Goal: Task Accomplishment & Management: Manage account settings

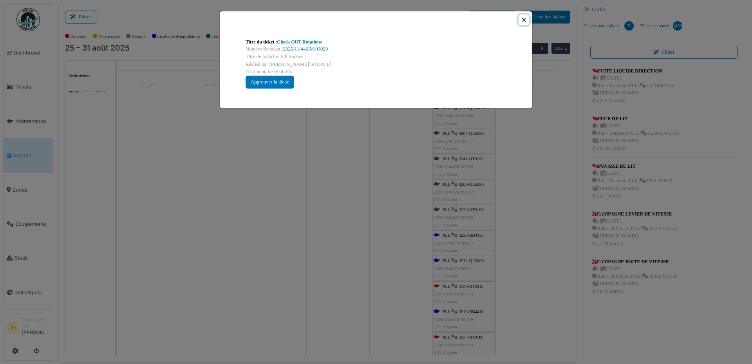
click at [522, 18] on button "Close" at bounding box center [523, 19] width 11 height 11
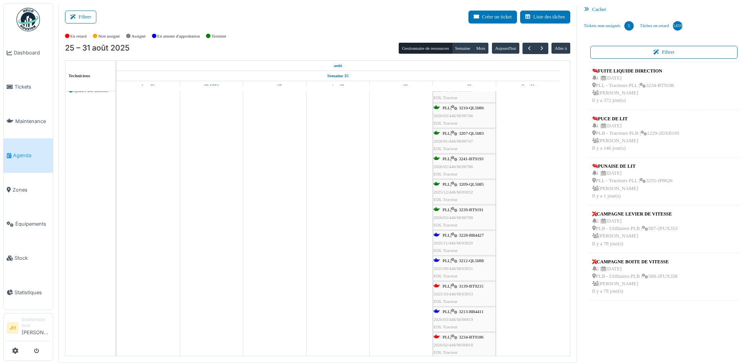
click at [29, 152] on span "Agenda" at bounding box center [31, 155] width 37 height 7
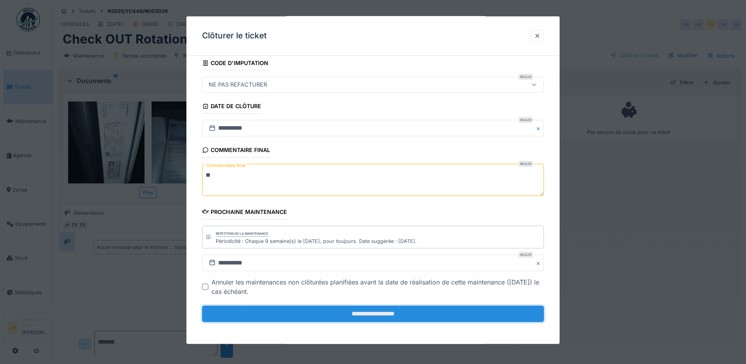
click at [287, 308] on input "**********" at bounding box center [373, 313] width 342 height 16
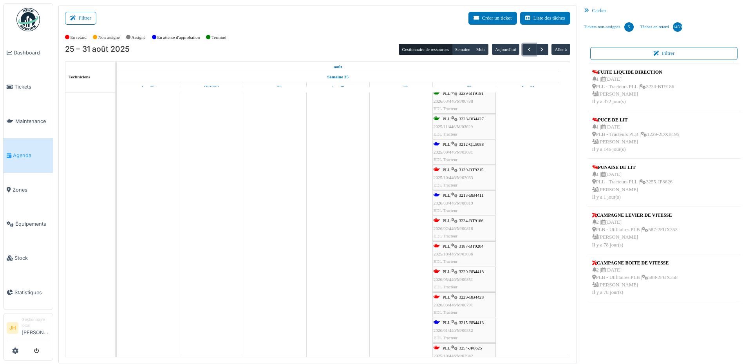
scroll to position [352, 0]
click at [479, 144] on span "3212-QL5088" at bounding box center [471, 144] width 25 height 5
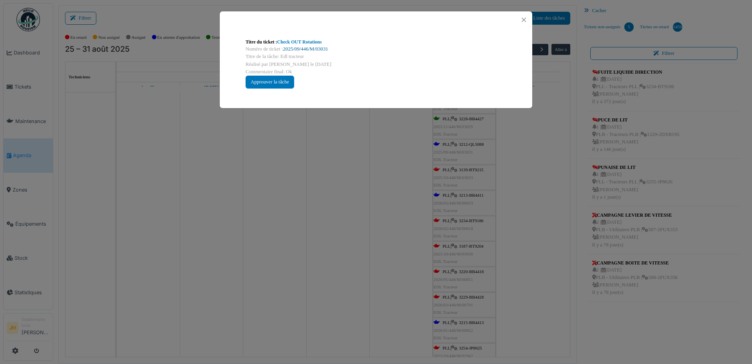
click at [316, 49] on link "2025/09/446/M/03031" at bounding box center [305, 48] width 45 height 5
click at [524, 20] on button "Close" at bounding box center [523, 19] width 11 height 11
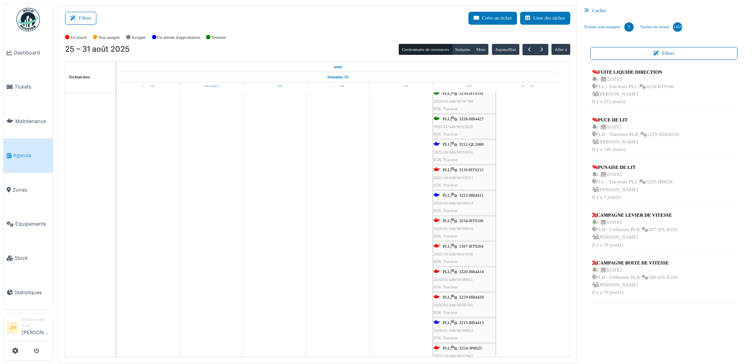
click at [36, 154] on span "Agenda" at bounding box center [31, 155] width 37 height 7
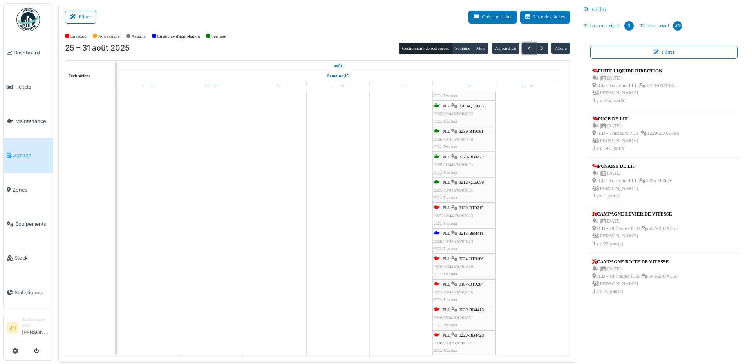
click at [479, 233] on span "3213-BB4411" at bounding box center [471, 233] width 25 height 5
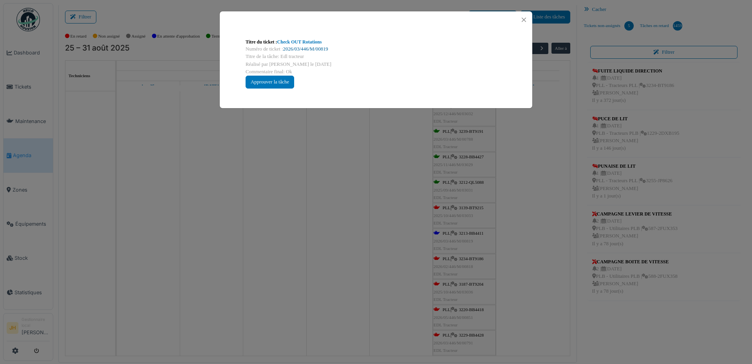
click at [321, 50] on link "2026/03/446/M/00819" at bounding box center [305, 48] width 45 height 5
click at [525, 18] on button "Close" at bounding box center [523, 19] width 11 height 11
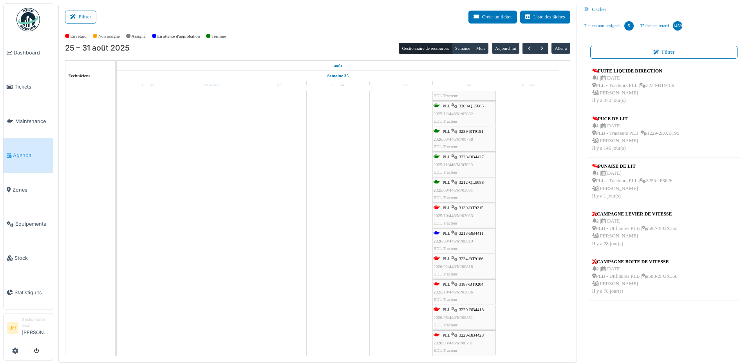
click at [28, 155] on span "Agenda" at bounding box center [31, 155] width 37 height 7
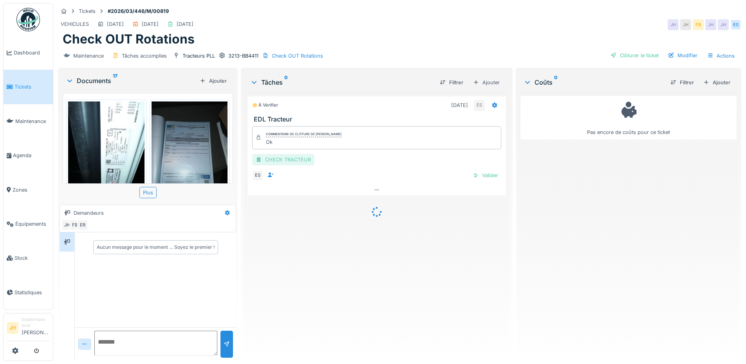
click at [277, 159] on div "CHECK TRACTEUR" at bounding box center [283, 159] width 62 height 11
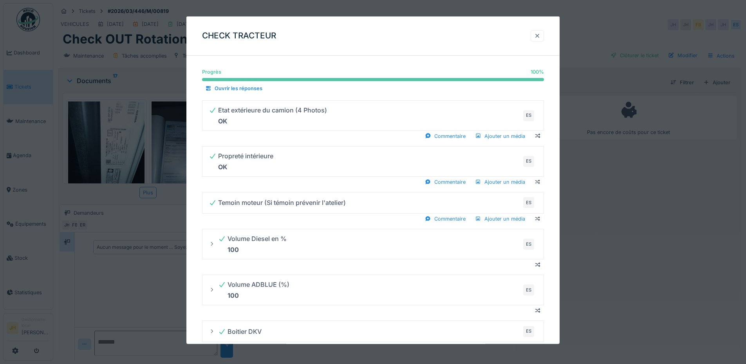
click at [540, 36] on div at bounding box center [537, 35] width 6 height 7
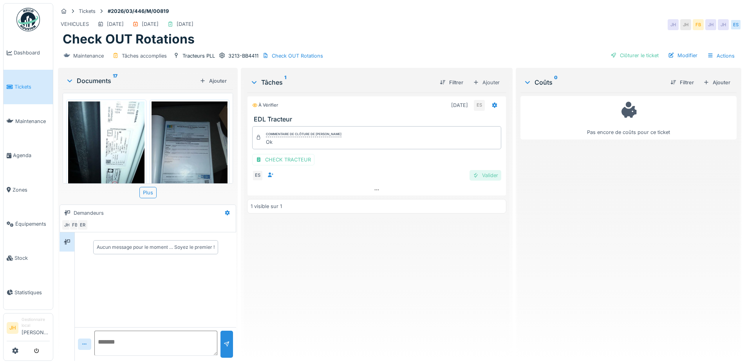
click at [484, 176] on div "Valider" at bounding box center [485, 175] width 32 height 11
click at [620, 54] on div "Clôturer le ticket" at bounding box center [634, 55] width 54 height 11
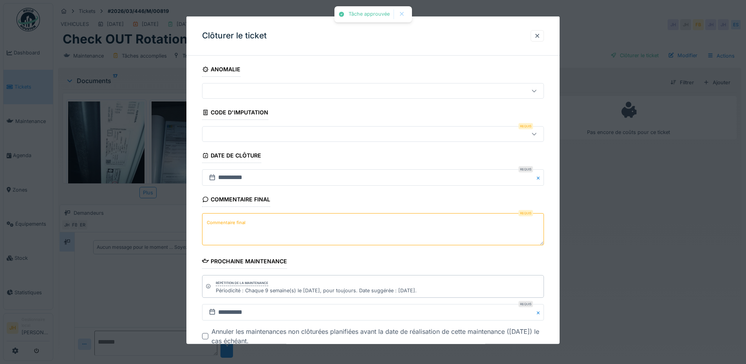
click at [267, 134] on div at bounding box center [353, 134] width 295 height 9
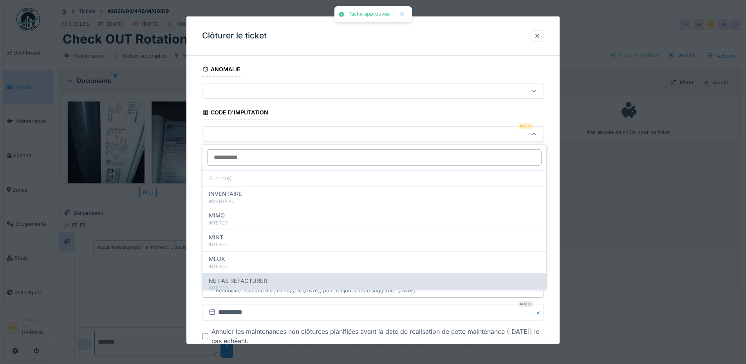
click at [251, 279] on span "NE PAS REFACTURER" at bounding box center [238, 280] width 58 height 9
type input "****"
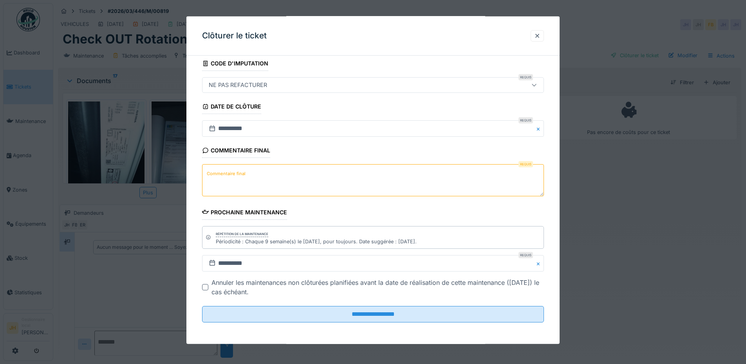
scroll to position [49, 0]
click at [256, 180] on textarea "Commentaire final" at bounding box center [373, 180] width 342 height 32
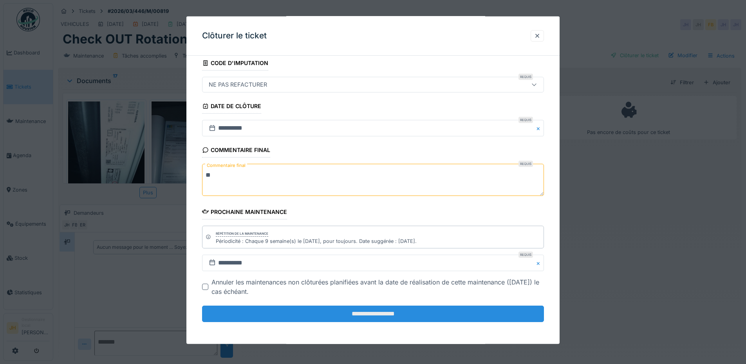
type textarea "**"
click at [255, 311] on input "**********" at bounding box center [373, 313] width 342 height 16
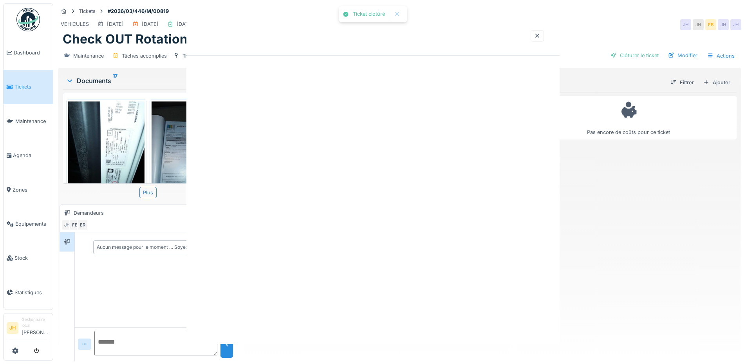
scroll to position [0, 0]
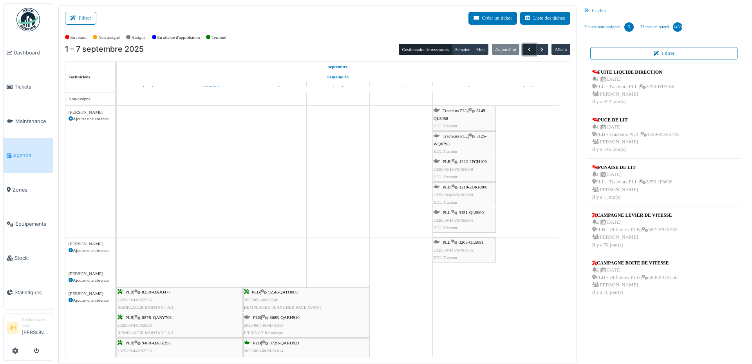
click at [526, 51] on span "button" at bounding box center [529, 49] width 7 height 7
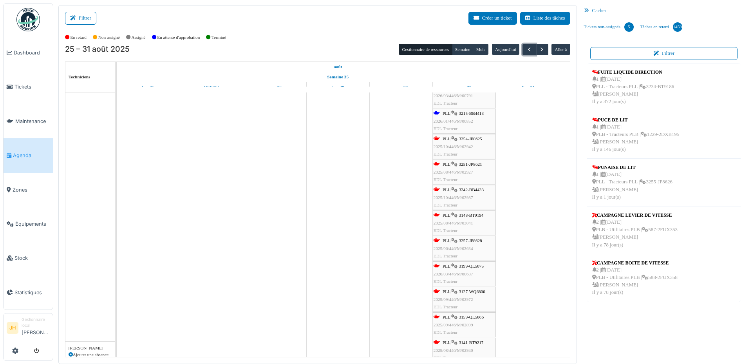
scroll to position [548, 0]
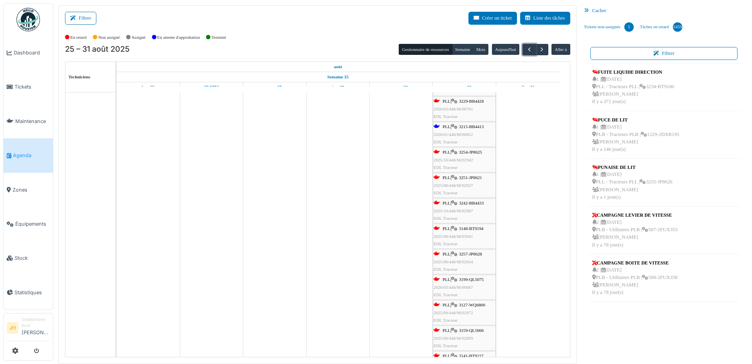
click at [480, 126] on span "3215-BB4413" at bounding box center [471, 126] width 25 height 5
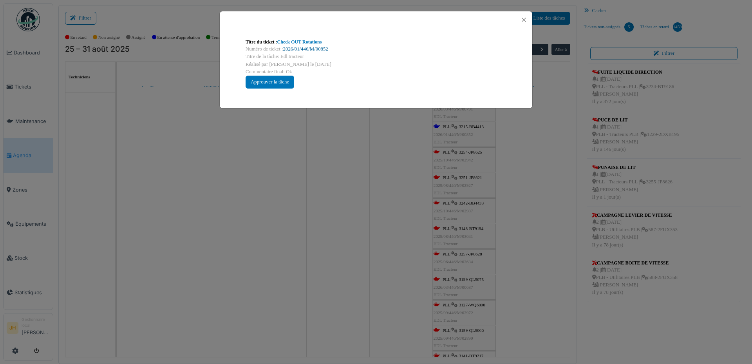
click at [324, 49] on link "2026/01/446/M/00852" at bounding box center [305, 48] width 45 height 5
click at [523, 20] on button "Close" at bounding box center [523, 19] width 11 height 11
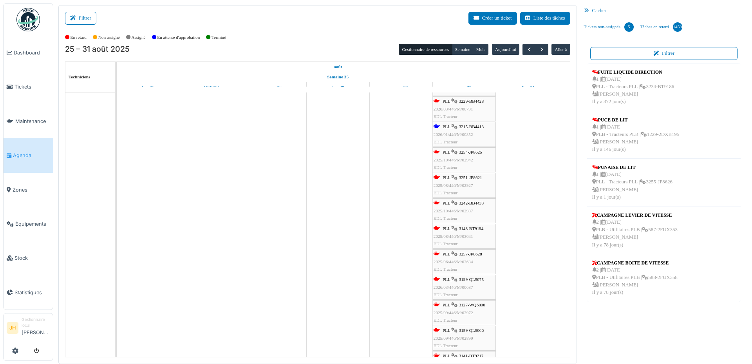
click at [14, 152] on span "Agenda" at bounding box center [31, 155] width 37 height 7
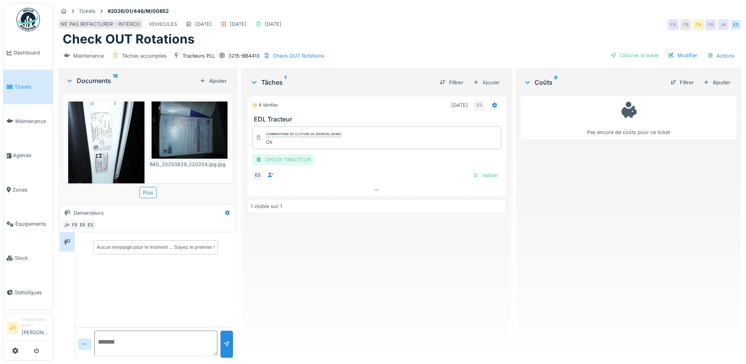
click at [278, 158] on div "CHECK TRACTEUR" at bounding box center [283, 159] width 62 height 11
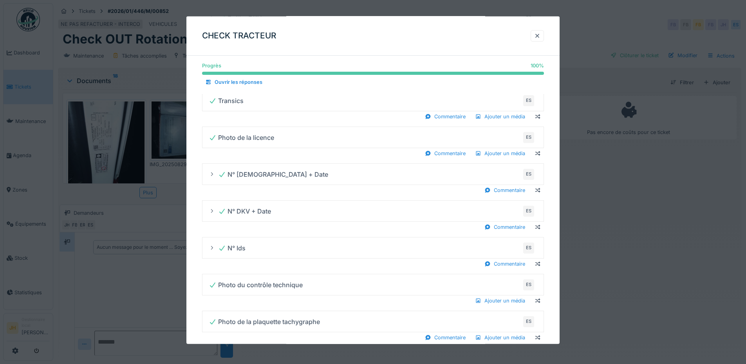
scroll to position [421, 0]
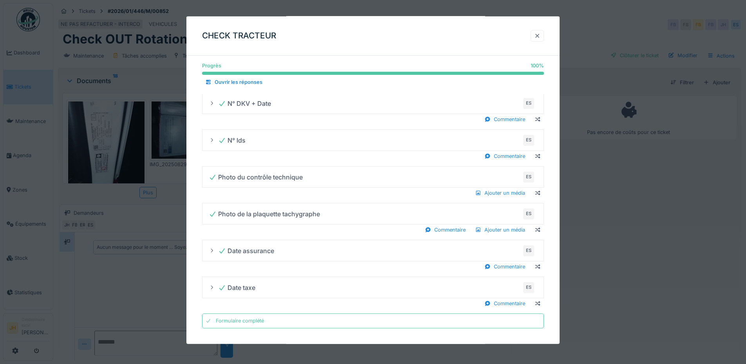
click at [540, 36] on div at bounding box center [537, 35] width 6 height 7
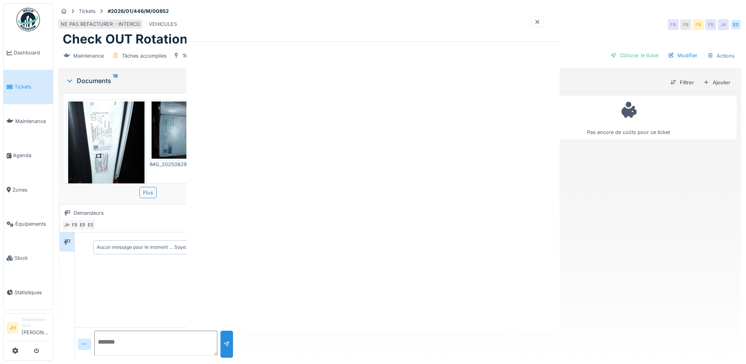
scroll to position [0, 0]
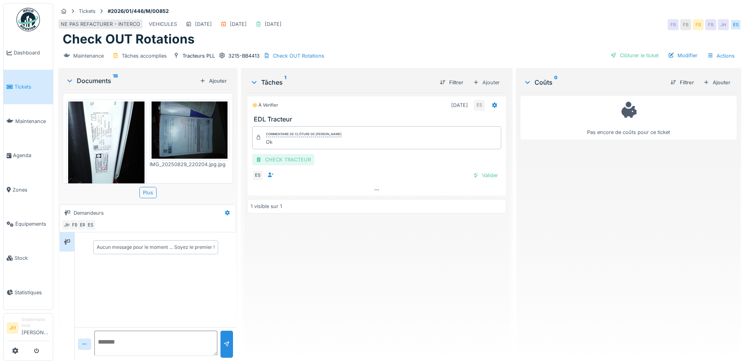
click at [305, 160] on div "CHECK TRACTEUR" at bounding box center [283, 159] width 62 height 11
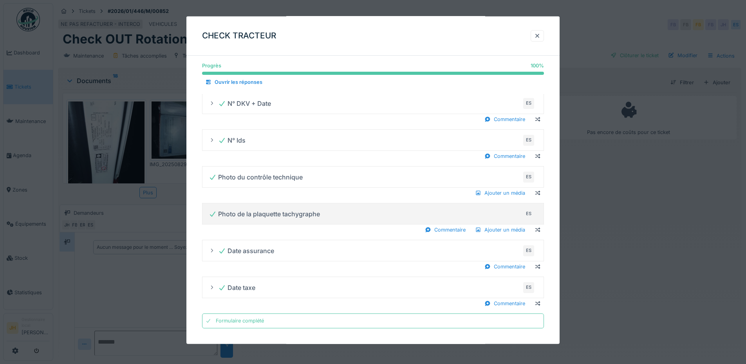
scroll to position [6, 0]
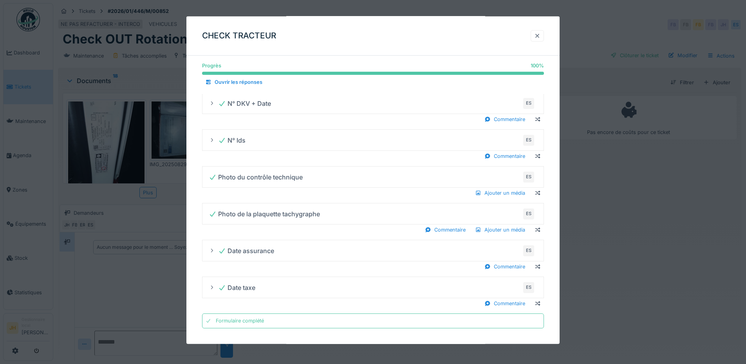
click at [538, 40] on div at bounding box center [537, 35] width 13 height 11
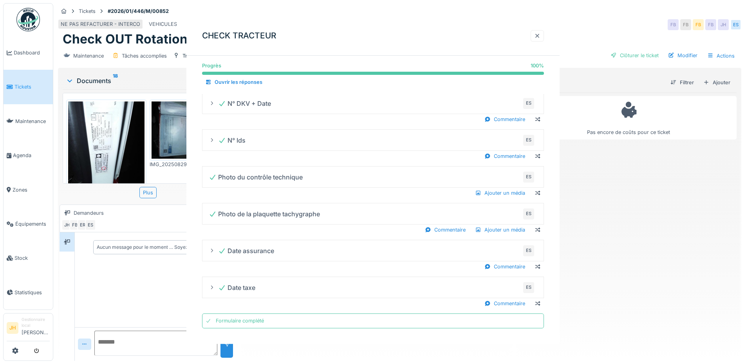
scroll to position [0, 0]
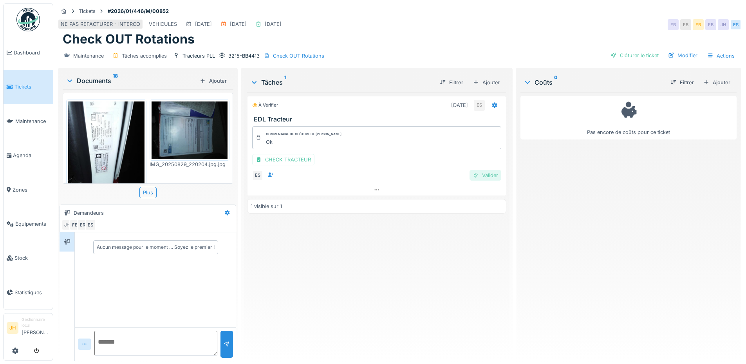
click at [486, 171] on div "Valider" at bounding box center [485, 175] width 32 height 11
click at [621, 50] on div "Clôturer le ticket" at bounding box center [634, 55] width 54 height 11
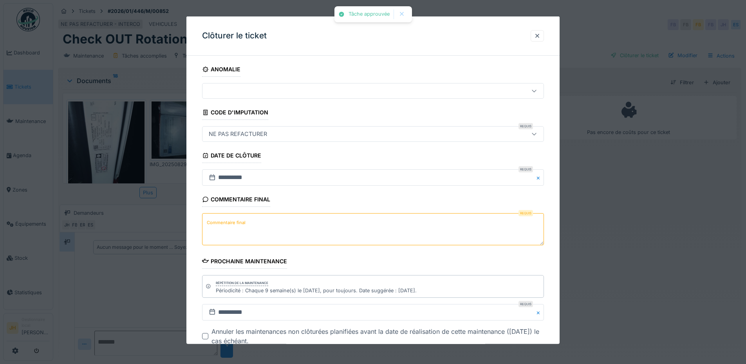
click at [273, 137] on div "NE PAS REFACTURER" at bounding box center [353, 134] width 295 height 9
click at [246, 233] on textarea "Commentaire final" at bounding box center [373, 229] width 342 height 32
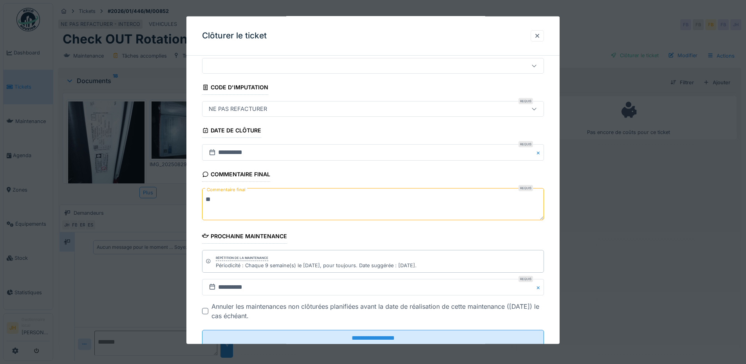
scroll to position [49, 0]
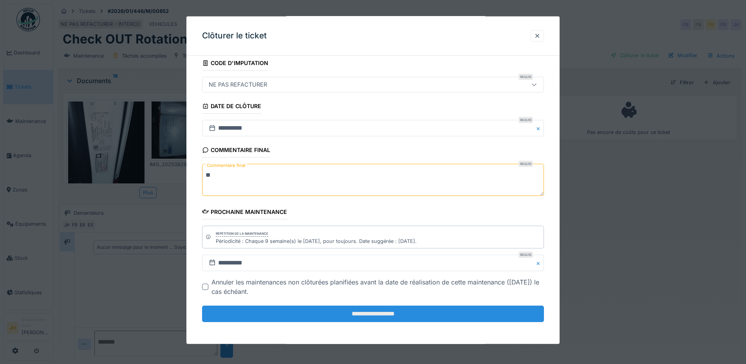
type textarea "**"
click at [330, 317] on input "**********" at bounding box center [373, 313] width 342 height 16
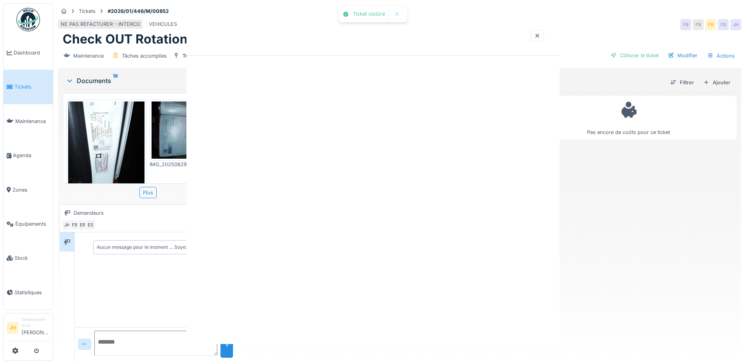
scroll to position [0, 0]
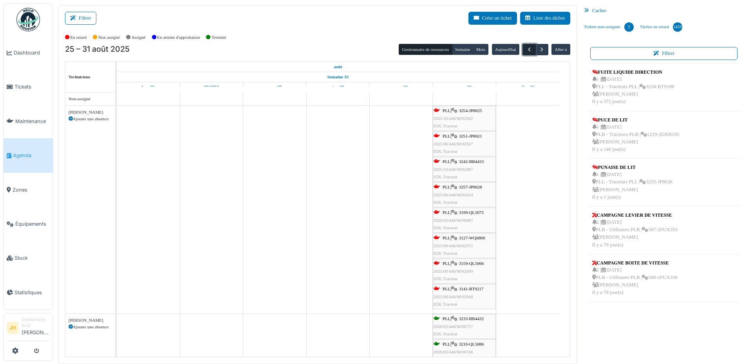
click at [522, 50] on button "button" at bounding box center [528, 49] width 13 height 11
click at [538, 49] on span "button" at bounding box center [541, 49] width 7 height 7
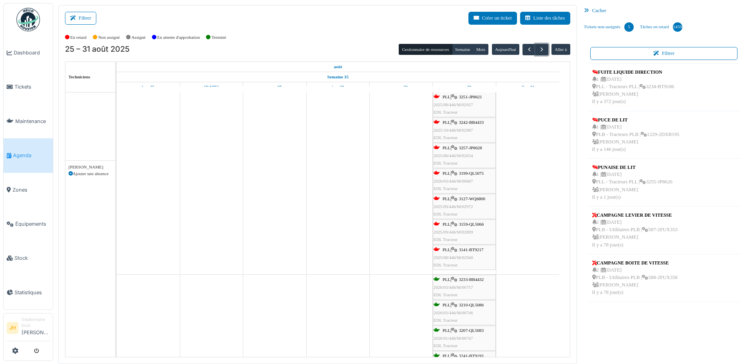
scroll to position [39, 0]
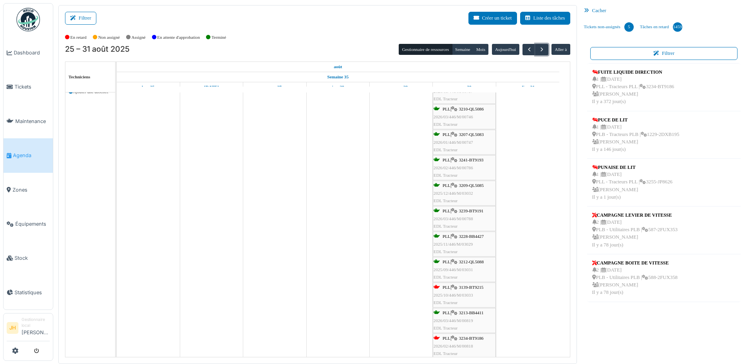
click at [478, 287] on span "3139-BT9215" at bounding box center [471, 287] width 25 height 5
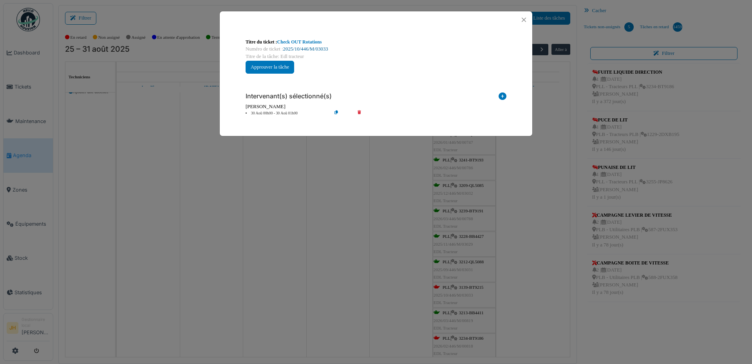
click at [309, 49] on link "2025/10/446/M/03033" at bounding box center [305, 48] width 45 height 5
click at [522, 19] on button "Close" at bounding box center [523, 19] width 11 height 11
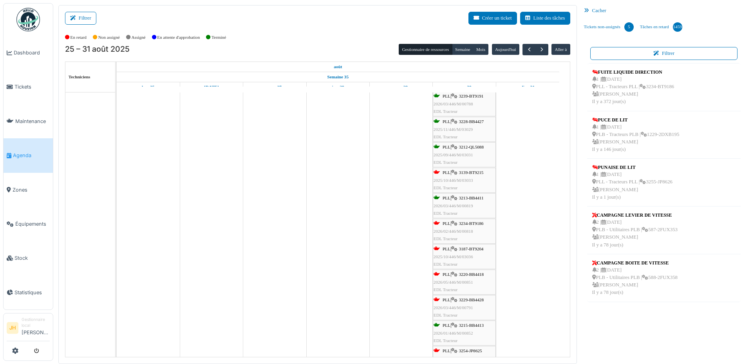
scroll to position [352, 0]
click at [482, 222] on span "3234-BT9186" at bounding box center [471, 220] width 25 height 5
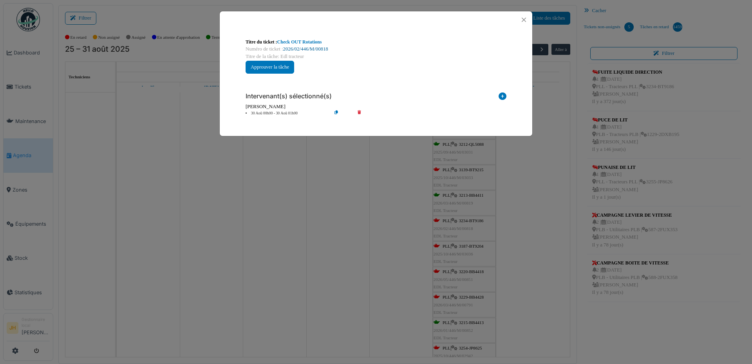
click at [313, 51] on link "2026/02/446/M/00818" at bounding box center [305, 48] width 45 height 5
click at [526, 17] on button "Close" at bounding box center [523, 19] width 11 height 11
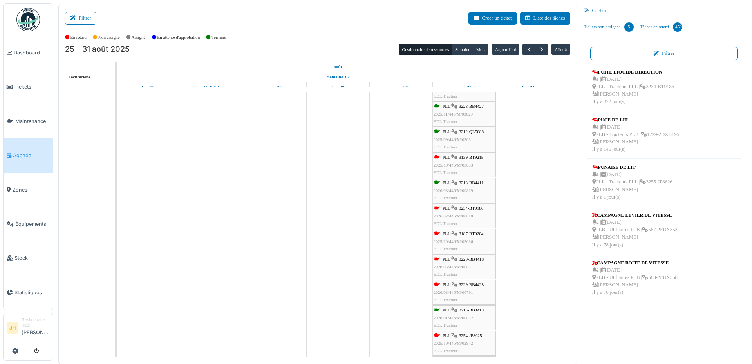
scroll to position [313, 0]
click at [478, 285] on span "3187-BT9204" at bounding box center [471, 285] width 25 height 5
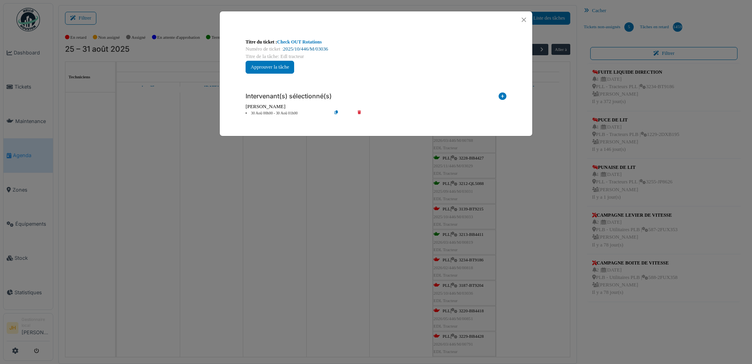
click at [322, 49] on link "2025/10/446/M/03036" at bounding box center [305, 48] width 45 height 5
click at [523, 19] on button "Close" at bounding box center [523, 19] width 11 height 11
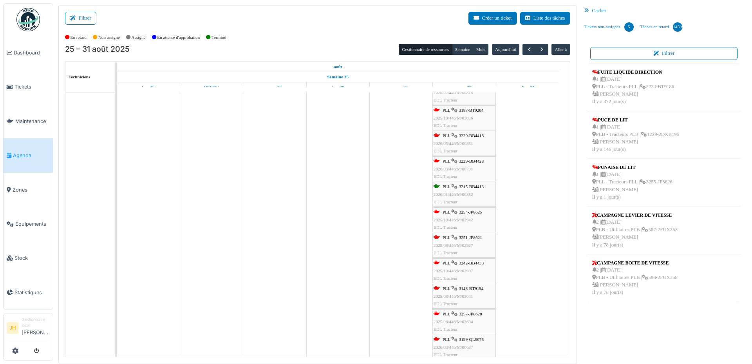
scroll to position [470, 0]
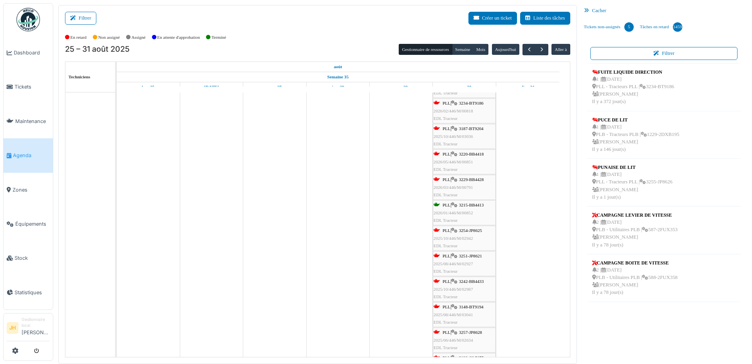
click at [484, 153] on span "3220-BB4418" at bounding box center [471, 154] width 25 height 5
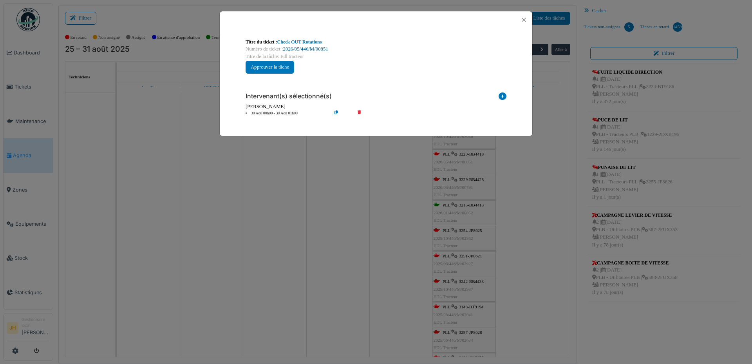
click at [316, 50] on link "2026/05/446/M/00851" at bounding box center [305, 48] width 45 height 5
click at [527, 19] on button "Close" at bounding box center [523, 19] width 11 height 11
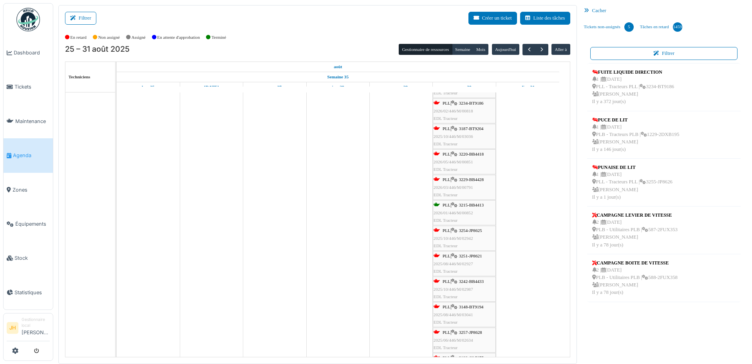
click at [475, 181] on span "3229-BB4428" at bounding box center [471, 179] width 25 height 5
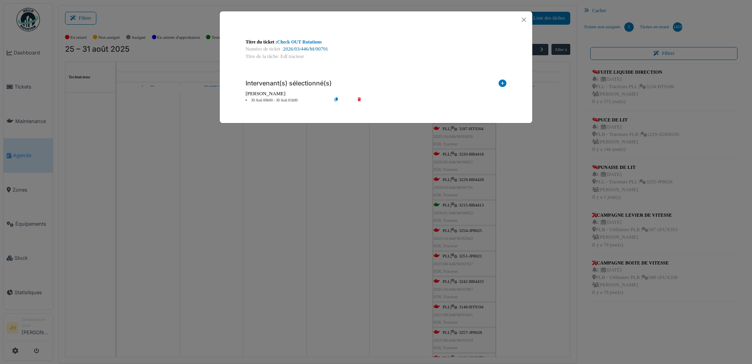
click at [315, 49] on link "2026/03/446/M/00791" at bounding box center [305, 48] width 45 height 5
click at [523, 18] on button "Close" at bounding box center [523, 19] width 11 height 11
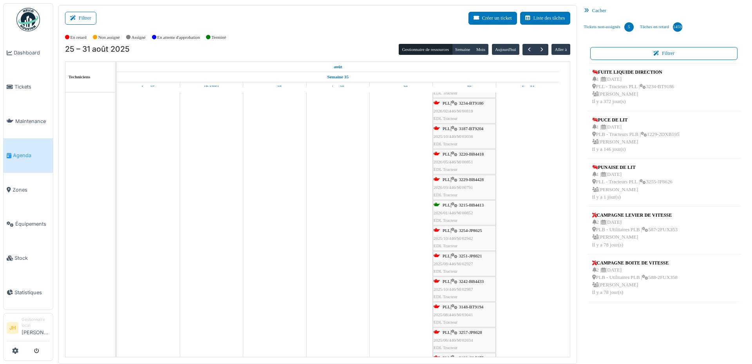
click at [15, 152] on span "Agenda" at bounding box center [31, 155] width 37 height 7
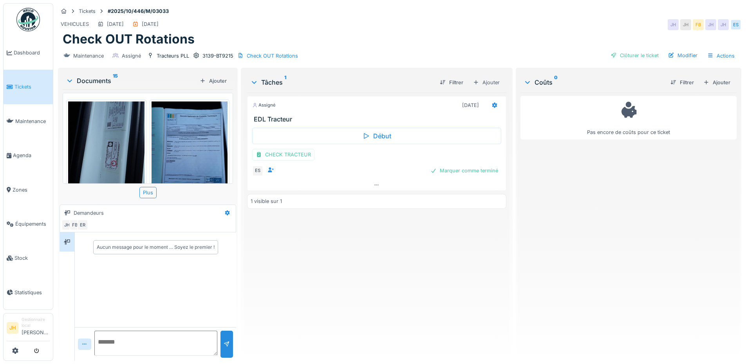
scroll to position [196, 0]
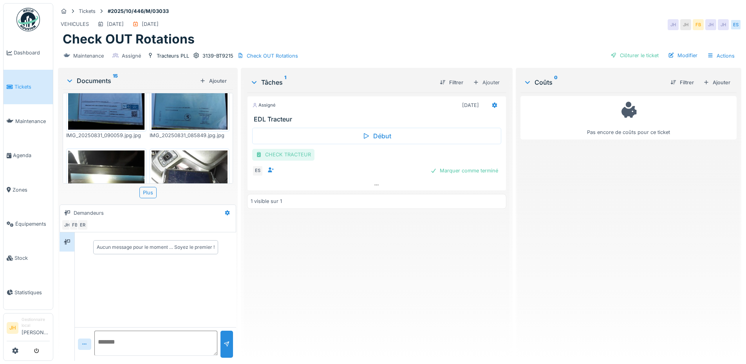
click at [279, 155] on div "CHECK TRACTEUR" at bounding box center [283, 154] width 62 height 11
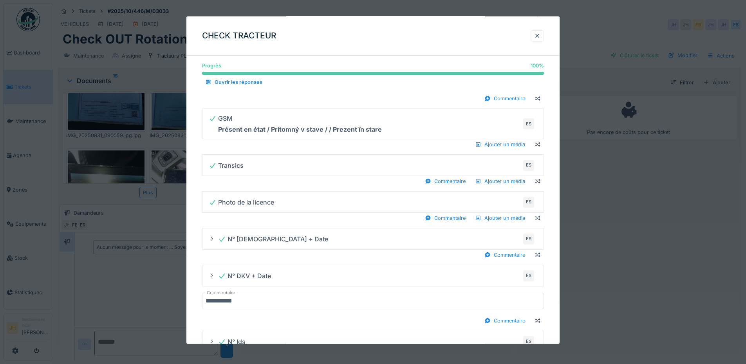
scroll to position [137, 0]
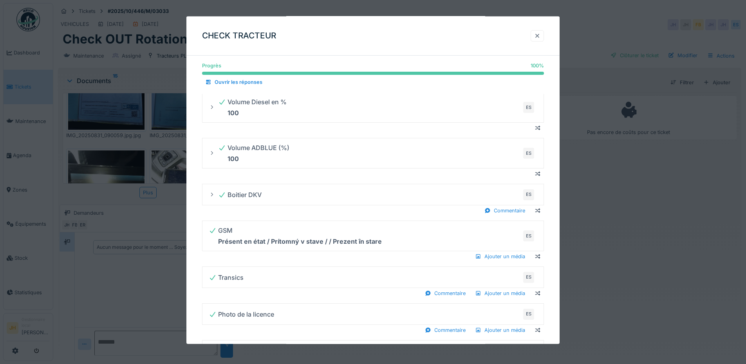
click at [540, 34] on div at bounding box center [537, 35] width 6 height 7
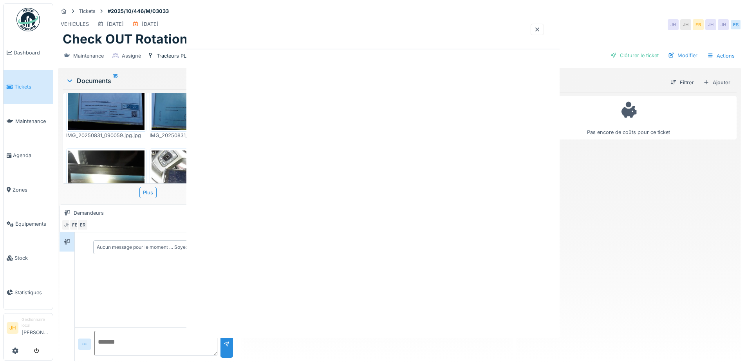
scroll to position [0, 0]
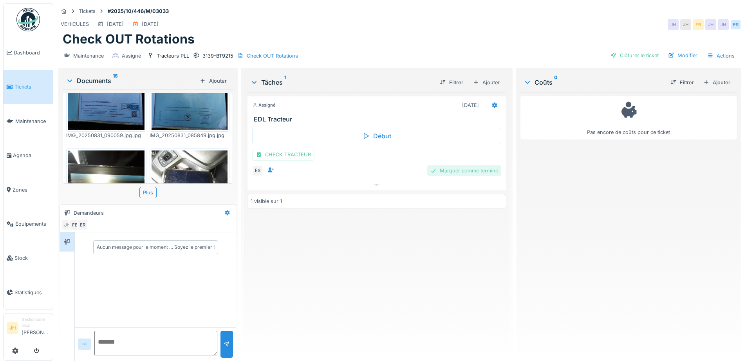
click at [483, 171] on div "Marquer comme terminé" at bounding box center [464, 170] width 74 height 11
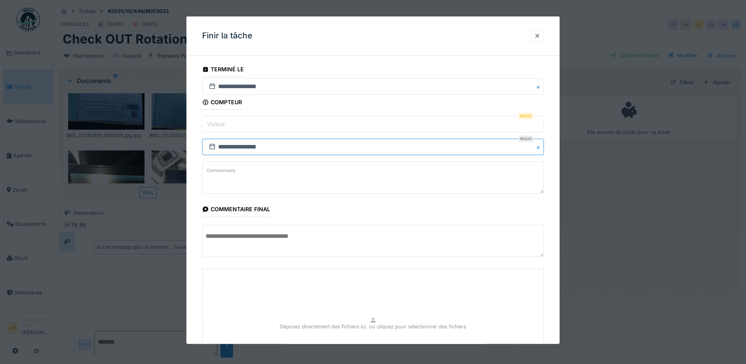
click at [238, 146] on input "**********" at bounding box center [373, 147] width 342 height 16
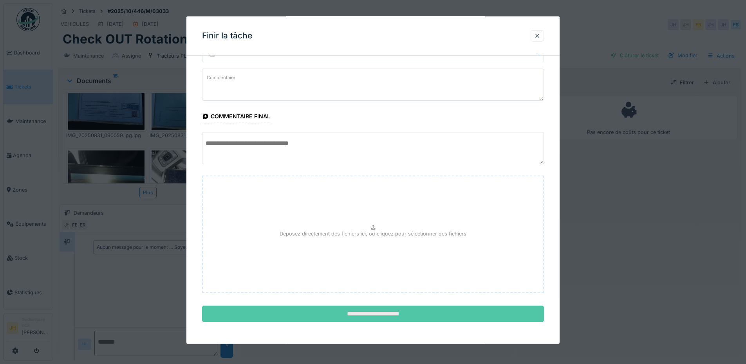
scroll to position [6, 0]
click at [390, 316] on input "**********" at bounding box center [373, 313] width 342 height 16
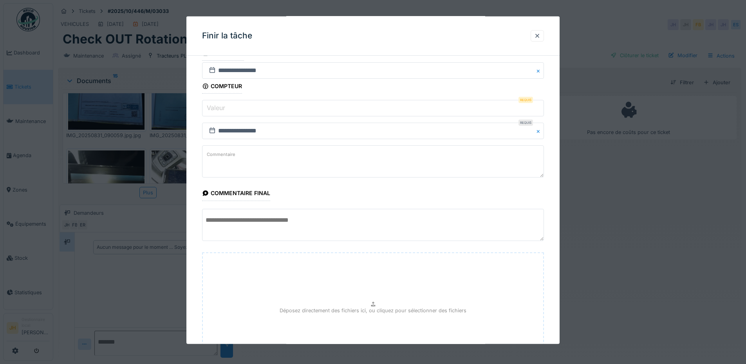
scroll to position [0, 0]
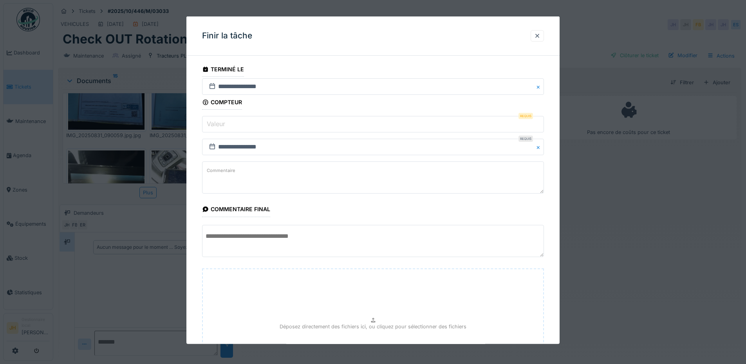
click at [334, 128] on input "Valeur" at bounding box center [373, 124] width 342 height 16
type input "*"
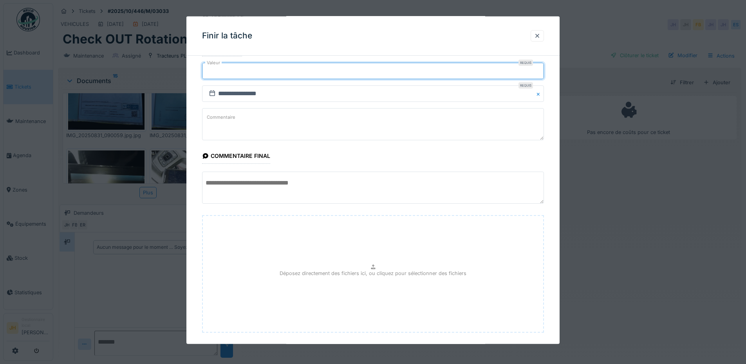
scroll to position [93, 0]
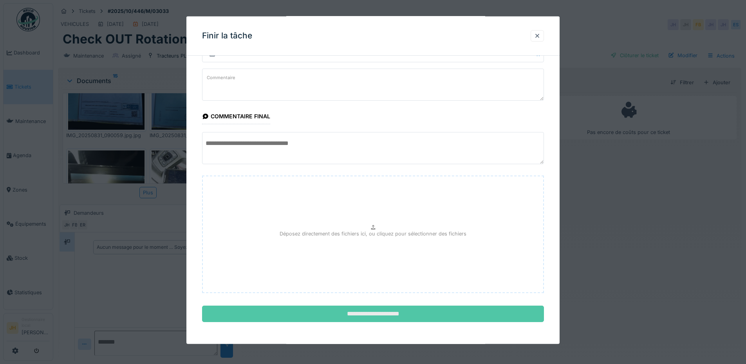
click at [381, 314] on input "**********" at bounding box center [373, 313] width 342 height 16
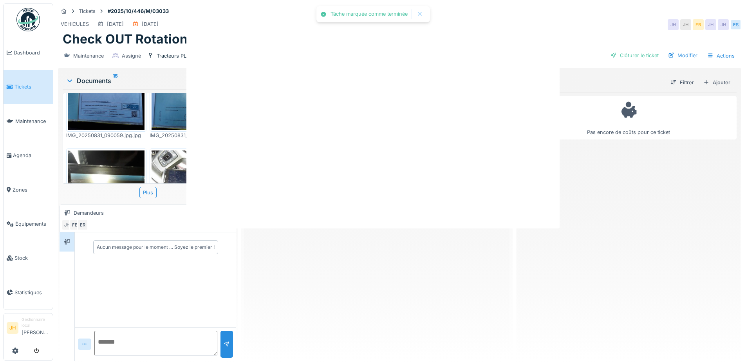
scroll to position [0, 0]
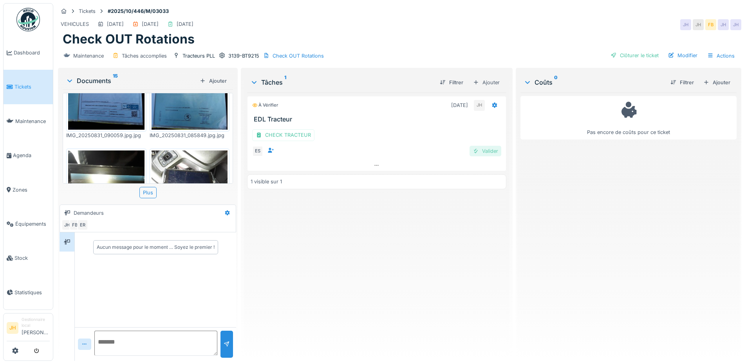
click at [489, 146] on div "Valider" at bounding box center [485, 151] width 32 height 11
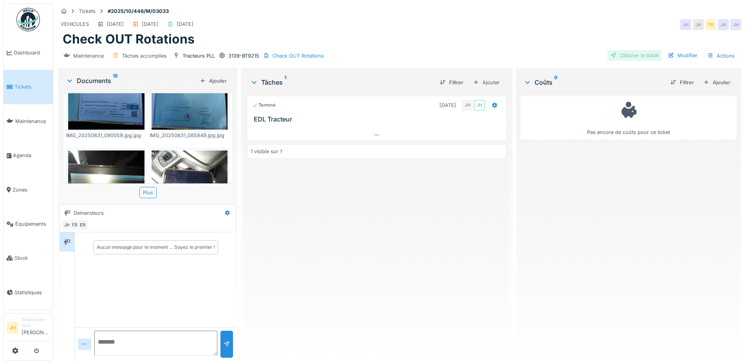
click at [634, 52] on div "Clôturer le ticket" at bounding box center [634, 55] width 54 height 11
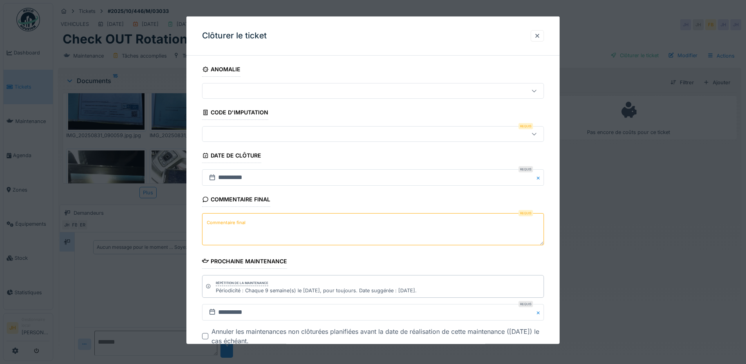
click at [235, 132] on div at bounding box center [353, 134] width 295 height 9
click at [246, 135] on div at bounding box center [353, 134] width 295 height 9
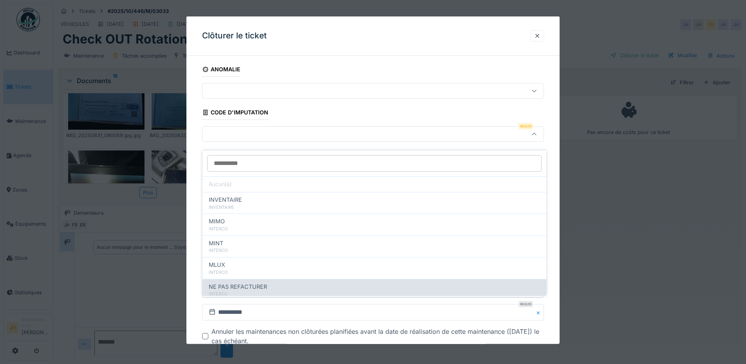
click at [260, 282] on span "NE PAS REFACTURER" at bounding box center [238, 286] width 58 height 9
type input "****"
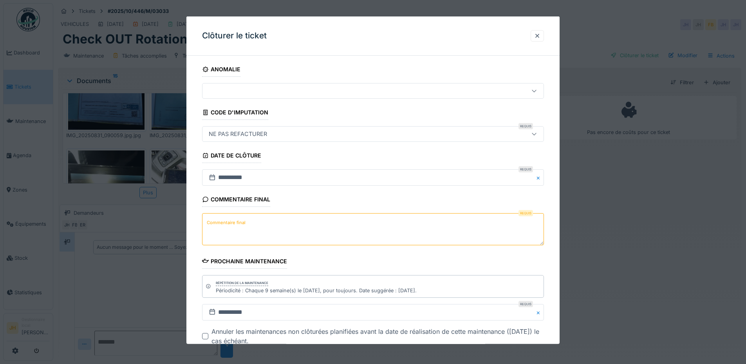
scroll to position [49, 0]
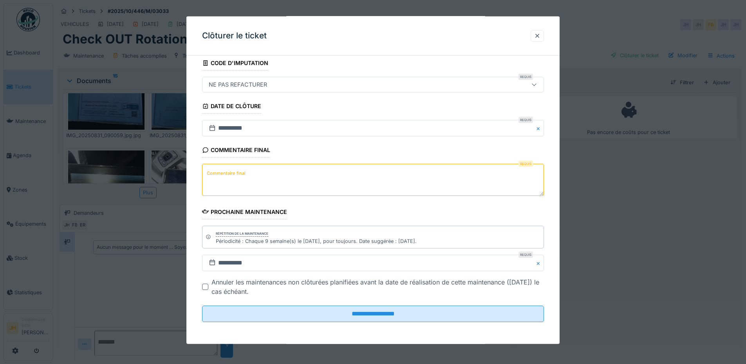
click at [246, 179] on textarea "Commentaire final" at bounding box center [373, 180] width 342 height 32
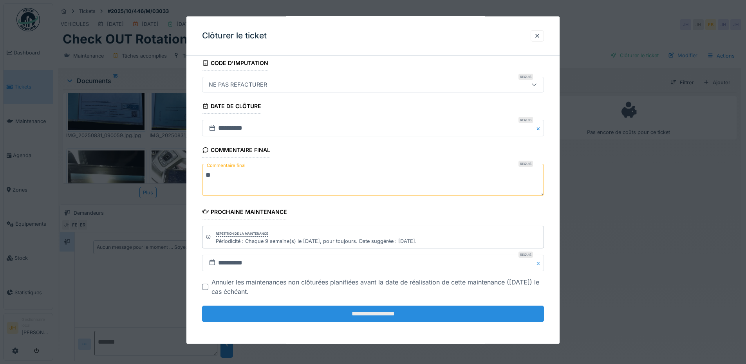
type textarea "**"
click at [365, 309] on input "**********" at bounding box center [373, 313] width 342 height 16
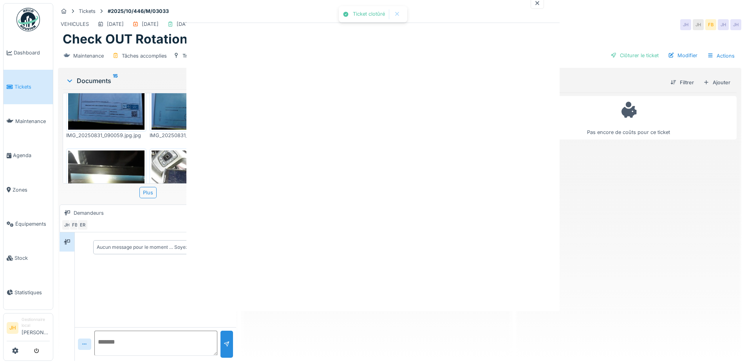
scroll to position [0, 0]
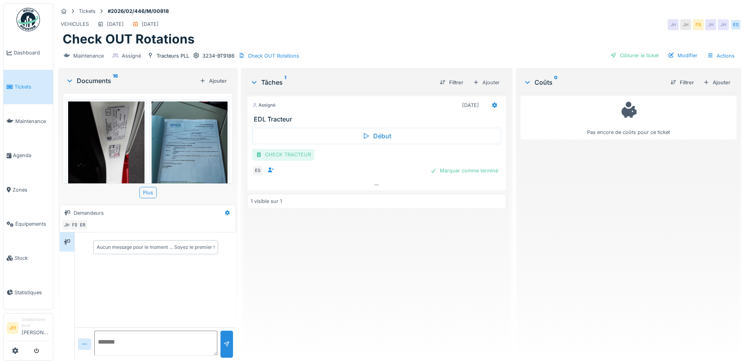
click at [284, 153] on div "CHECK TRACTEUR" at bounding box center [283, 154] width 62 height 11
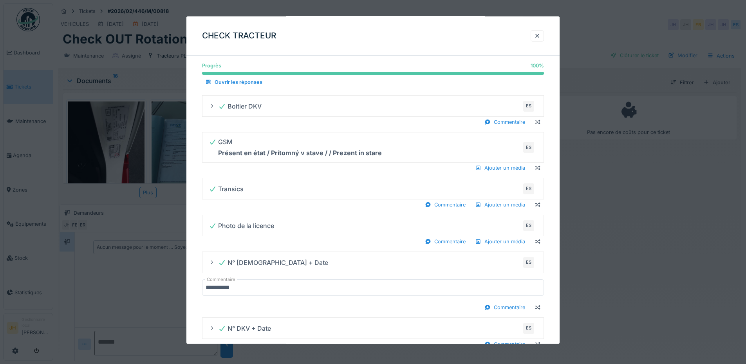
scroll to position [235, 0]
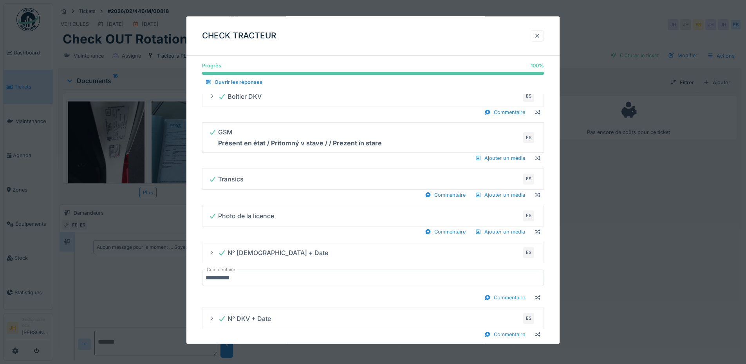
click at [539, 36] on div at bounding box center [537, 35] width 6 height 7
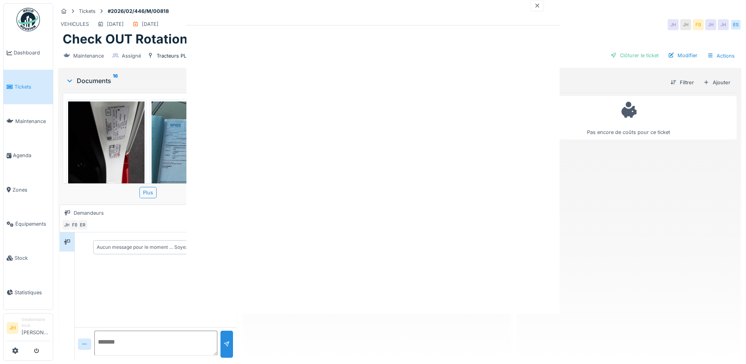
scroll to position [0, 0]
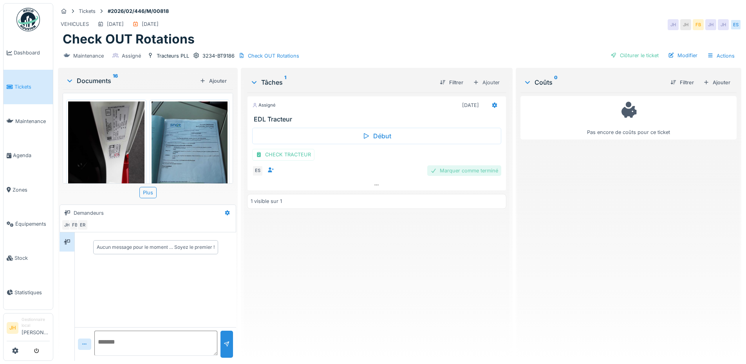
click at [457, 168] on div "Marquer comme terminé" at bounding box center [464, 170] width 74 height 11
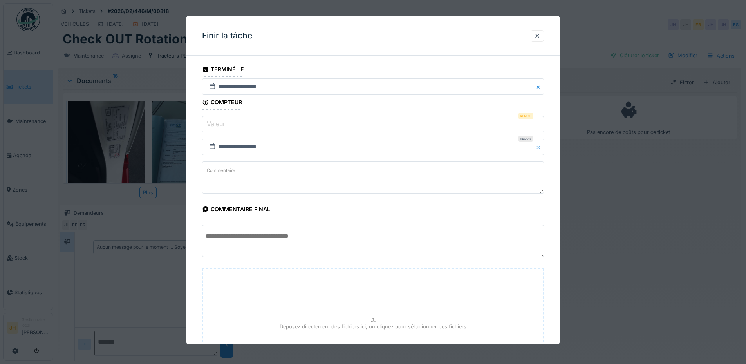
click at [255, 125] on input "Valeur" at bounding box center [373, 124] width 342 height 16
type input "*"
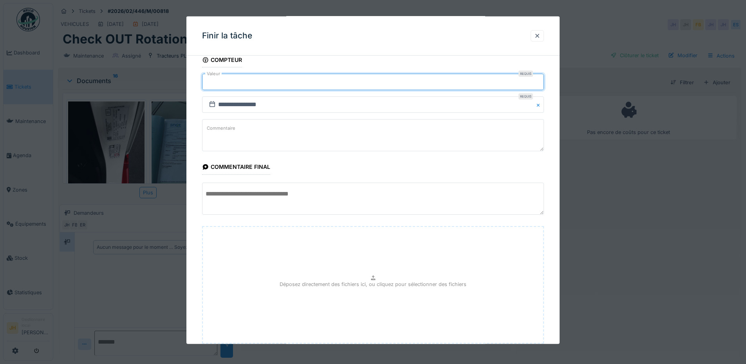
scroll to position [93, 0]
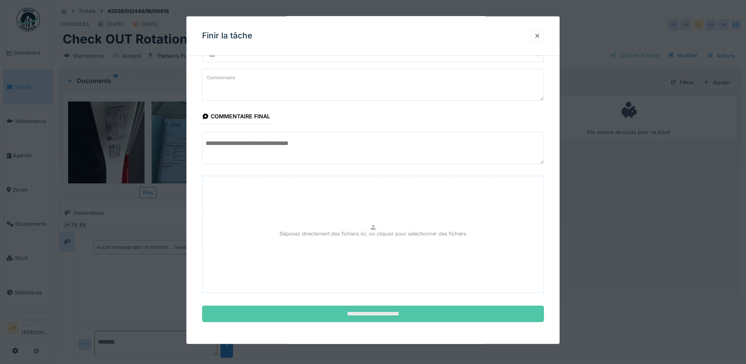
click at [328, 312] on input "**********" at bounding box center [373, 313] width 342 height 16
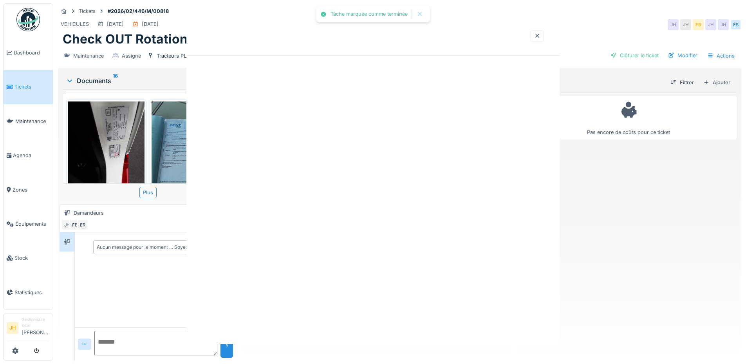
scroll to position [0, 0]
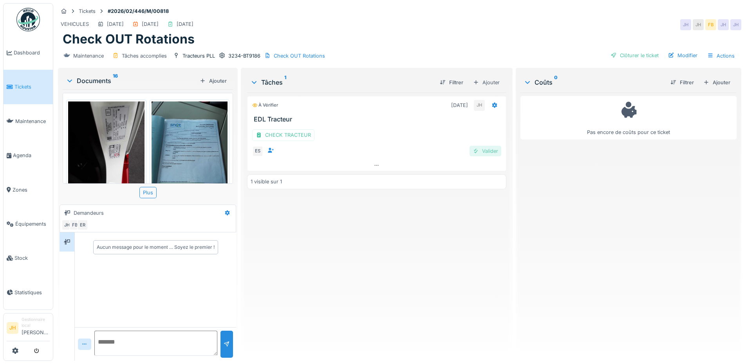
click at [495, 149] on div "Valider" at bounding box center [485, 151] width 32 height 11
click at [634, 53] on div "Clôturer le ticket" at bounding box center [634, 55] width 54 height 11
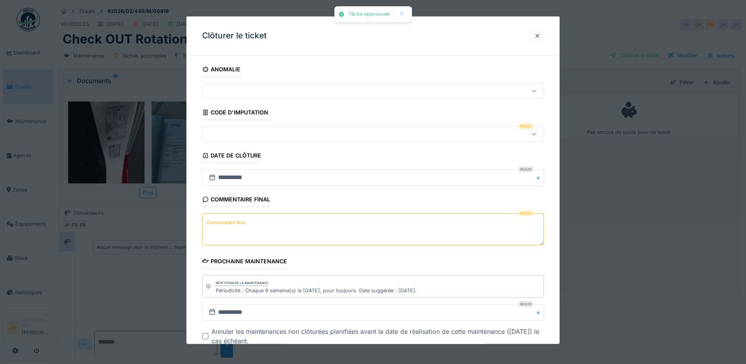
click at [255, 134] on div at bounding box center [353, 134] width 295 height 9
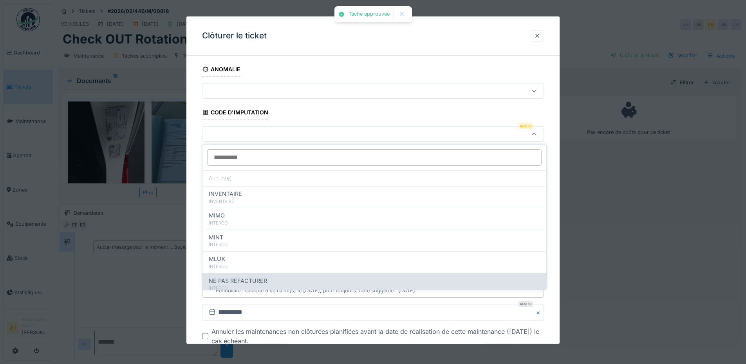
click at [241, 281] on span "NE PAS REFACTURER" at bounding box center [238, 280] width 58 height 9
type input "****"
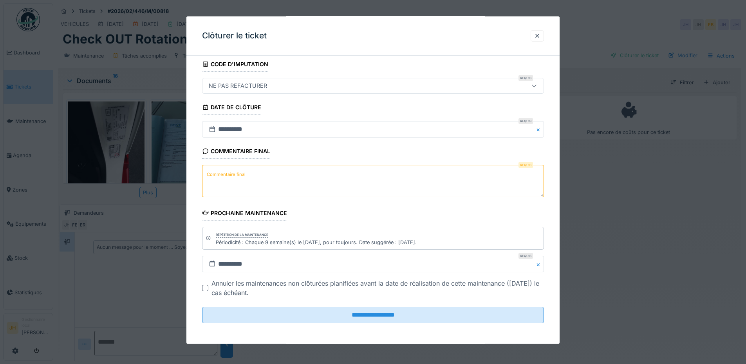
scroll to position [49, 0]
click at [294, 175] on textarea "Commentaire final" at bounding box center [373, 180] width 342 height 32
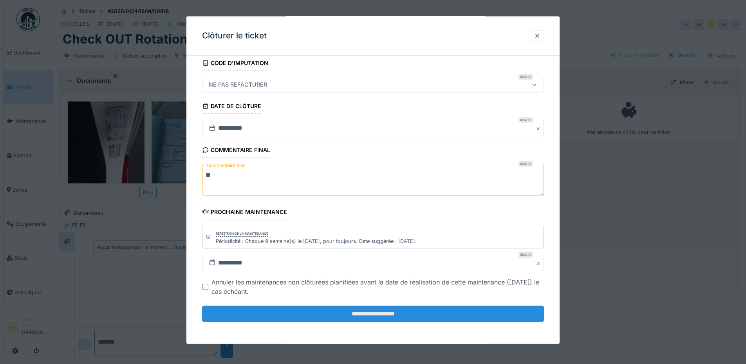
type textarea "**"
click at [331, 319] on input "**********" at bounding box center [373, 313] width 342 height 16
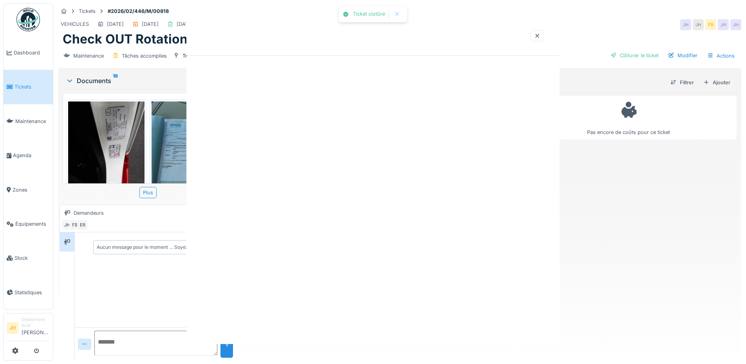
scroll to position [0, 0]
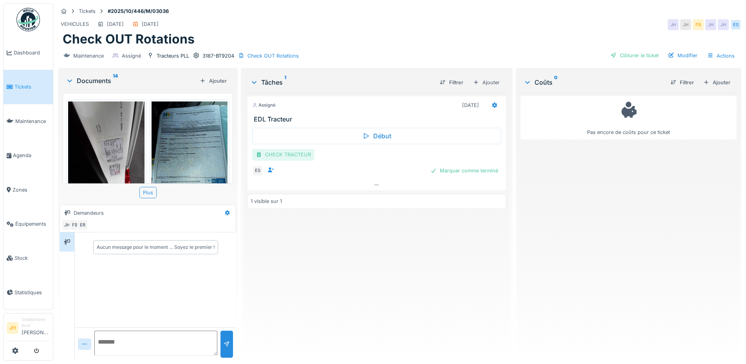
click at [300, 158] on div "CHECK TRACTEUR" at bounding box center [283, 154] width 62 height 11
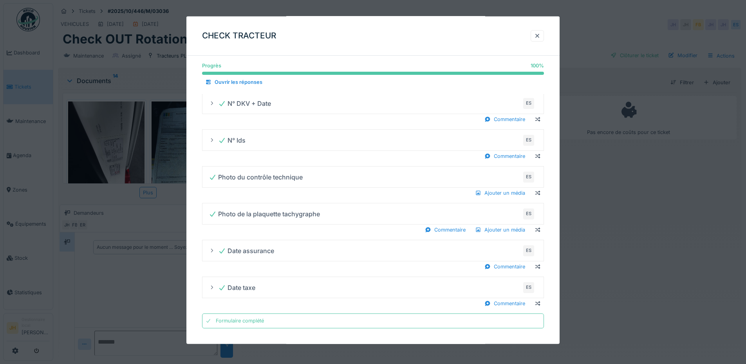
scroll to position [6, 0]
click at [543, 32] on div at bounding box center [537, 35] width 13 height 11
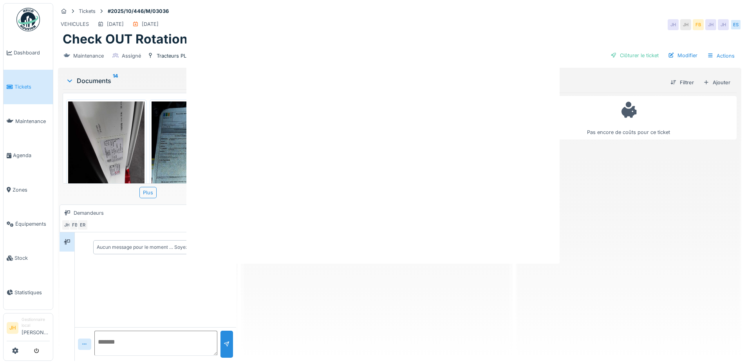
scroll to position [0, 0]
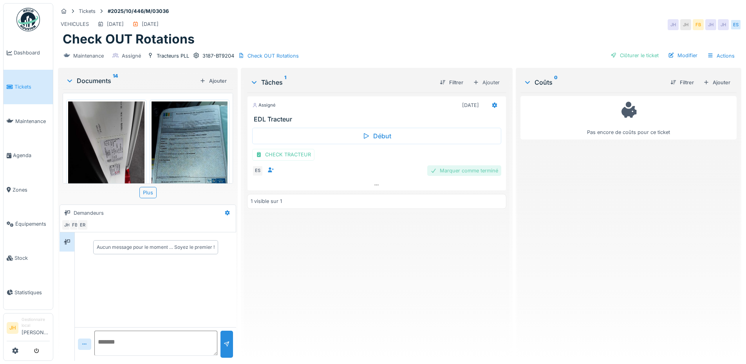
click at [455, 166] on div "Marquer comme terminé" at bounding box center [464, 170] width 74 height 11
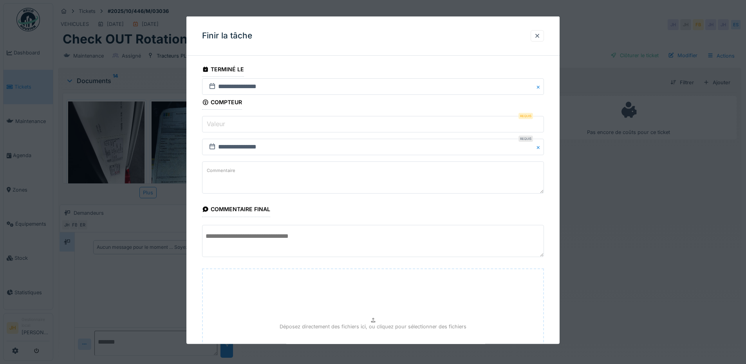
click at [257, 127] on input "Valeur" at bounding box center [373, 124] width 342 height 16
type input "*"
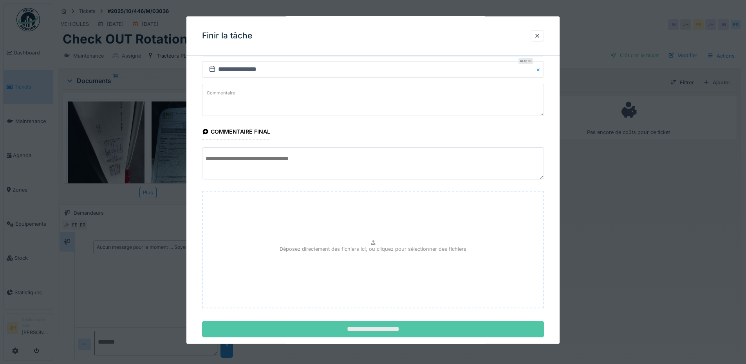
scroll to position [93, 0]
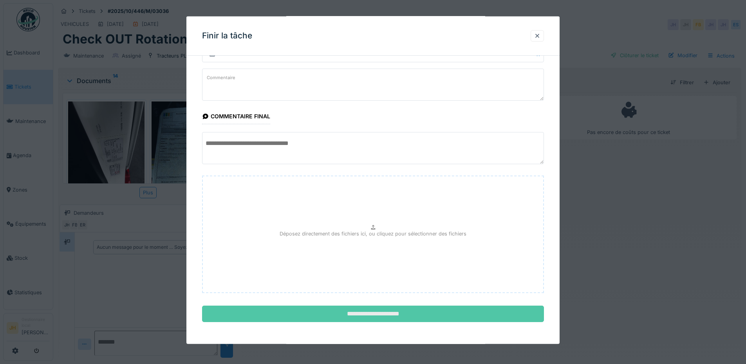
click at [386, 315] on input "**********" at bounding box center [373, 313] width 342 height 16
click at [400, 314] on div "**********" at bounding box center [372, 179] width 373 height 327
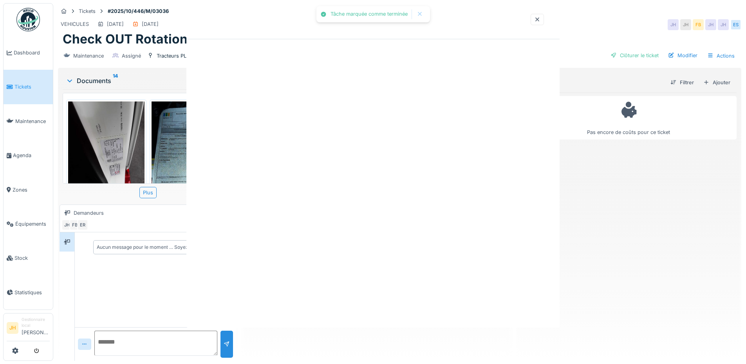
scroll to position [0, 0]
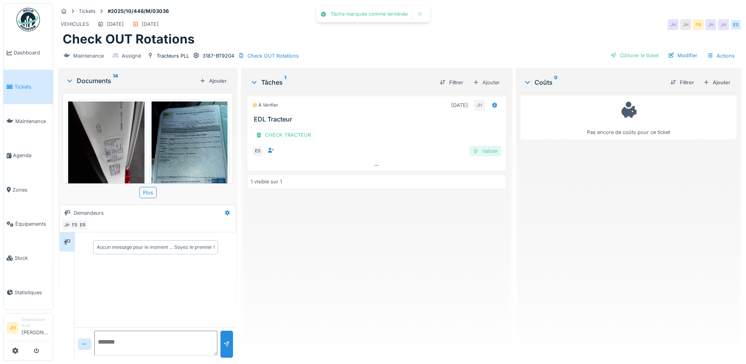
click at [491, 146] on div "Valider" at bounding box center [485, 151] width 32 height 11
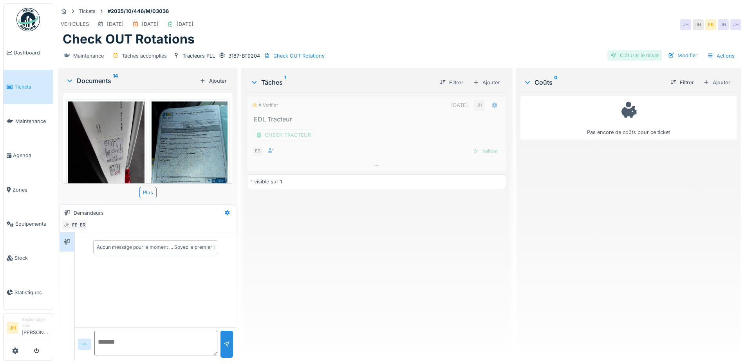
click at [635, 50] on div "Clôturer le ticket" at bounding box center [634, 55] width 54 height 11
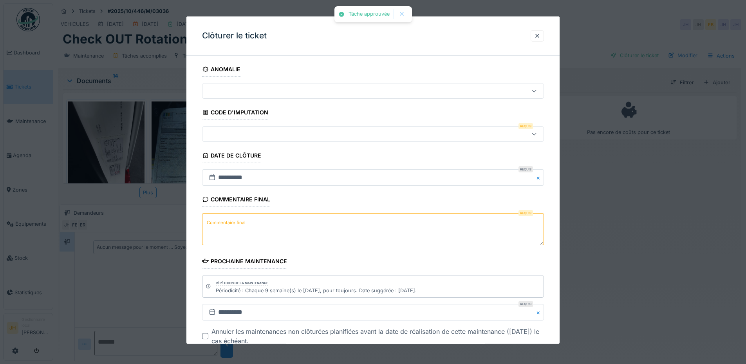
click at [305, 132] on div at bounding box center [353, 134] width 295 height 9
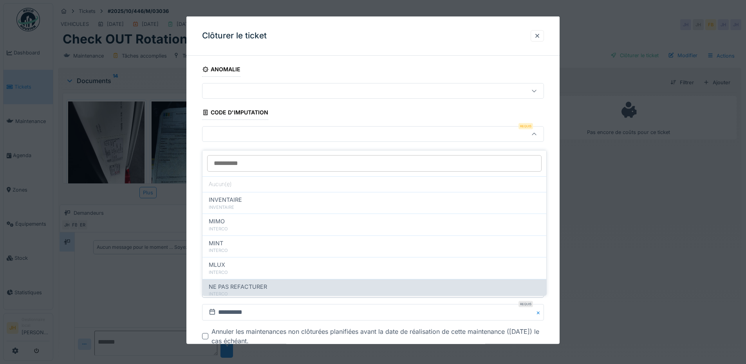
click at [253, 279] on div "NE PAS REFACTURER INTERCO" at bounding box center [374, 290] width 344 height 22
type input "****"
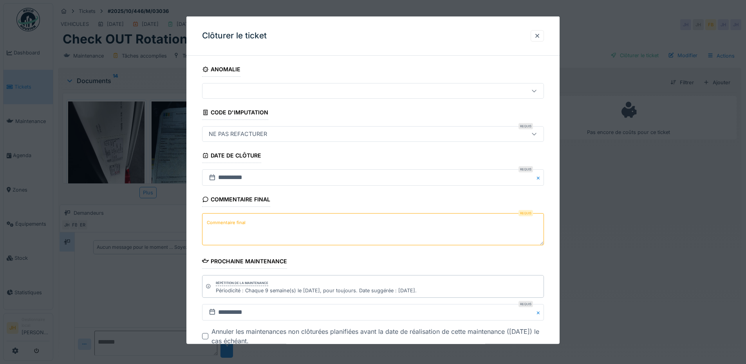
click at [249, 233] on textarea "Commentaire final" at bounding box center [373, 229] width 342 height 32
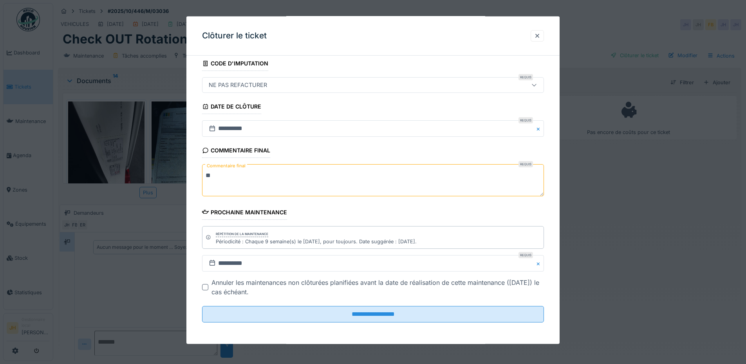
scroll to position [49, 0]
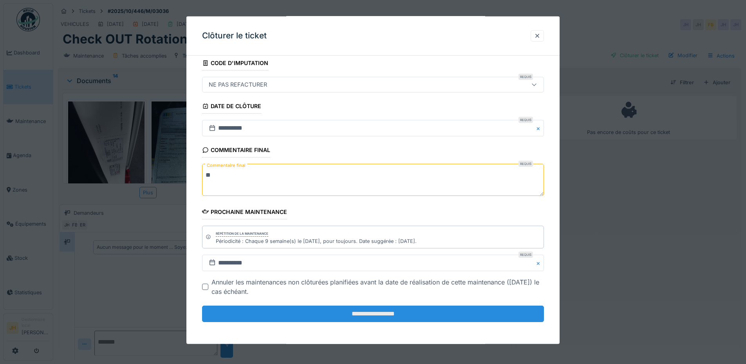
type textarea "**"
click at [345, 309] on input "**********" at bounding box center [373, 313] width 342 height 16
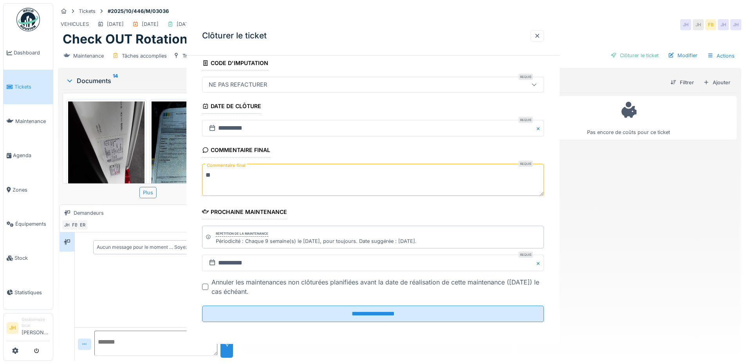
scroll to position [0, 0]
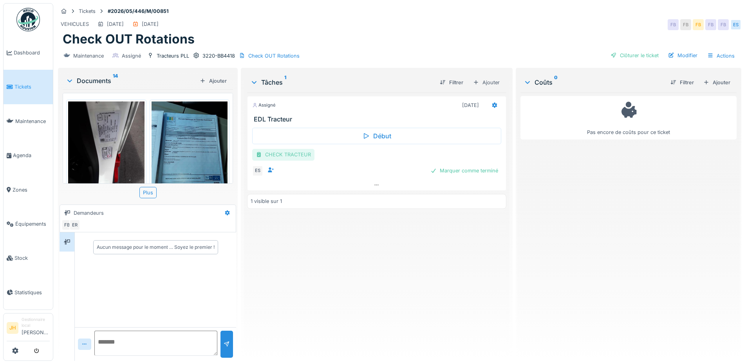
click at [291, 153] on div "CHECK TRACTEUR" at bounding box center [283, 154] width 62 height 11
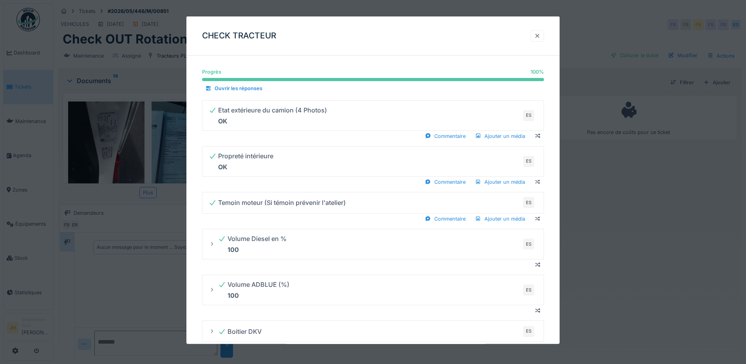
click at [540, 34] on div at bounding box center [537, 35] width 6 height 7
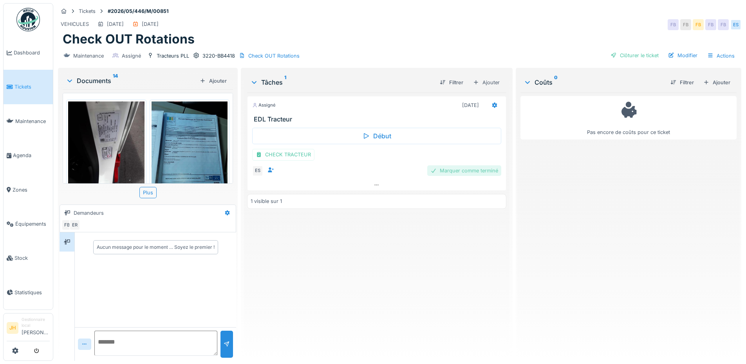
click at [483, 172] on div "Marquer comme terminé" at bounding box center [464, 170] width 74 height 11
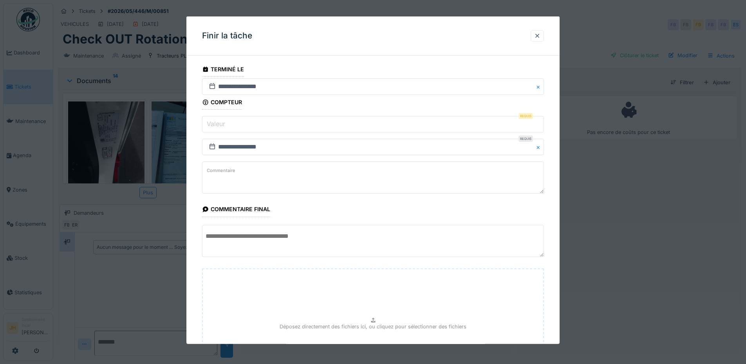
click at [269, 123] on input "Valeur" at bounding box center [373, 124] width 342 height 16
type input "*"
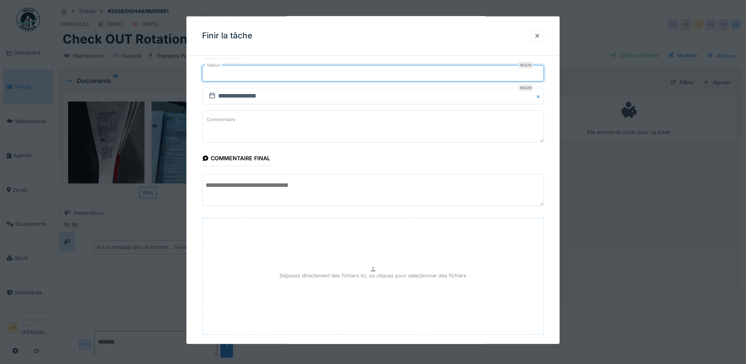
scroll to position [93, 0]
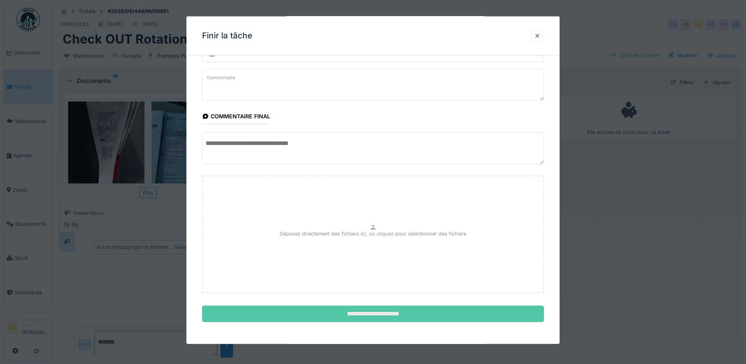
click at [416, 311] on input "**********" at bounding box center [373, 313] width 342 height 16
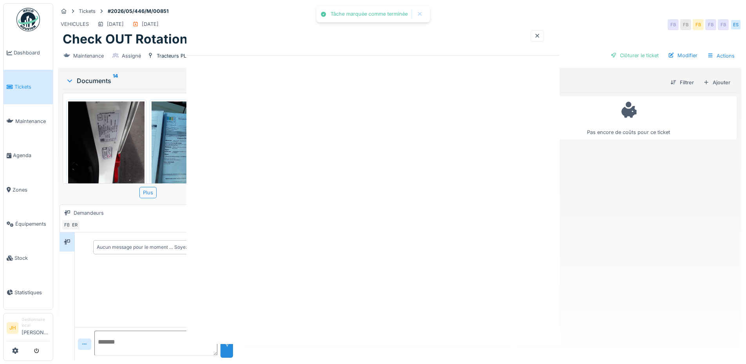
scroll to position [0, 0]
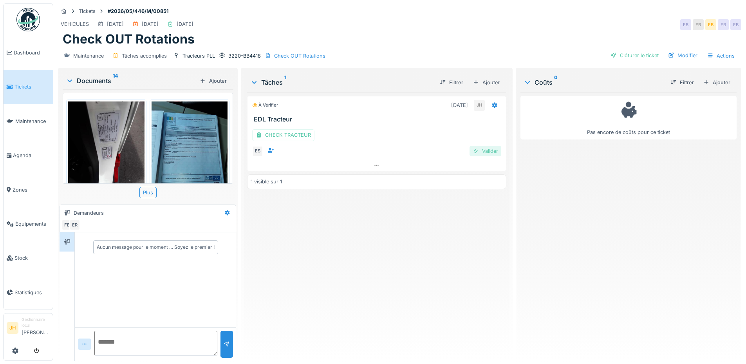
click at [486, 150] on div "Valider" at bounding box center [485, 151] width 32 height 11
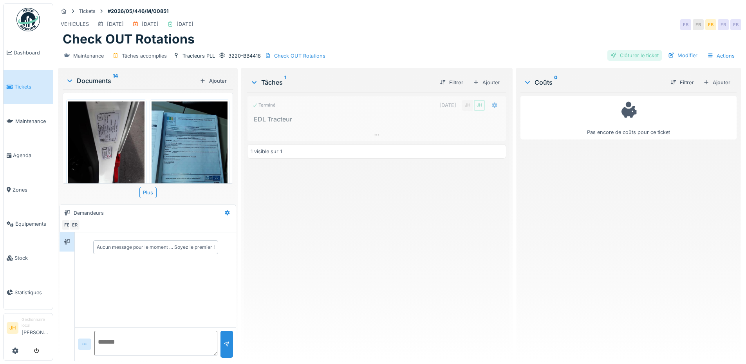
click at [634, 50] on div "Clôturer le ticket" at bounding box center [634, 55] width 54 height 11
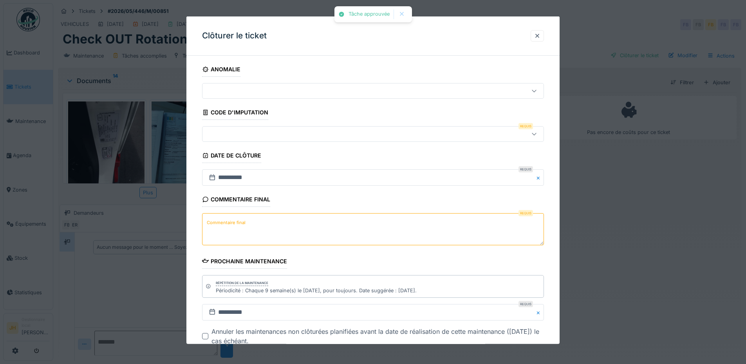
click at [305, 136] on div at bounding box center [353, 134] width 295 height 9
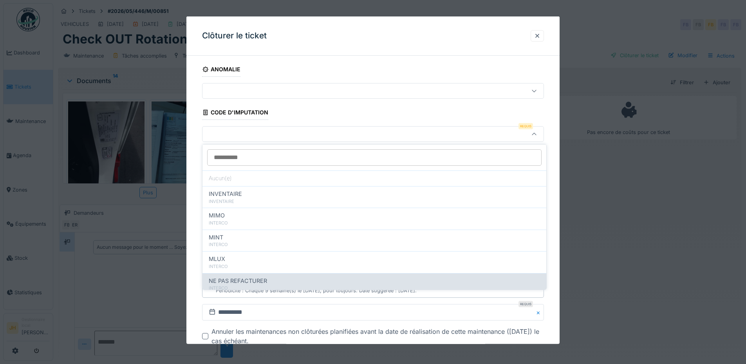
click at [294, 273] on div "NE PAS REFACTURER INTERCO" at bounding box center [374, 284] width 344 height 22
type input "****"
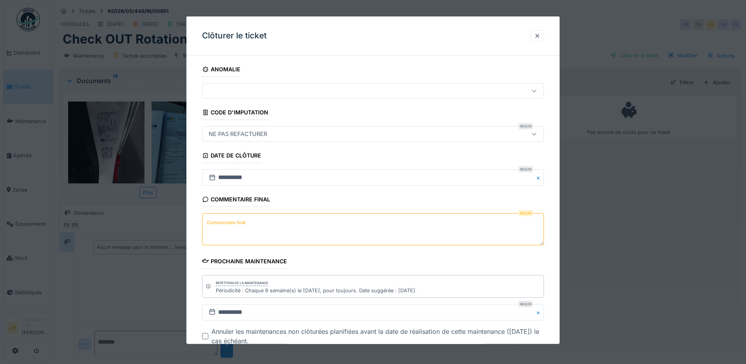
scroll to position [49, 0]
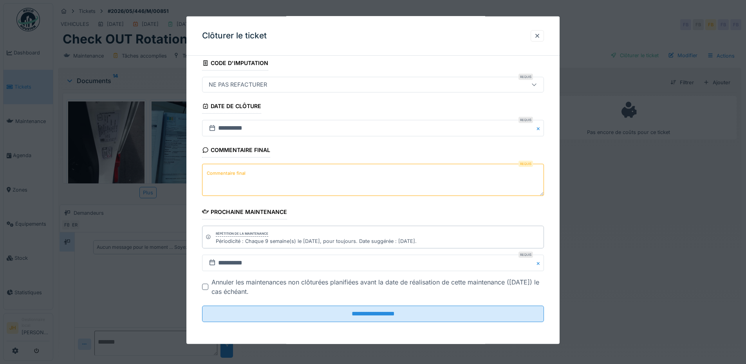
click at [290, 164] on textarea "Commentaire final" at bounding box center [373, 180] width 342 height 32
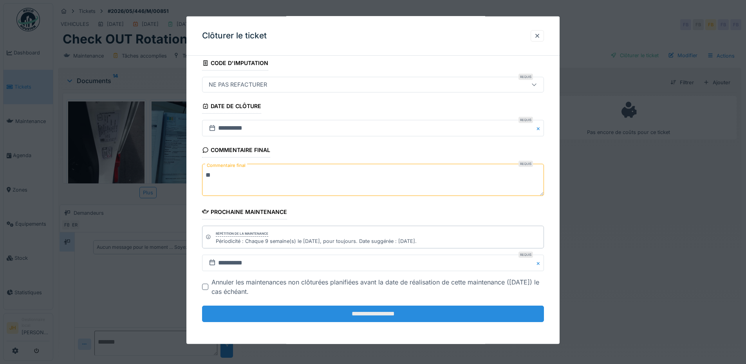
type textarea "**"
click at [352, 310] on input "**********" at bounding box center [373, 313] width 342 height 16
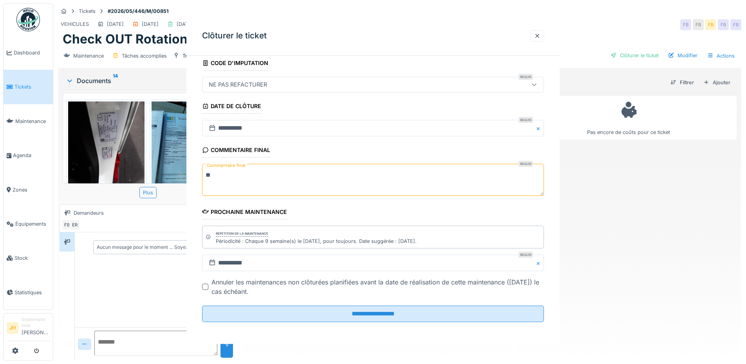
scroll to position [0, 0]
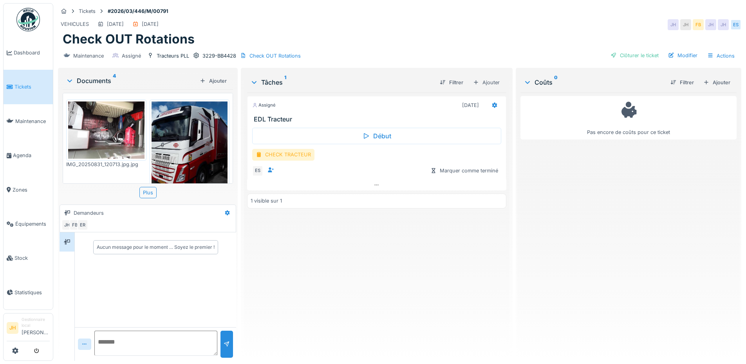
click at [281, 155] on div "CHECK TRACTEUR" at bounding box center [283, 154] width 62 height 11
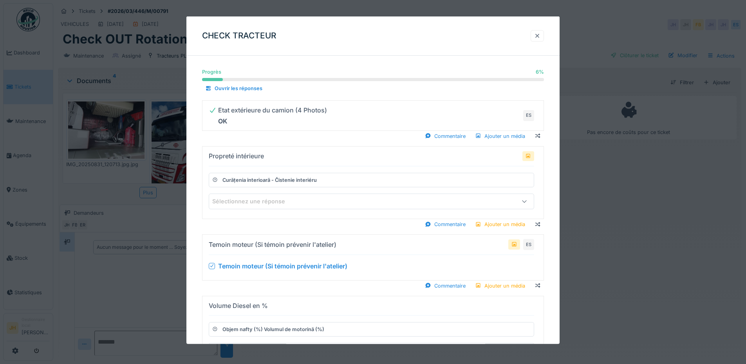
click at [540, 36] on div at bounding box center [537, 35] width 6 height 7
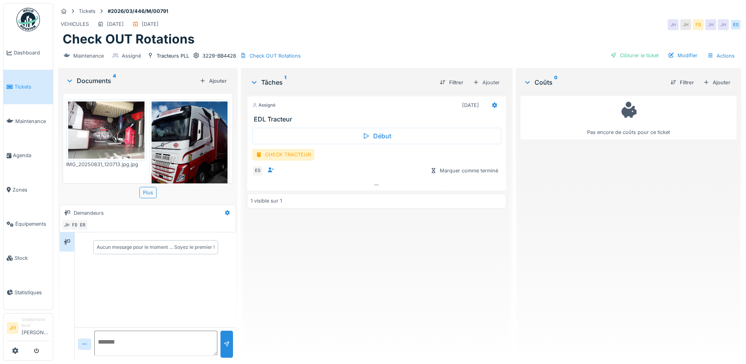
click at [102, 143] on img at bounding box center [106, 129] width 76 height 57
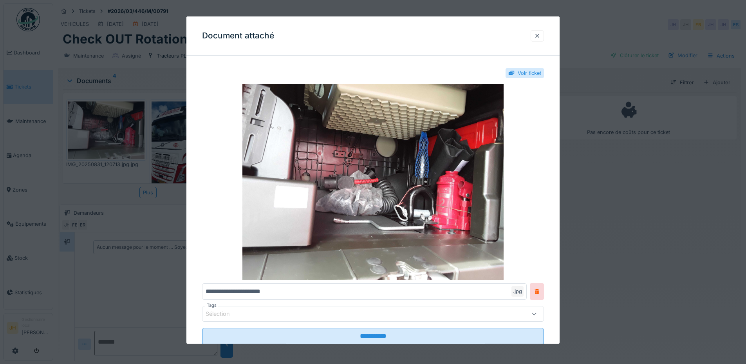
click at [539, 34] on div at bounding box center [537, 35] width 6 height 7
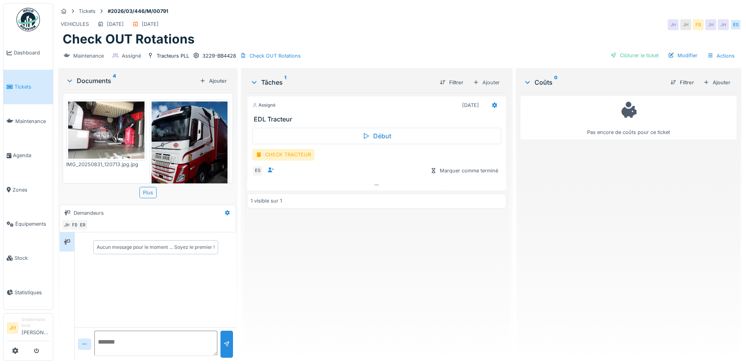
click at [289, 154] on div "CHECK TRACTEUR" at bounding box center [283, 154] width 62 height 11
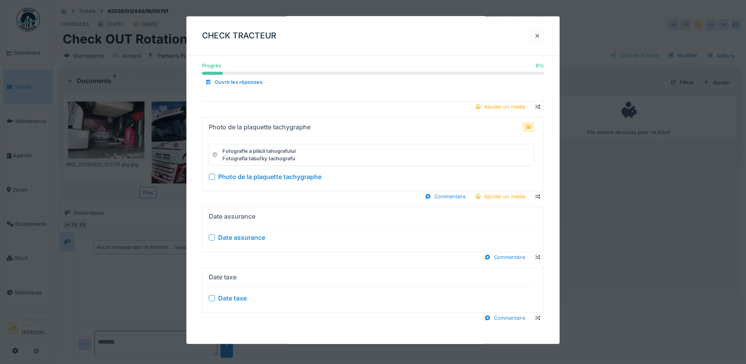
scroll to position [711, 0]
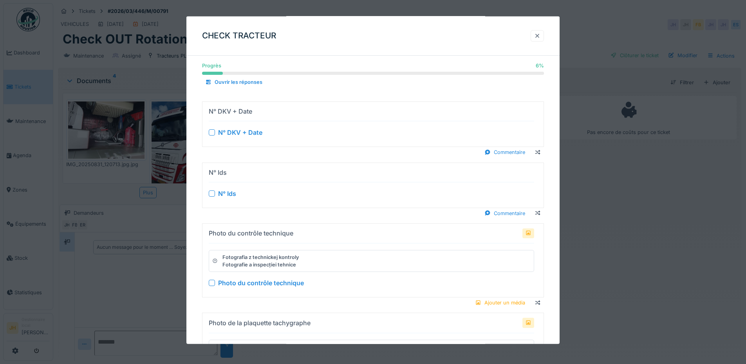
click at [538, 36] on div at bounding box center [537, 35] width 6 height 7
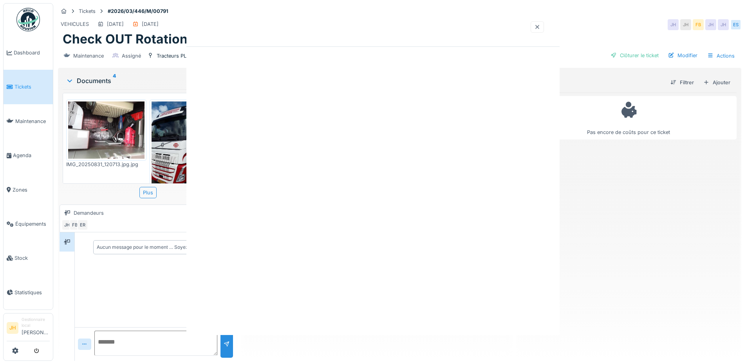
scroll to position [0, 0]
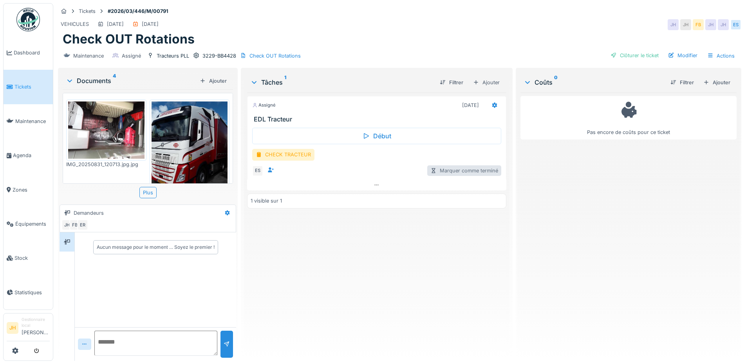
click at [477, 170] on div "Marquer comme terminé" at bounding box center [464, 170] width 74 height 11
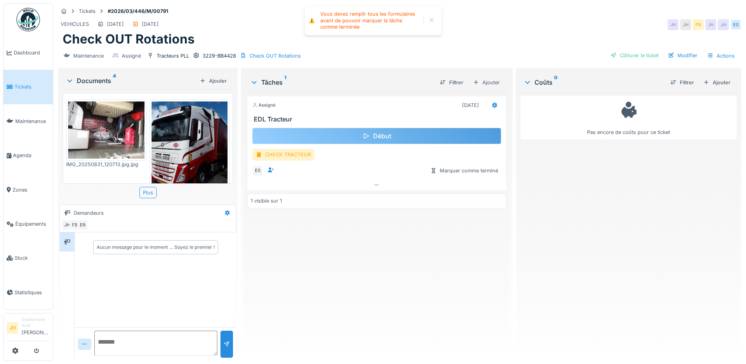
click at [424, 130] on div "Début" at bounding box center [376, 136] width 249 height 16
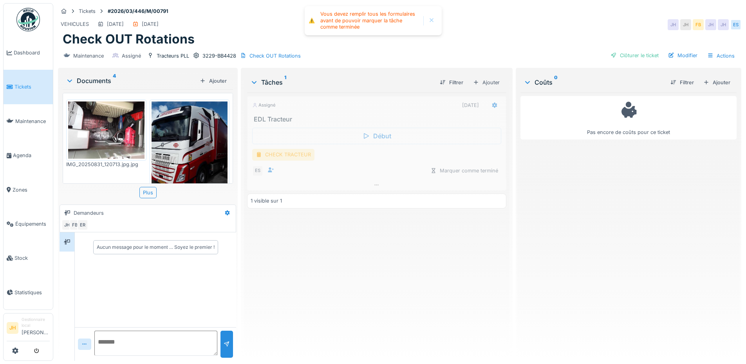
click at [397, 193] on div "Assigné 30/08/2025 EDL Tracteur Début CHECK TRACTEUR ES Marquer comme terminé 1…" at bounding box center [376, 223] width 259 height 262
click at [369, 182] on div at bounding box center [376, 184] width 259 height 11
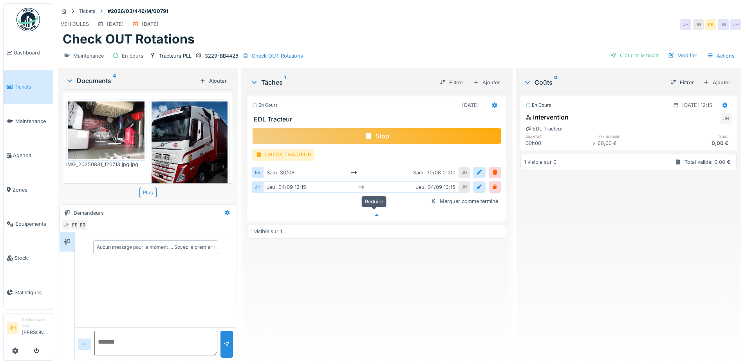
click at [375, 213] on icon at bounding box center [377, 215] width 6 height 5
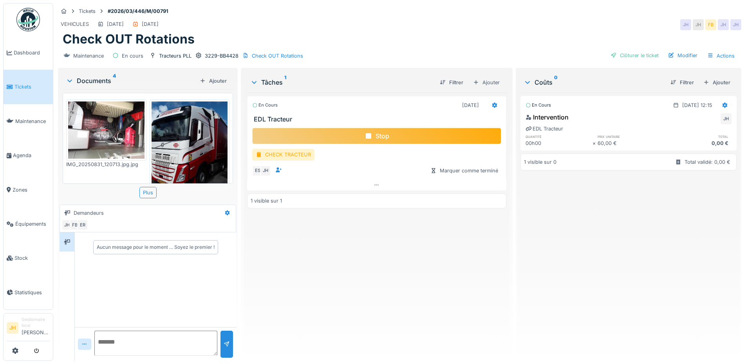
click at [373, 131] on div "Stop" at bounding box center [376, 136] width 249 height 16
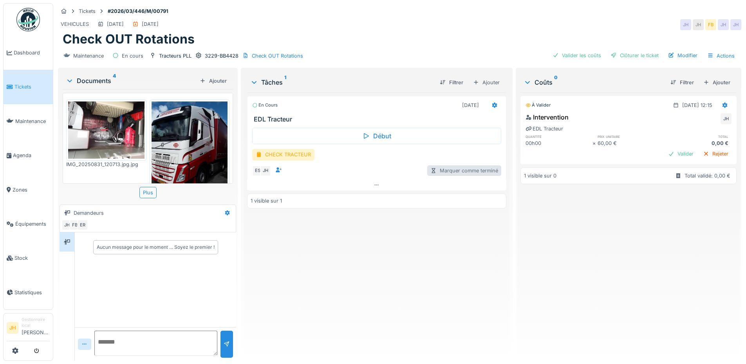
click at [467, 165] on div "Marquer comme terminé" at bounding box center [464, 170] width 74 height 11
click at [285, 153] on div "CHECK TRACTEUR" at bounding box center [283, 154] width 62 height 11
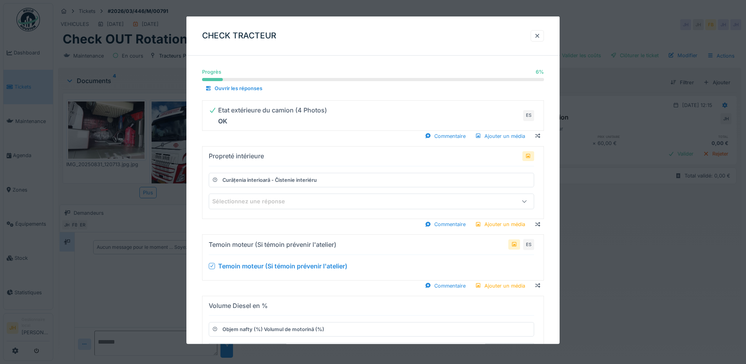
click at [392, 179] on div "Curățenia interioară - Čistenie interiéru" at bounding box center [371, 180] width 325 height 14
click at [374, 199] on div "Sélectionnez une réponse" at bounding box center [352, 201] width 280 height 9
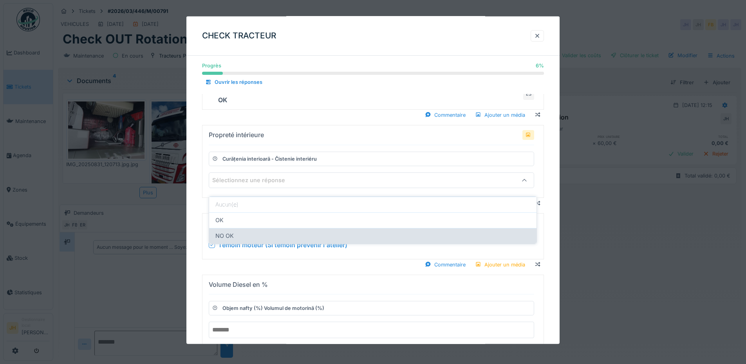
click at [358, 231] on div "NO OK" at bounding box center [372, 235] width 315 height 9
type input "*****"
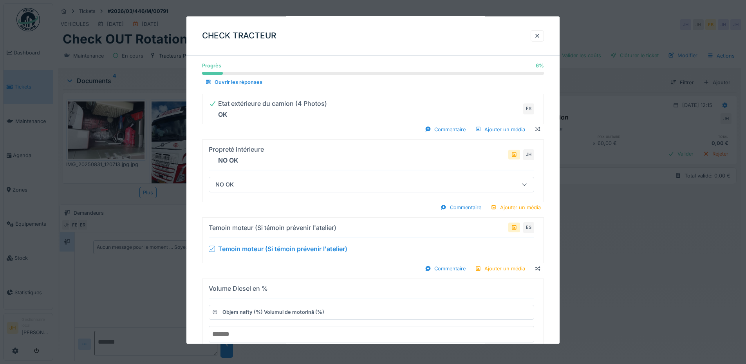
scroll to position [0, 0]
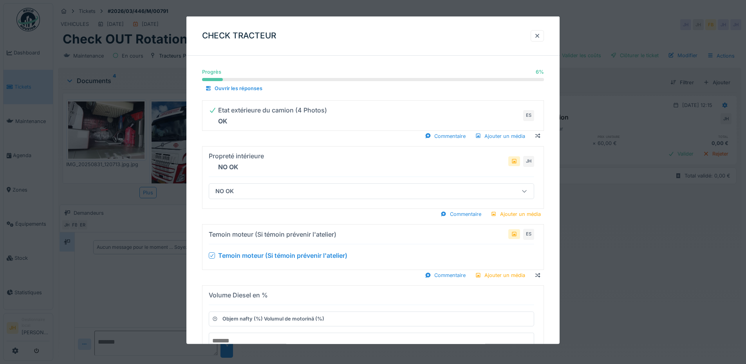
click at [211, 256] on icon at bounding box center [211, 255] width 3 height 3
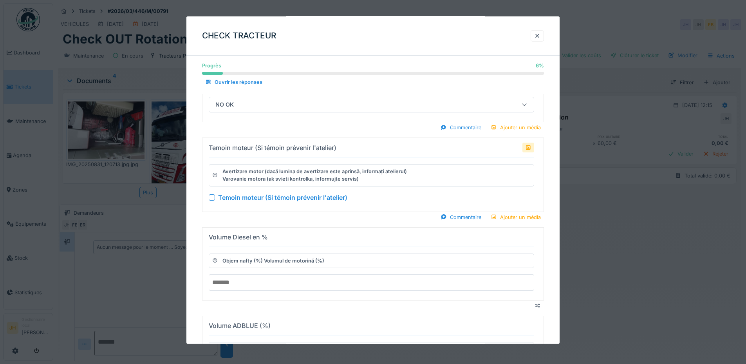
scroll to position [157, 0]
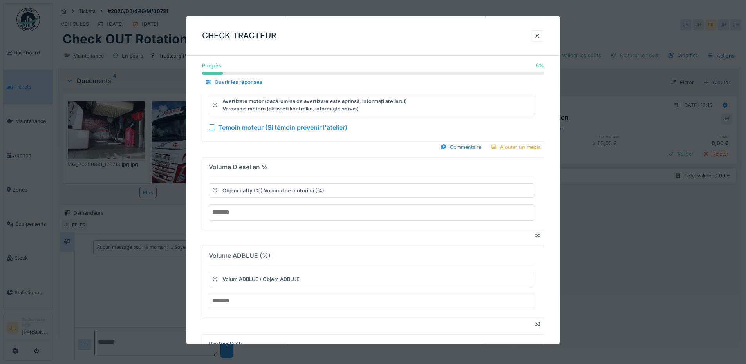
click at [258, 215] on input "number" at bounding box center [371, 212] width 325 height 16
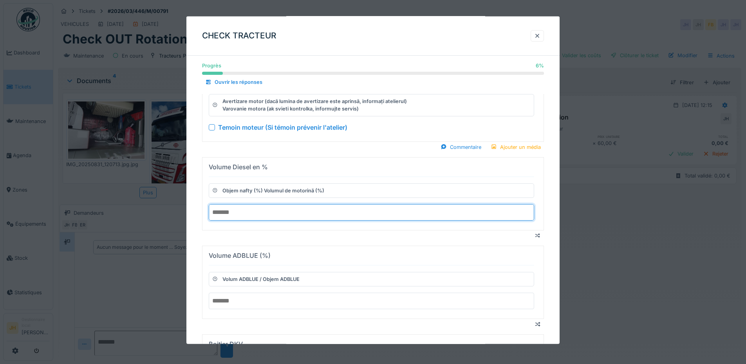
type input "***"
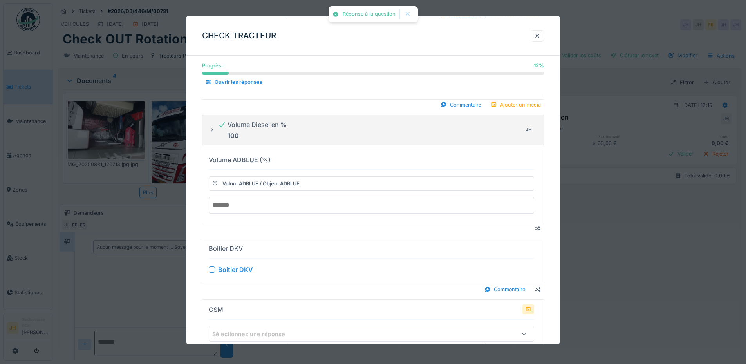
scroll to position [196, 0]
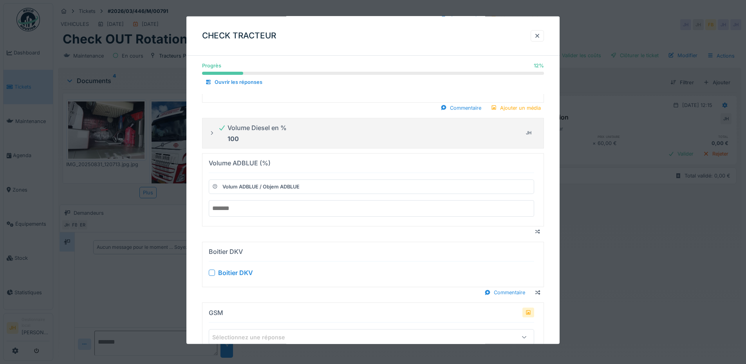
click at [212, 274] on div at bounding box center [212, 272] width 6 height 6
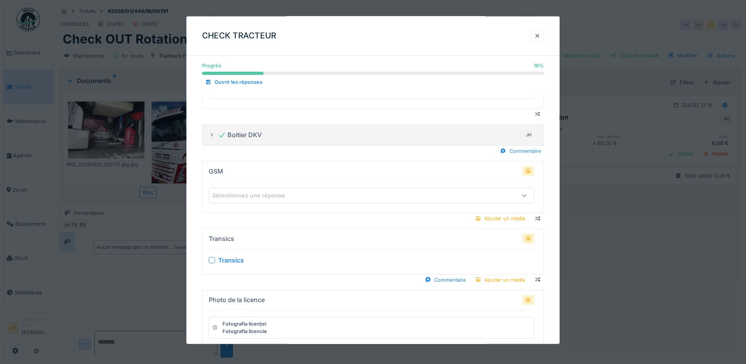
click at [276, 198] on div "Sélectionnez une réponse" at bounding box center [254, 195] width 84 height 9
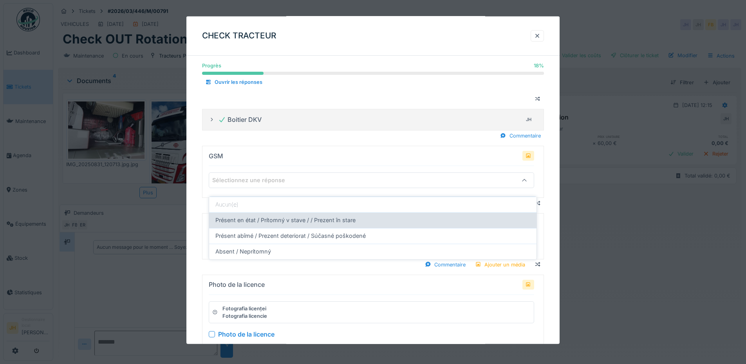
click at [263, 216] on span "Présent en état / Prítomný v stave / / Prezent în stare" at bounding box center [285, 220] width 140 height 9
type input "**********"
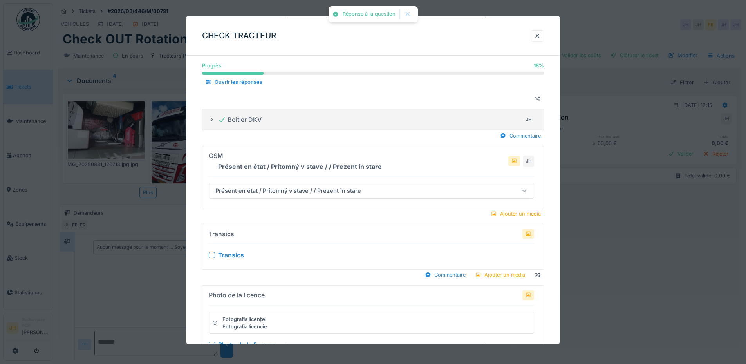
click at [213, 254] on div at bounding box center [212, 255] width 6 height 6
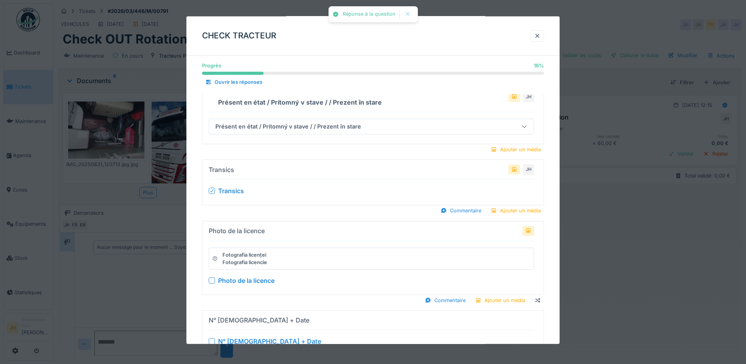
scroll to position [485, 0]
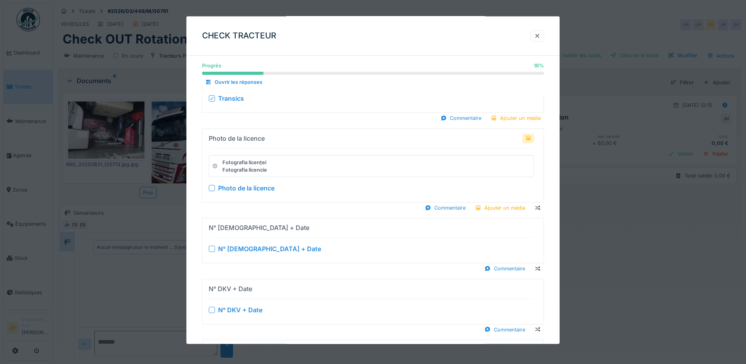
click at [254, 190] on div "Photo de la licence" at bounding box center [246, 187] width 56 height 9
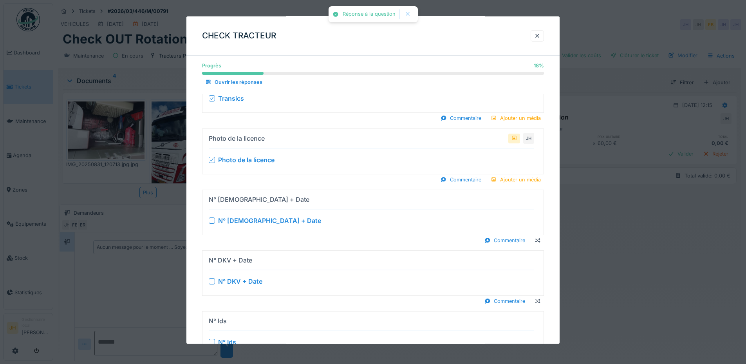
click at [237, 220] on div "N° [DEMOGRAPHIC_DATA] + Date" at bounding box center [269, 220] width 103 height 9
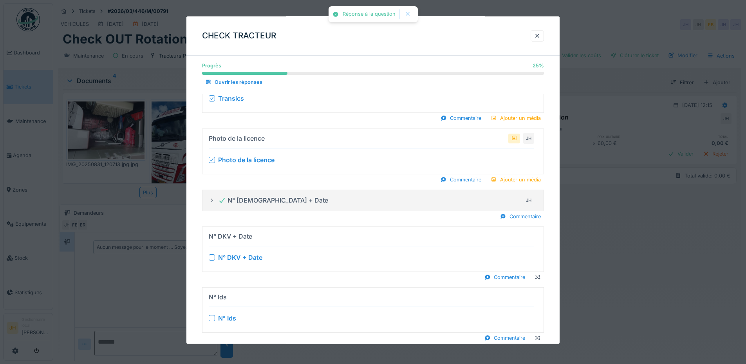
click at [243, 252] on div "N° DKV + Date N° DKV + Date" at bounding box center [371, 249] width 325 height 38
click at [237, 259] on div "N° DKV + Date" at bounding box center [240, 257] width 44 height 9
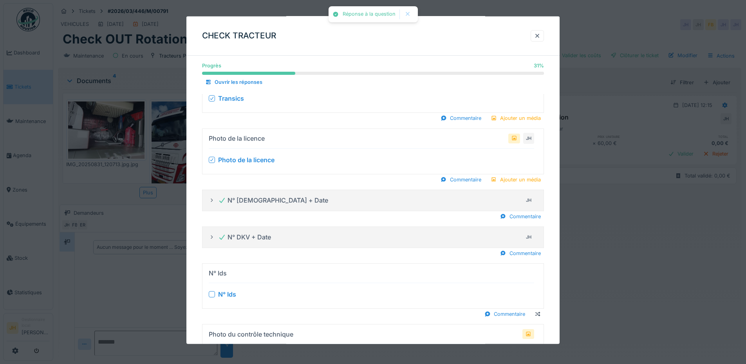
scroll to position [524, 0]
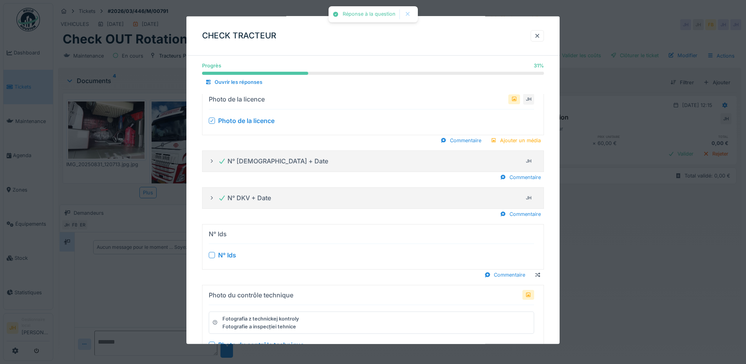
click at [220, 257] on div "N° Ids" at bounding box center [227, 254] width 18 height 9
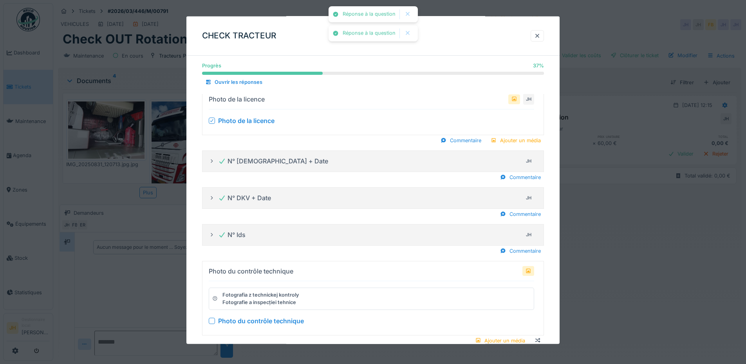
scroll to position [642, 0]
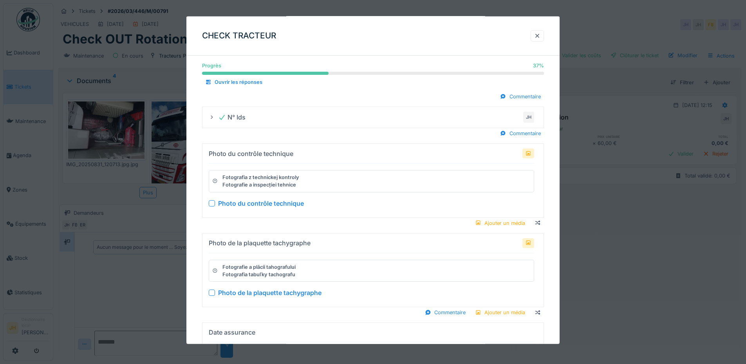
click at [233, 205] on div "Photo du contrôle technique" at bounding box center [261, 202] width 86 height 9
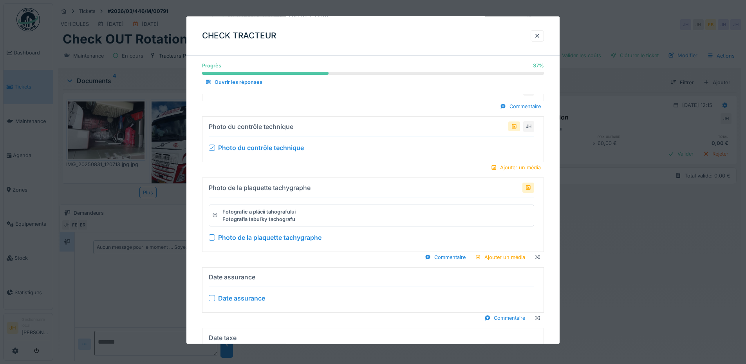
scroll to position [681, 0]
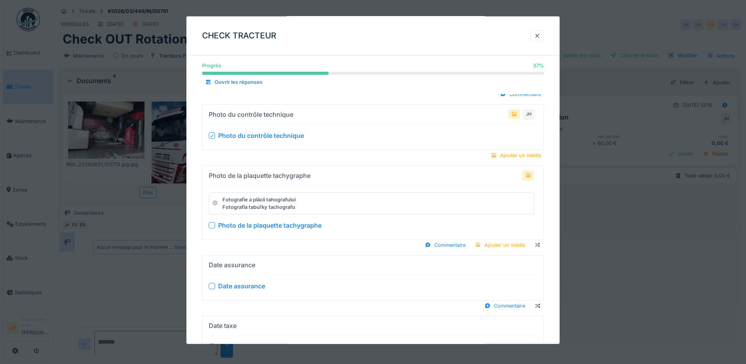
click at [211, 226] on div at bounding box center [212, 225] width 6 height 6
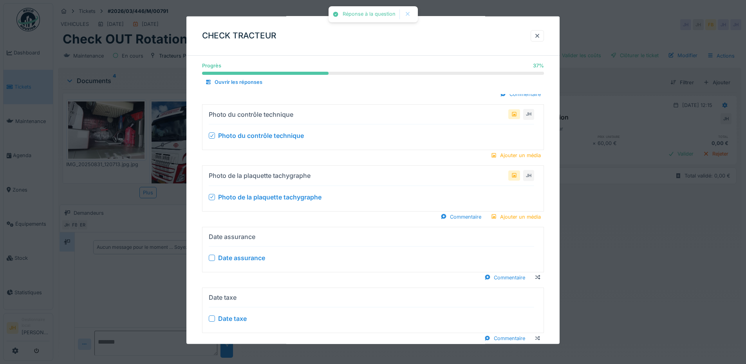
click at [212, 257] on div at bounding box center [212, 257] width 6 height 6
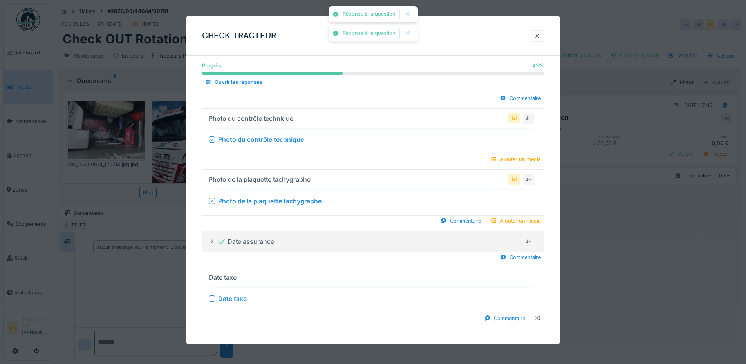
scroll to position [677, 0]
click at [212, 296] on div at bounding box center [212, 298] width 6 height 6
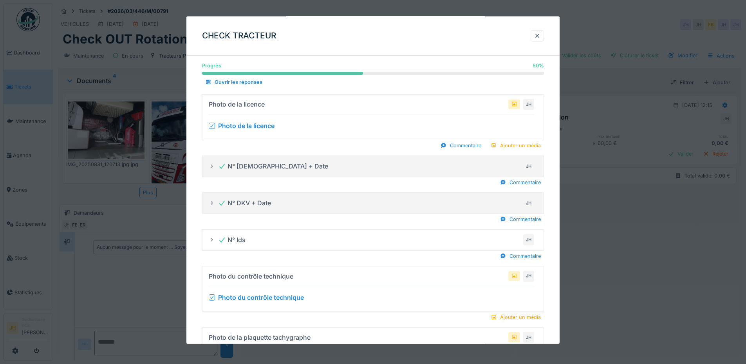
scroll to position [457, 0]
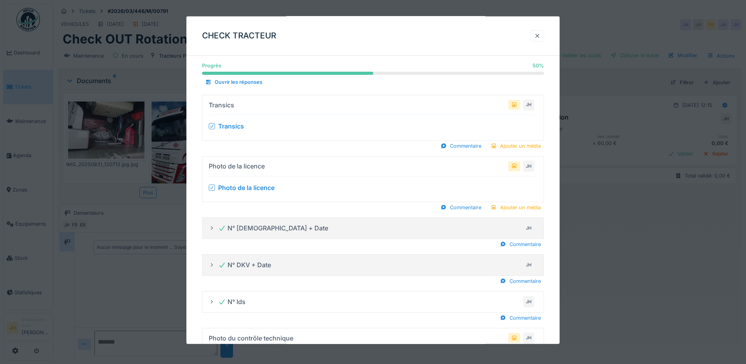
click at [539, 37] on div at bounding box center [537, 35] width 6 height 7
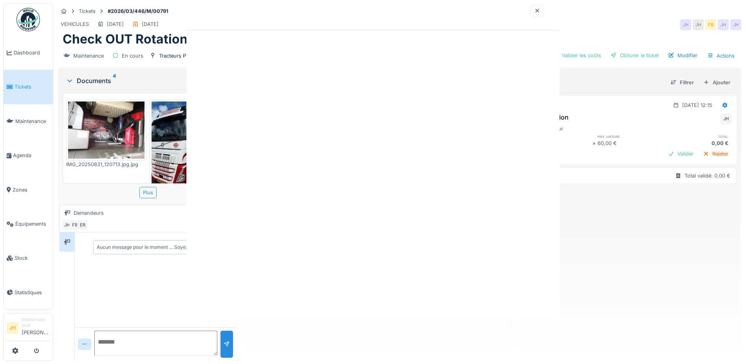
scroll to position [0, 0]
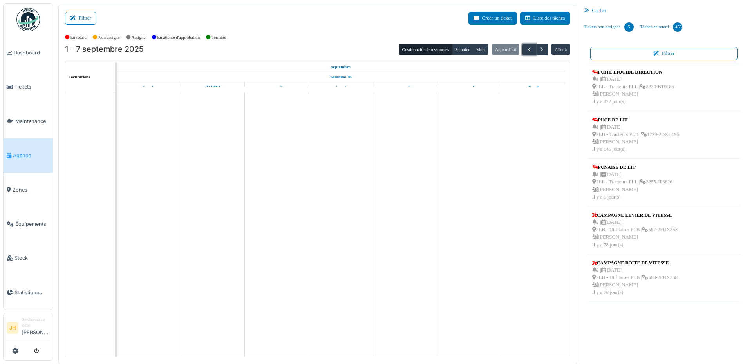
click at [526, 49] on span "button" at bounding box center [529, 49] width 7 height 7
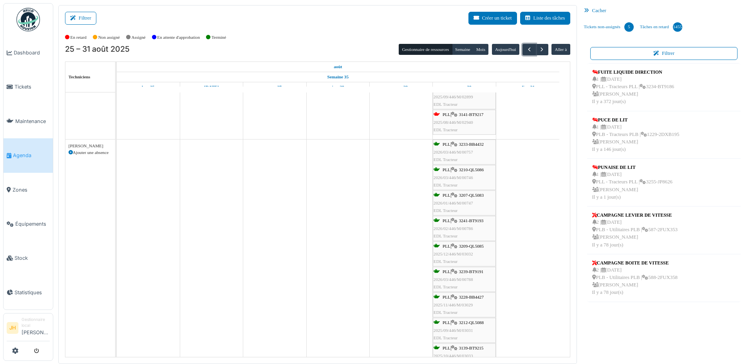
scroll to position [255, 0]
click at [469, 218] on span "3229-BB4428" at bounding box center [471, 218] width 25 height 5
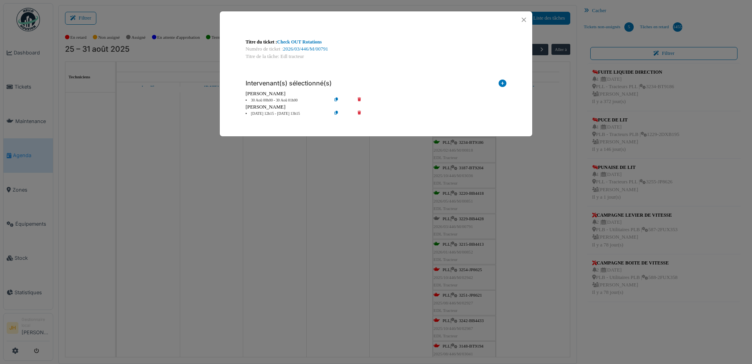
click at [359, 112] on icon at bounding box center [365, 114] width 22 height 6
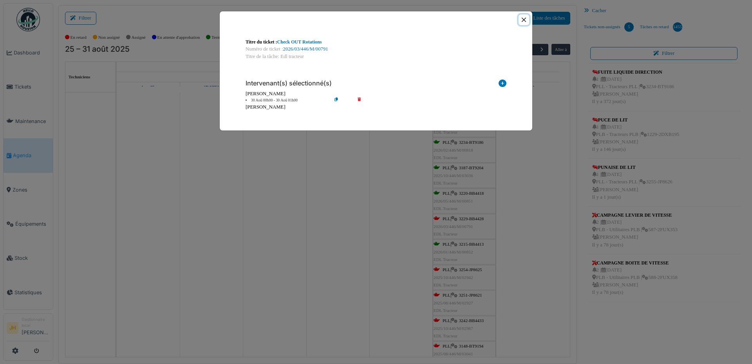
click at [524, 19] on button "Close" at bounding box center [523, 19] width 11 height 11
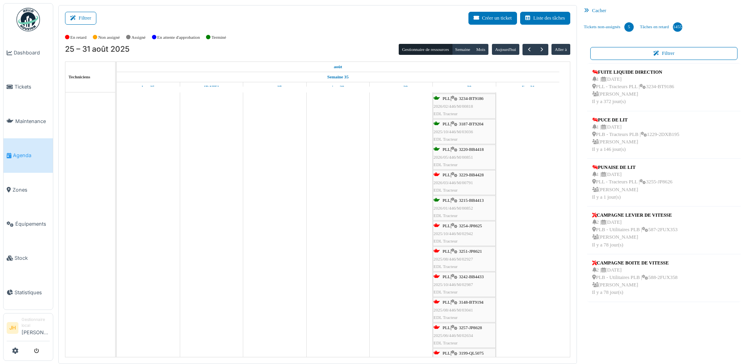
scroll to position [509, 0]
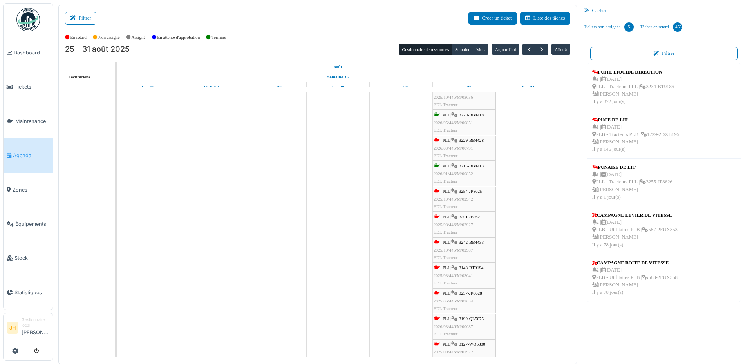
click at [472, 191] on span "3254-JP8625" at bounding box center [470, 191] width 23 height 5
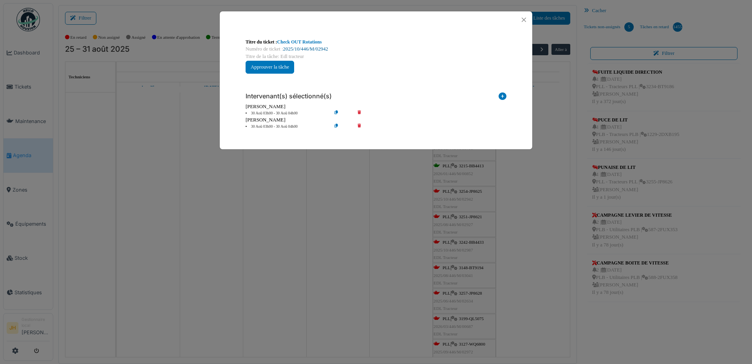
click at [314, 47] on link "2025/10/446/M/02942" at bounding box center [305, 48] width 45 height 5
click at [523, 20] on button "Close" at bounding box center [523, 19] width 11 height 11
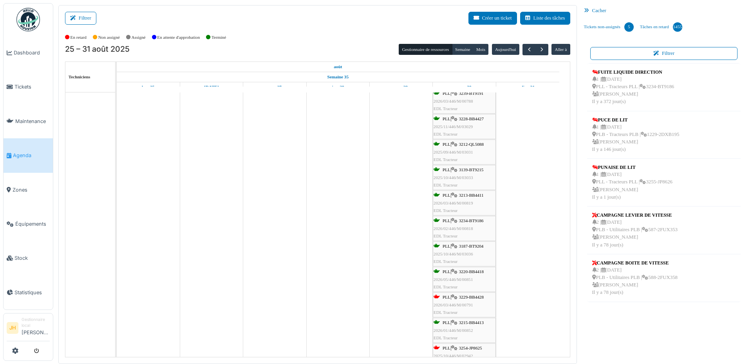
click at [478, 348] on span "3254-JP8625" at bounding box center [470, 347] width 23 height 5
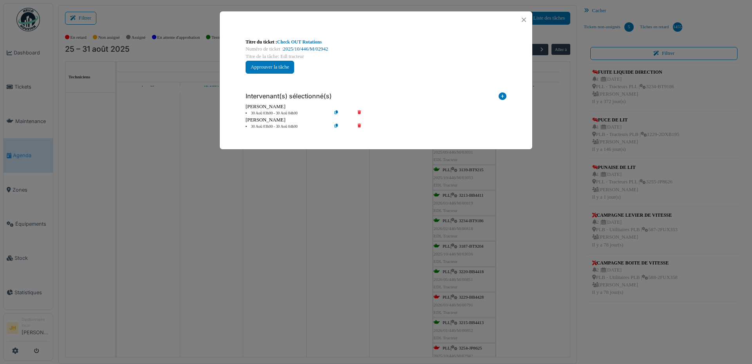
click at [315, 48] on link "2025/10/446/M/02942" at bounding box center [305, 48] width 45 height 5
click at [521, 22] on button "Close" at bounding box center [523, 19] width 11 height 11
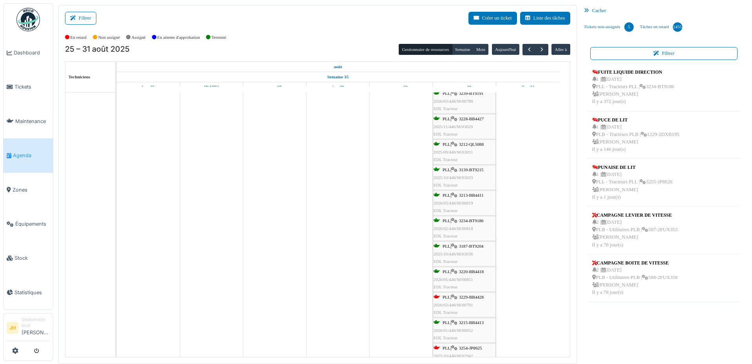
click at [48, 163] on link "Agenda" at bounding box center [28, 155] width 49 height 34
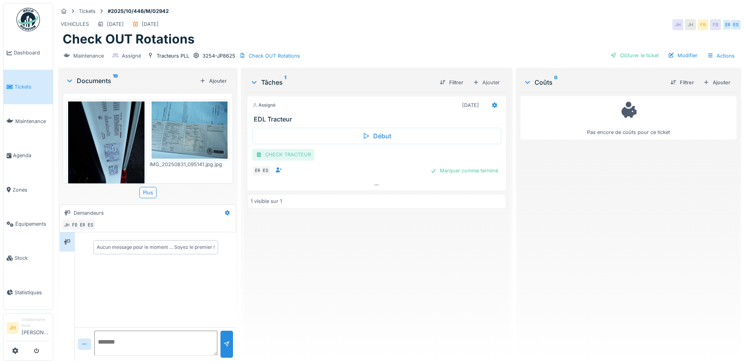
click at [283, 152] on div "CHECK TRACTEUR" at bounding box center [283, 154] width 62 height 11
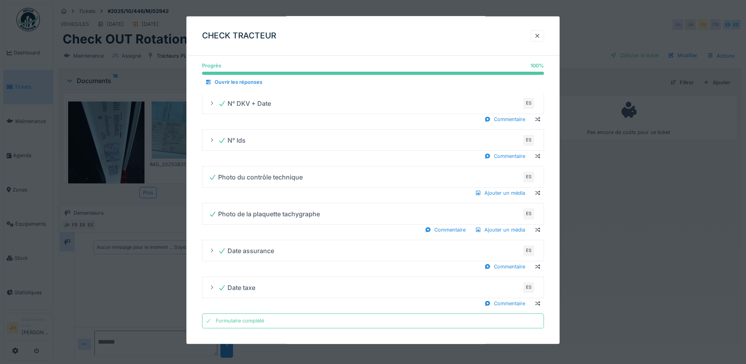
scroll to position [6, 0]
click at [540, 38] on div at bounding box center [537, 35] width 6 height 7
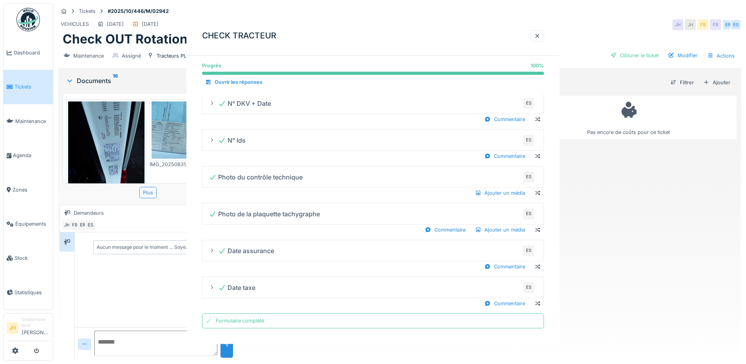
scroll to position [0, 0]
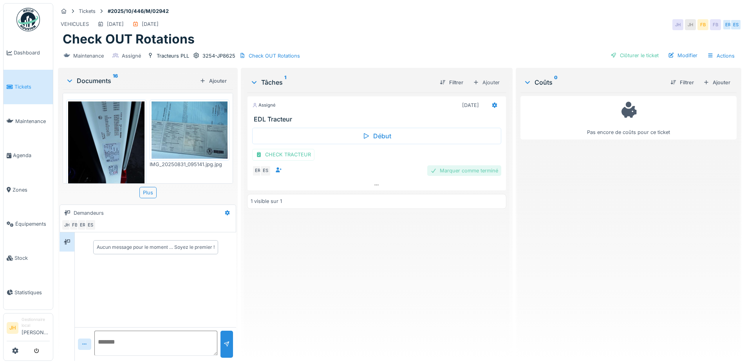
click at [457, 165] on div "Marquer comme terminé" at bounding box center [464, 170] width 74 height 11
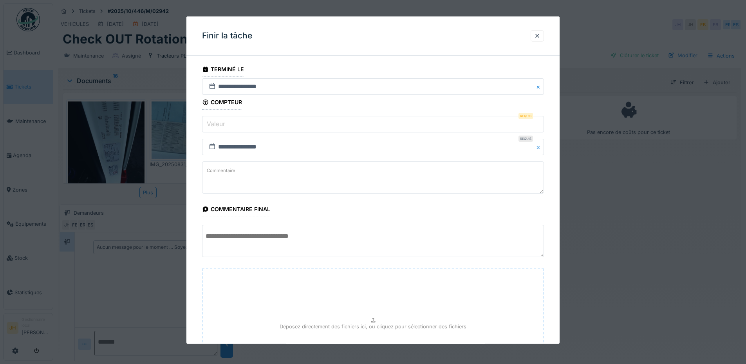
click at [223, 124] on label "Valeur" at bounding box center [216, 123] width 22 height 9
click at [223, 124] on input "Valeur" at bounding box center [373, 124] width 342 height 16
click at [236, 127] on input "Valeur" at bounding box center [373, 124] width 342 height 16
type input "*"
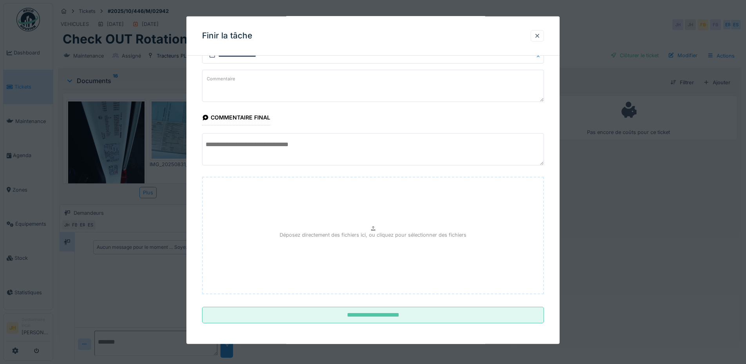
scroll to position [93, 0]
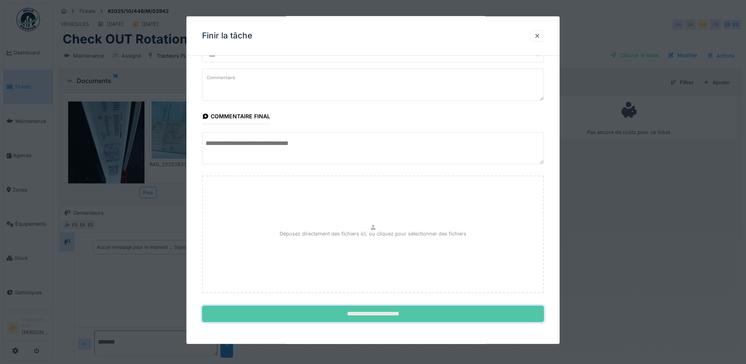
click at [381, 313] on input "**********" at bounding box center [373, 313] width 342 height 16
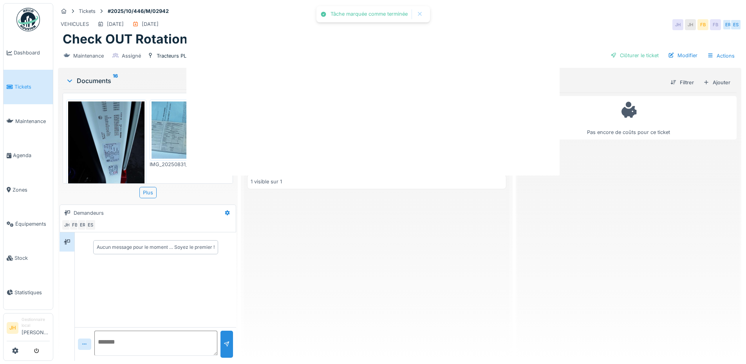
scroll to position [0, 0]
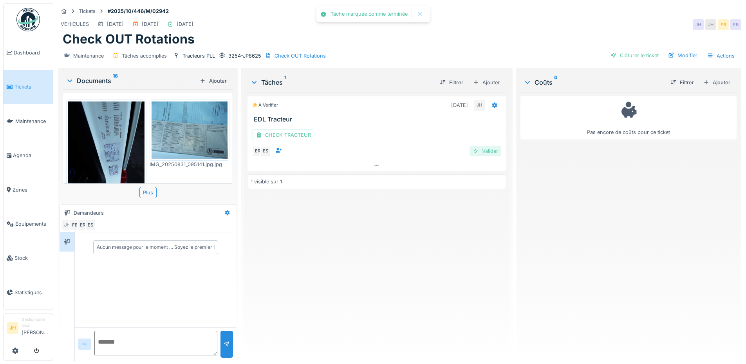
click at [487, 146] on div "Valider" at bounding box center [485, 151] width 32 height 11
click at [622, 50] on div "Clôturer le ticket" at bounding box center [634, 55] width 54 height 11
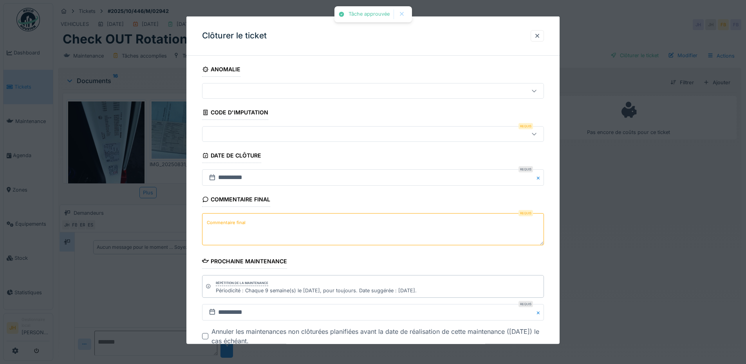
click at [244, 131] on div at bounding box center [353, 134] width 295 height 9
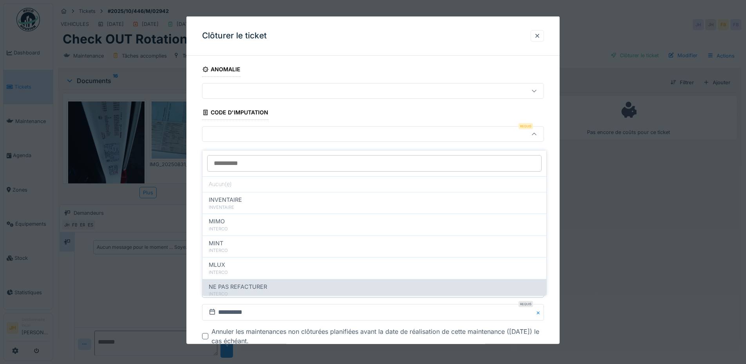
click at [239, 282] on span "NE PAS REFACTURER" at bounding box center [238, 286] width 58 height 9
type input "****"
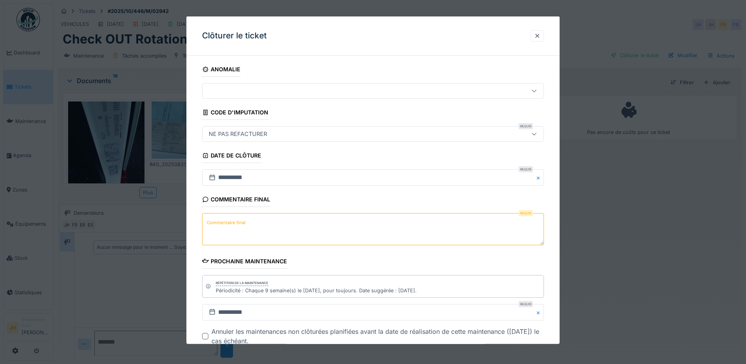
click at [264, 219] on textarea "Commentaire final" at bounding box center [373, 229] width 342 height 32
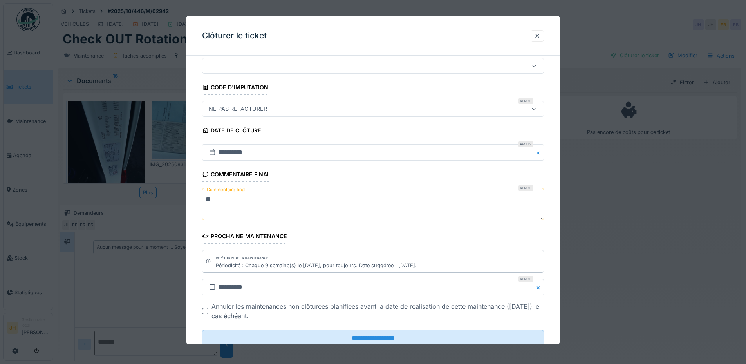
scroll to position [49, 0]
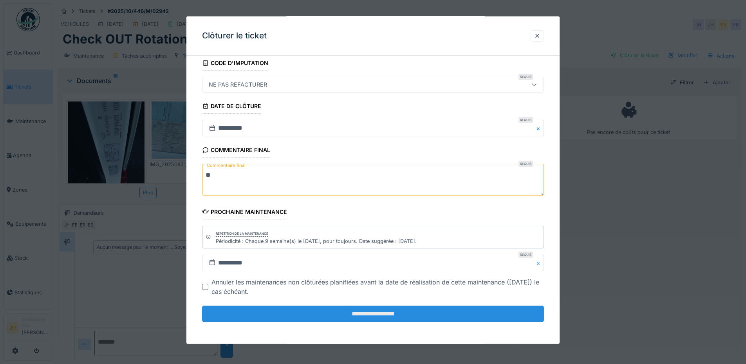
type textarea "**"
click at [339, 314] on input "**********" at bounding box center [373, 313] width 342 height 16
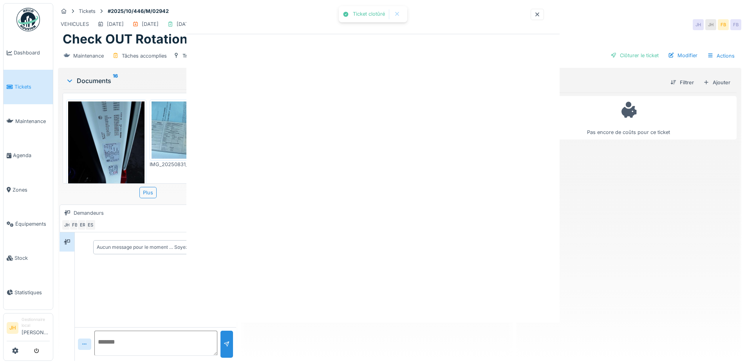
scroll to position [0, 0]
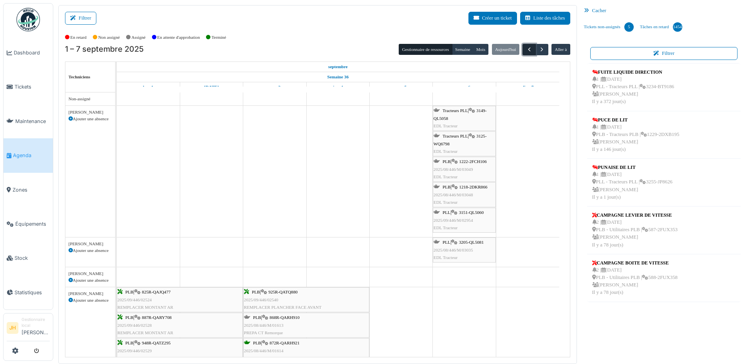
click at [526, 52] on span "button" at bounding box center [529, 49] width 7 height 7
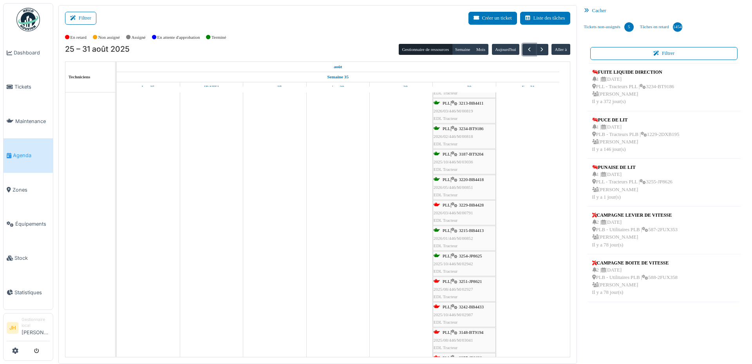
scroll to position [509, 0]
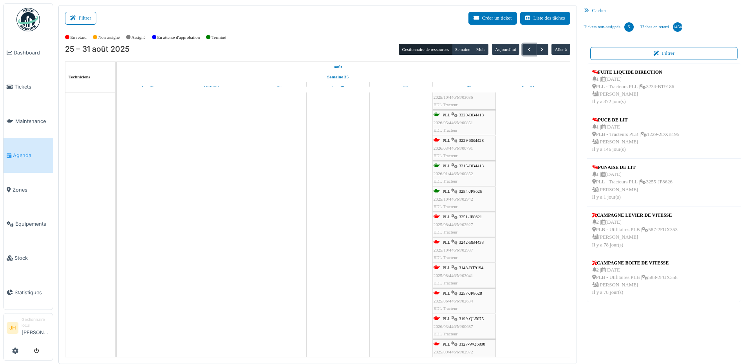
click at [466, 215] on span "3251-JP8621" at bounding box center [470, 216] width 23 height 5
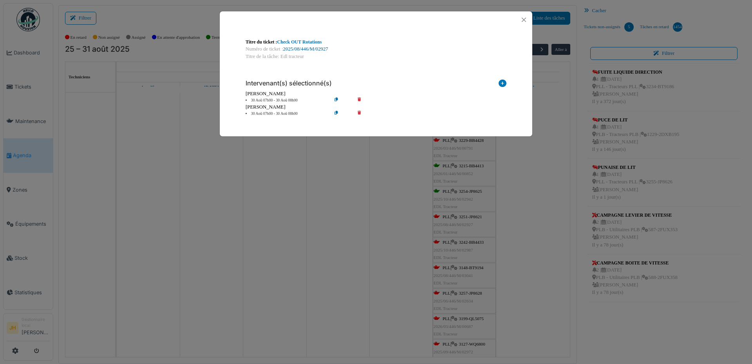
click at [313, 49] on link "2025/08/446/M/02927" at bounding box center [305, 48] width 45 height 5
click at [522, 19] on button "Close" at bounding box center [523, 19] width 11 height 11
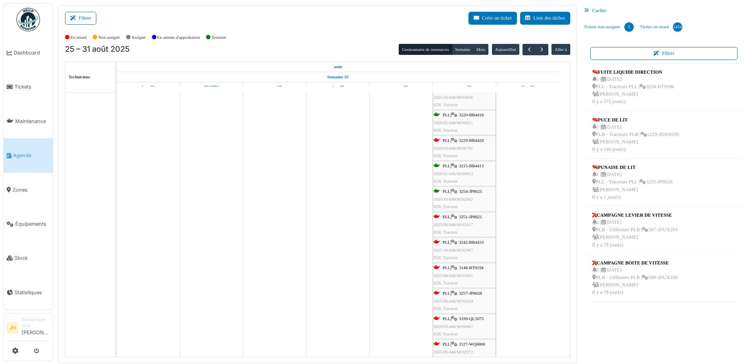
click at [479, 242] on span "3242-BB4433" at bounding box center [471, 242] width 25 height 5
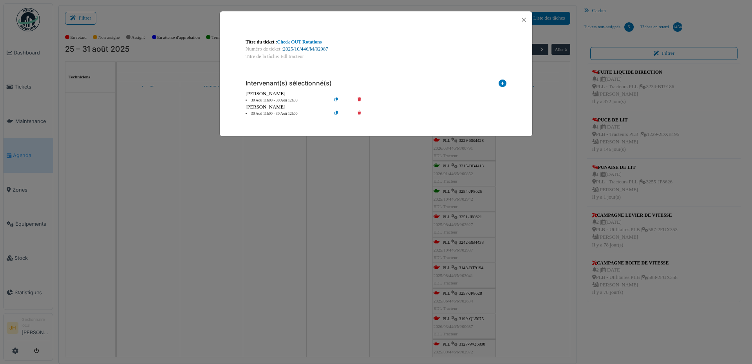
click at [305, 48] on link "2025/10/446/M/02987" at bounding box center [305, 48] width 45 height 5
click at [525, 18] on button "Close" at bounding box center [523, 19] width 11 height 11
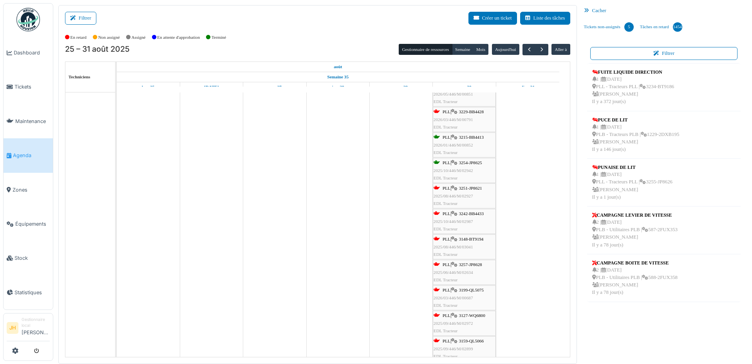
scroll to position [548, 0]
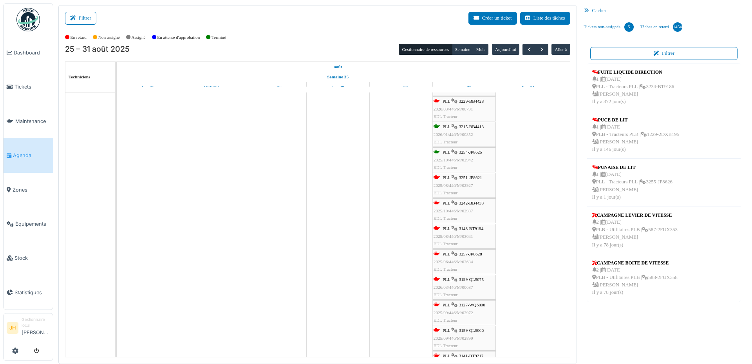
click at [469, 227] on span "3148-BT9194" at bounding box center [471, 228] width 25 height 5
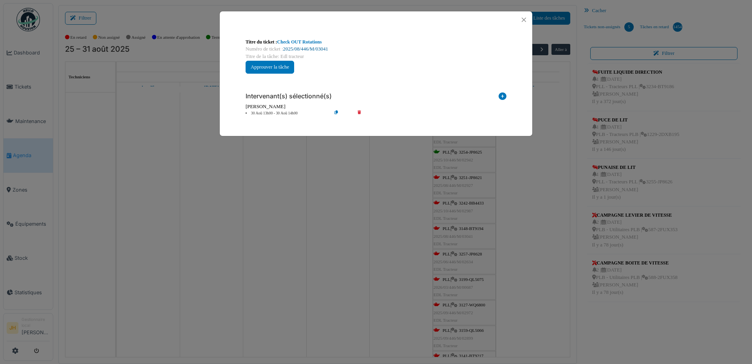
click at [317, 47] on link "2025/08/446/M/03041" at bounding box center [305, 48] width 45 height 5
click at [521, 22] on button "Close" at bounding box center [523, 19] width 11 height 11
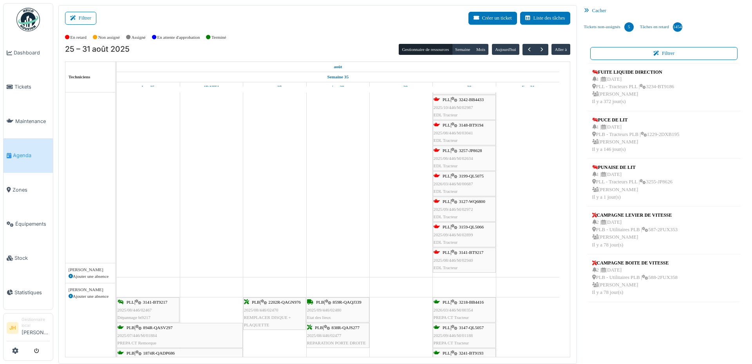
scroll to position [627, 0]
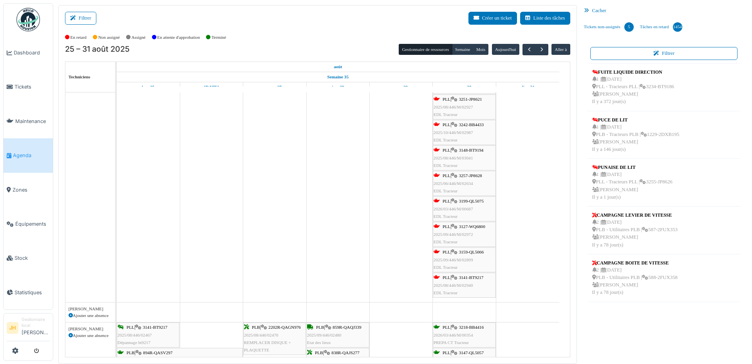
click at [481, 202] on span "3199-QL5075" at bounding box center [471, 201] width 25 height 5
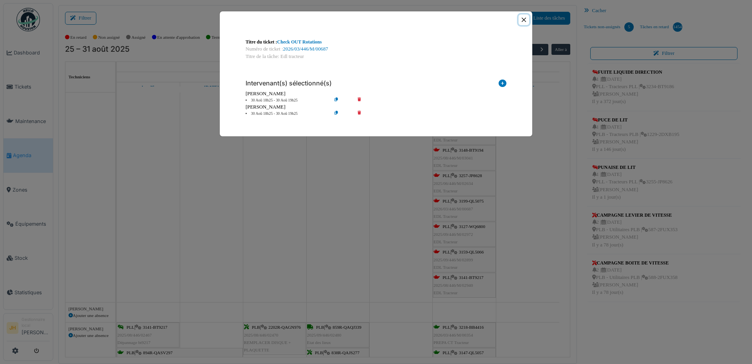
click at [522, 19] on button "Close" at bounding box center [523, 19] width 11 height 11
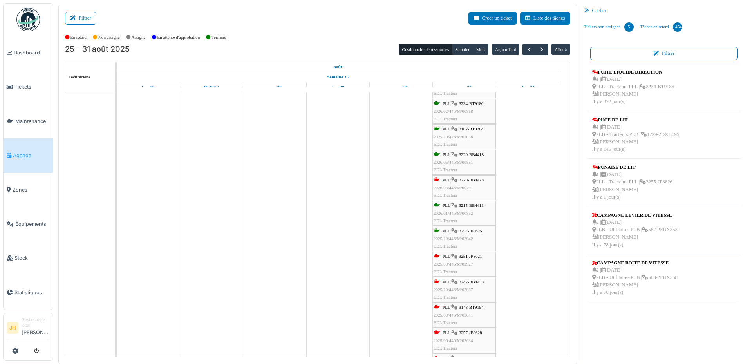
scroll to position [470, 0]
click at [479, 255] on span "3251-JP8621" at bounding box center [470, 255] width 23 height 5
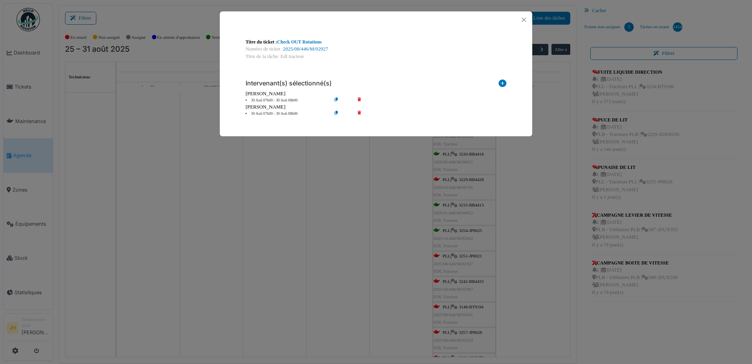
click at [361, 114] on icon at bounding box center [365, 114] width 22 height 6
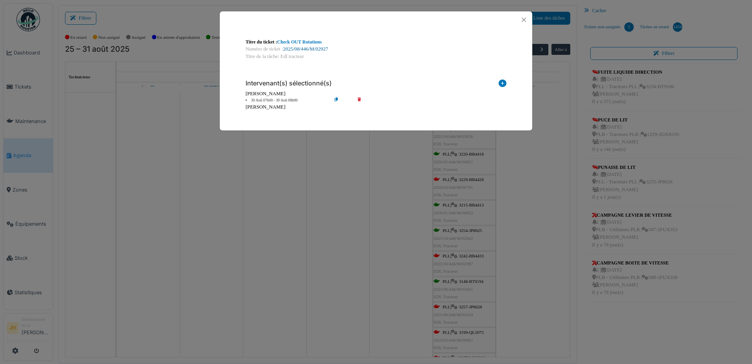
click at [312, 49] on link "2025/08/446/M/02927" at bounding box center [305, 48] width 45 height 5
drag, startPoint x: 524, startPoint y: 18, endPoint x: 517, endPoint y: 17, distance: 7.5
click at [524, 18] on button "Close" at bounding box center [523, 19] width 11 height 11
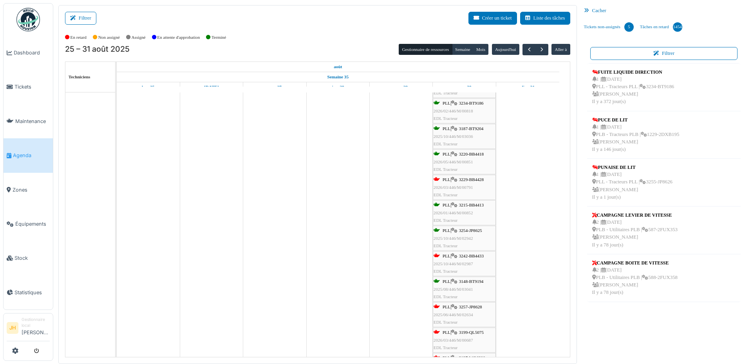
click at [28, 153] on span "Agenda" at bounding box center [31, 155] width 37 height 7
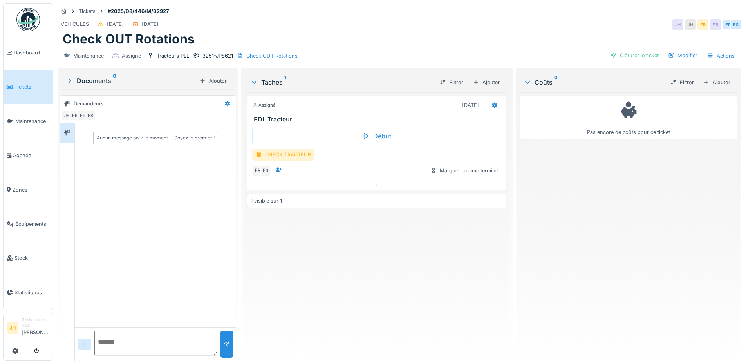
click at [290, 153] on div "CHECK TRACTEUR" at bounding box center [283, 154] width 62 height 11
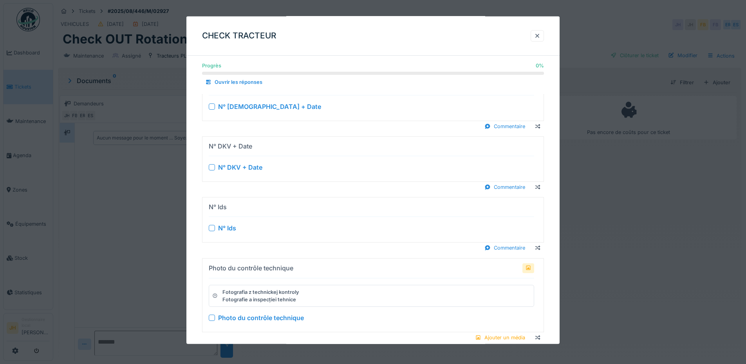
scroll to position [940, 0]
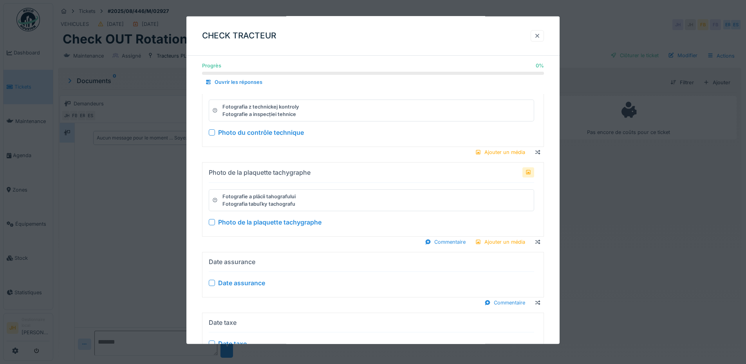
click at [539, 33] on div at bounding box center [537, 35] width 6 height 7
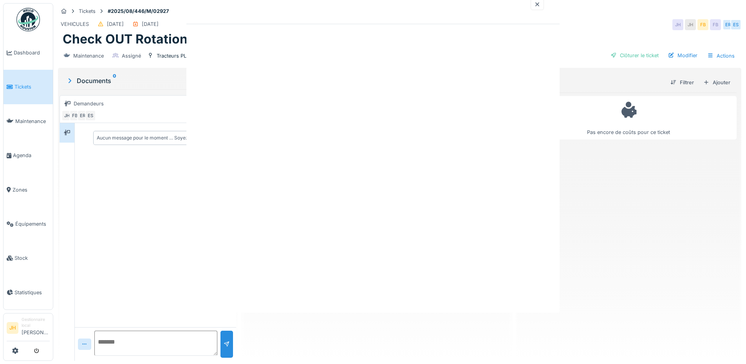
scroll to position [0, 0]
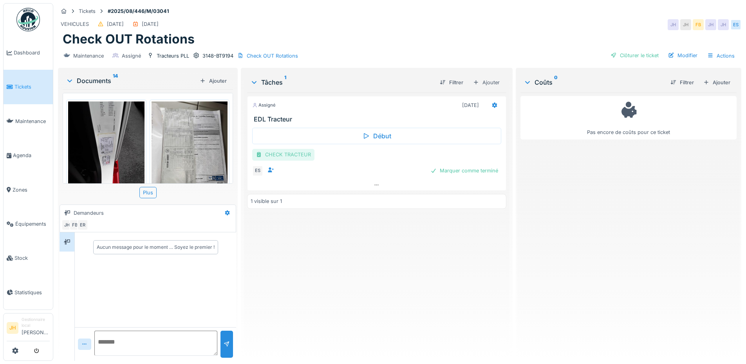
click at [291, 153] on div "CHECK TRACTEUR" at bounding box center [283, 154] width 62 height 11
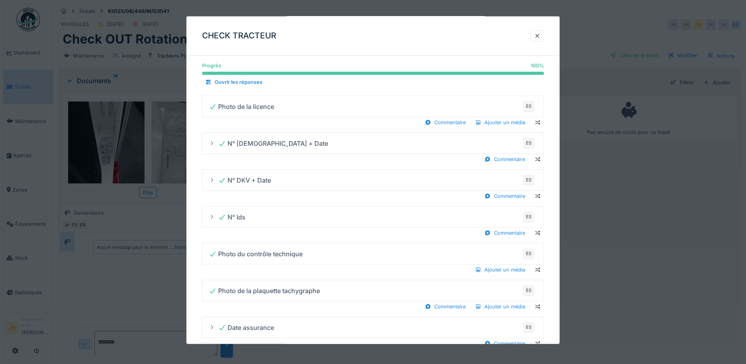
scroll to position [421, 0]
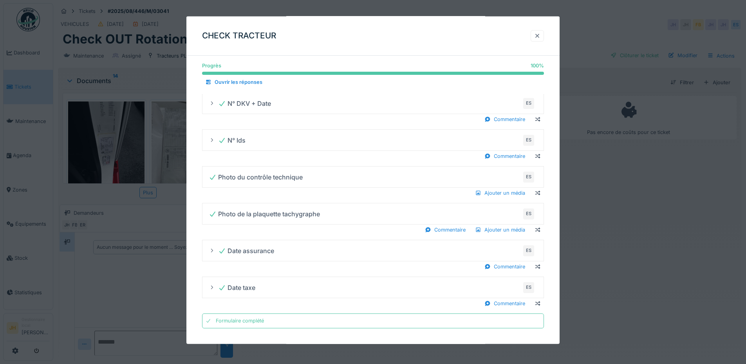
click at [540, 35] on div at bounding box center [537, 35] width 6 height 7
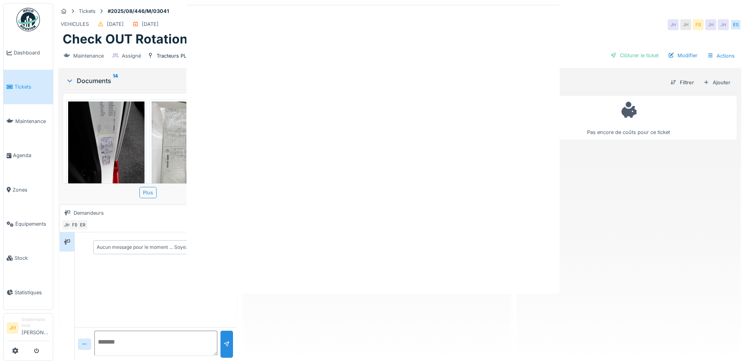
scroll to position [0, 0]
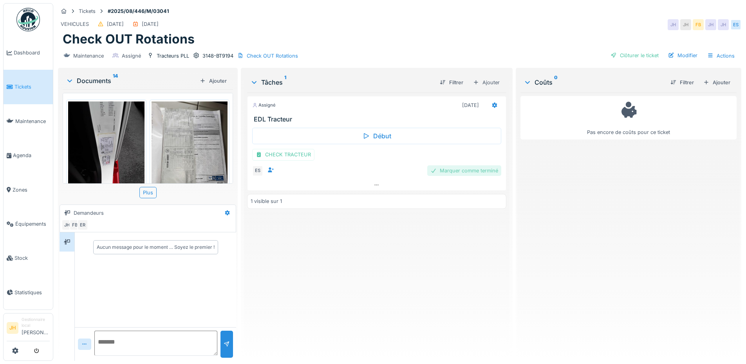
click at [450, 170] on div "Marquer comme terminé" at bounding box center [464, 170] width 74 height 11
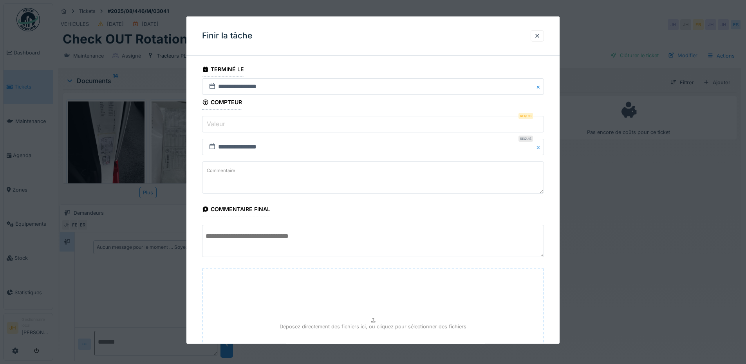
click at [257, 124] on input "Valeur" at bounding box center [373, 124] width 342 height 16
type input "*"
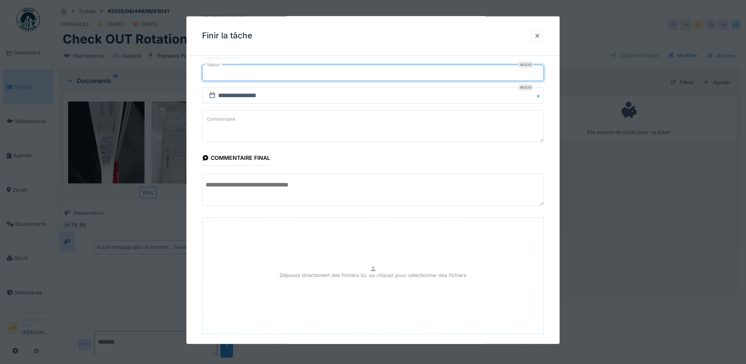
scroll to position [93, 0]
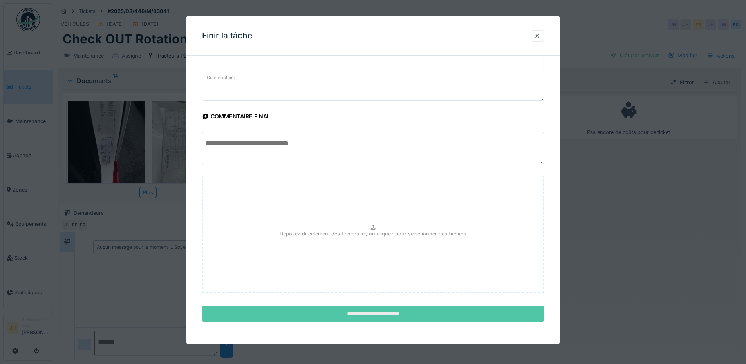
click at [351, 306] on input "**********" at bounding box center [373, 313] width 342 height 16
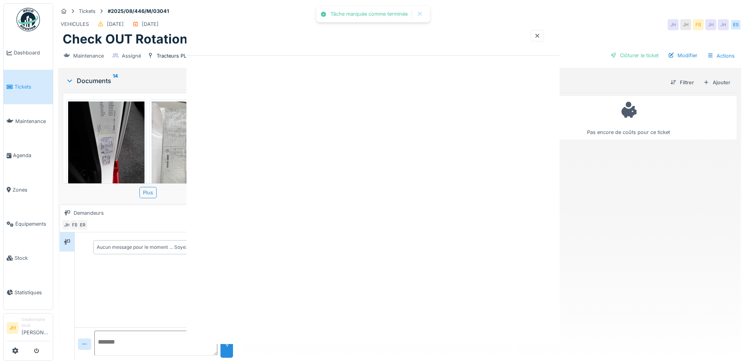
click at [352, 312] on div "Tâche marquée comme terminée Annuler Tickets #2025/08/446/M/03041 VEHICULES [DA…" at bounding box center [399, 182] width 693 height 364
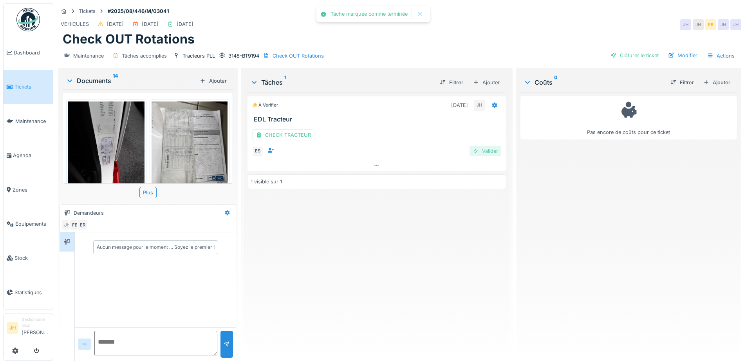
click at [478, 150] on div "Valider" at bounding box center [485, 151] width 32 height 11
click at [632, 58] on div "Clôturer le ticket" at bounding box center [634, 55] width 54 height 11
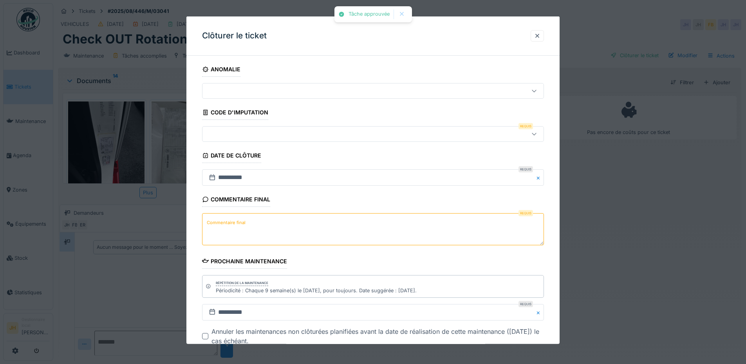
click at [222, 131] on div at bounding box center [353, 134] width 295 height 9
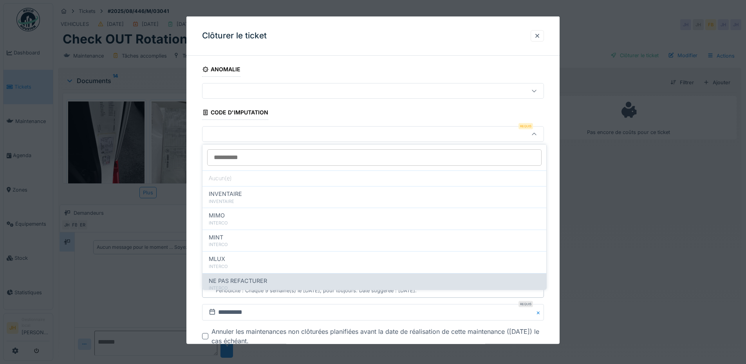
click at [249, 280] on span "NE PAS REFACTURER" at bounding box center [238, 280] width 58 height 9
type input "****"
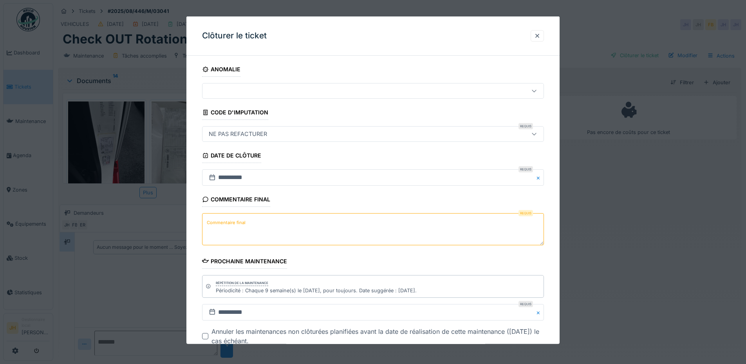
click at [249, 224] on textarea "Commentaire final" at bounding box center [373, 229] width 342 height 32
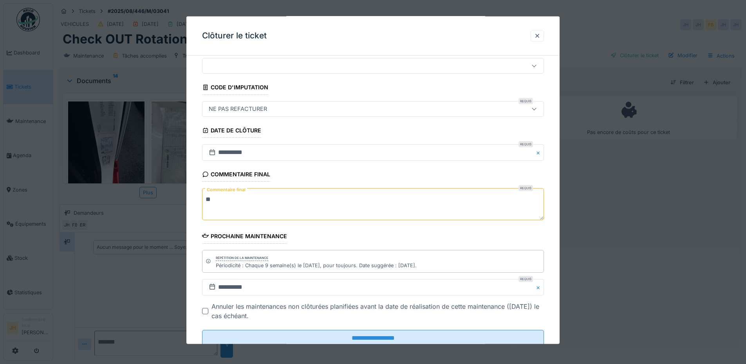
scroll to position [49, 0]
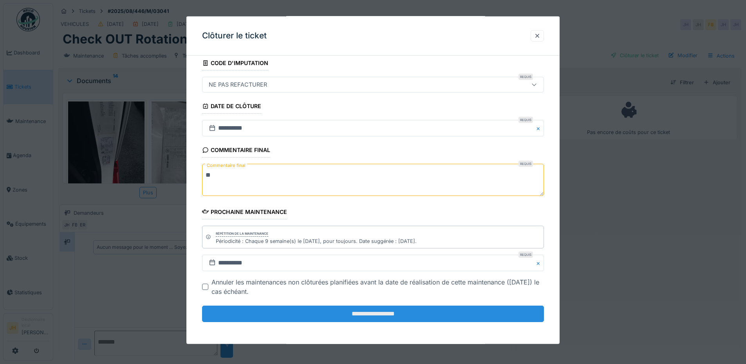
type textarea "**"
click at [387, 312] on input "**********" at bounding box center [373, 313] width 342 height 16
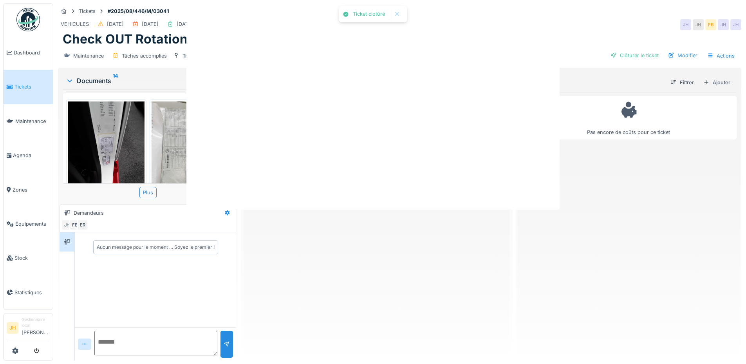
scroll to position [0, 0]
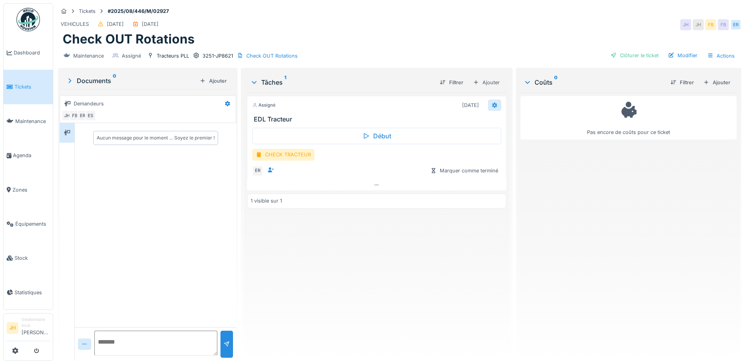
click at [492, 104] on icon at bounding box center [494, 104] width 5 height 5
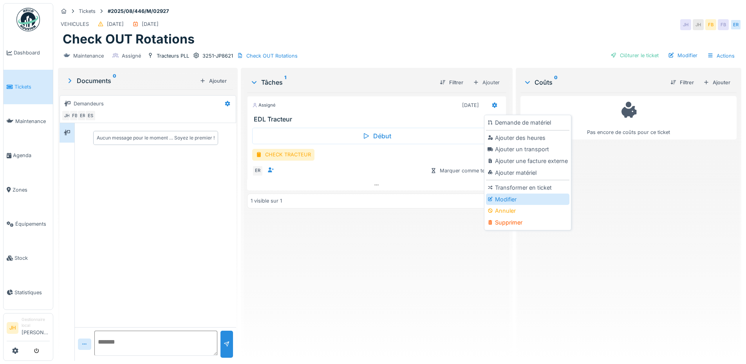
click at [515, 197] on div "Modifier" at bounding box center [527, 199] width 83 height 12
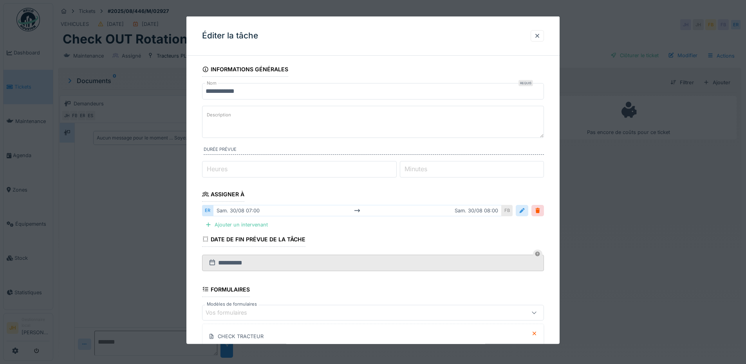
click at [523, 213] on div at bounding box center [522, 210] width 6 height 7
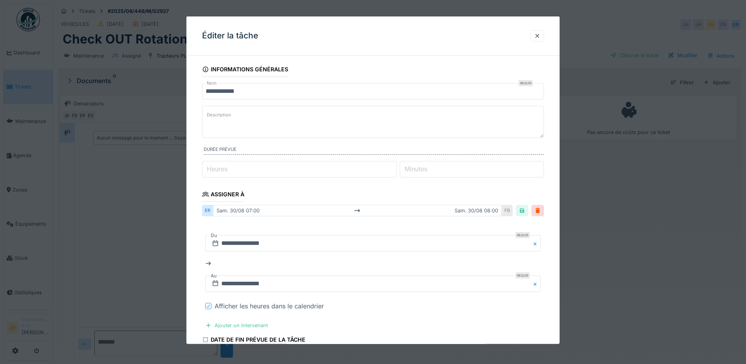
click at [210, 306] on icon at bounding box center [208, 306] width 5 height 4
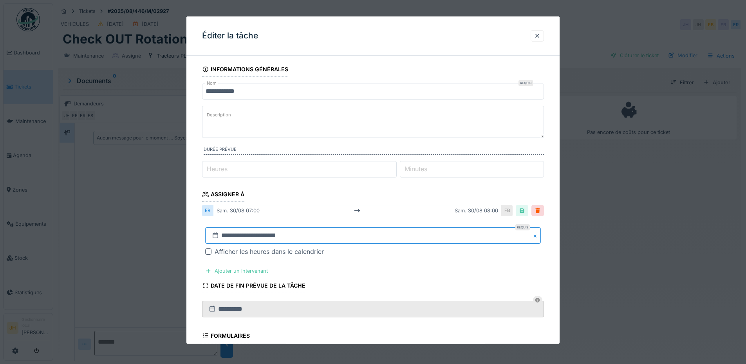
click at [237, 237] on input "**********" at bounding box center [373, 235] width 336 height 16
click at [413, 128] on span "Next Month" at bounding box center [413, 130] width 0 height 9
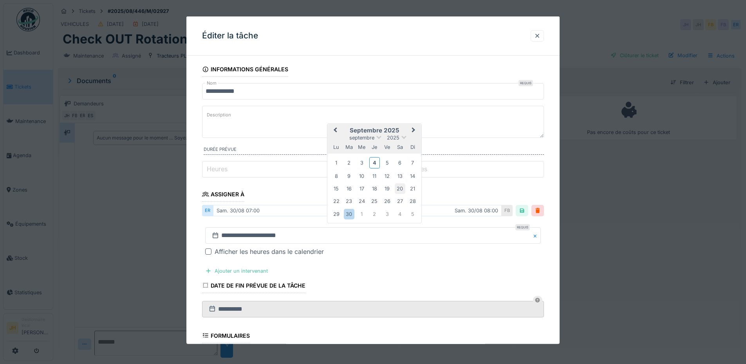
click at [399, 190] on div "20" at bounding box center [400, 188] width 11 height 11
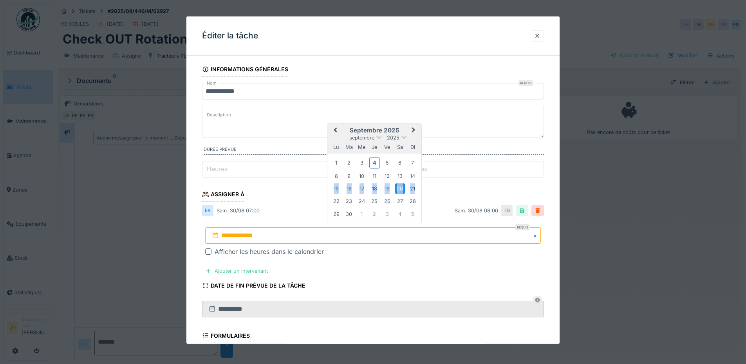
click at [399, 190] on div "20" at bounding box center [400, 188] width 11 height 11
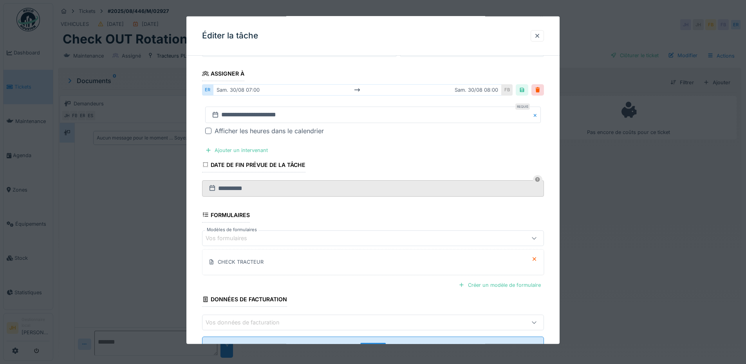
scroll to position [152, 0]
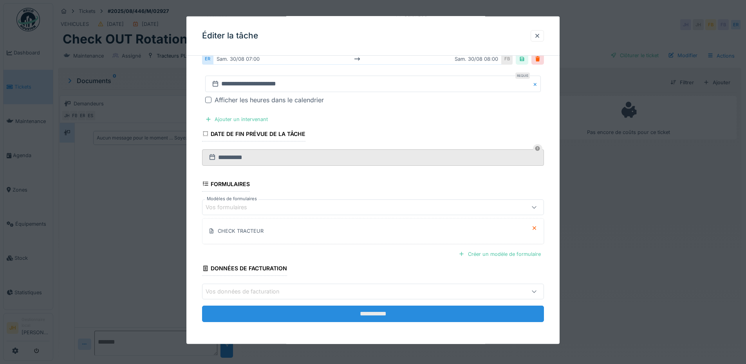
click at [421, 315] on input "**********" at bounding box center [373, 313] width 342 height 16
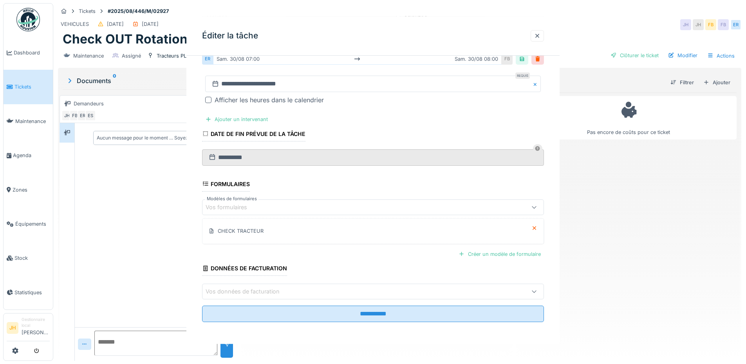
scroll to position [0, 0]
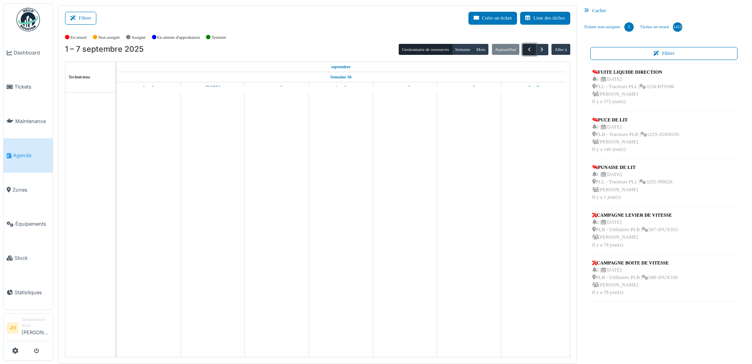
click at [526, 49] on span "button" at bounding box center [529, 49] width 7 height 7
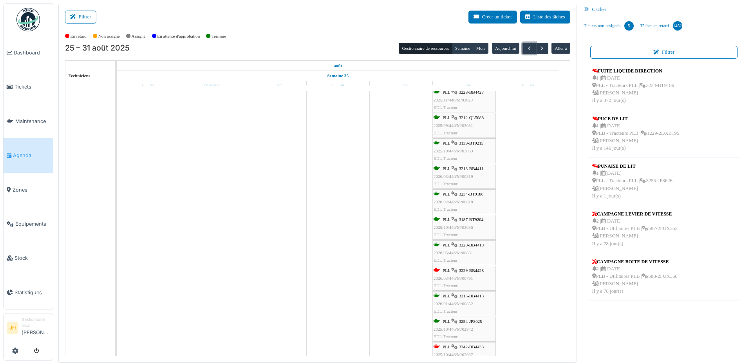
scroll to position [470, 0]
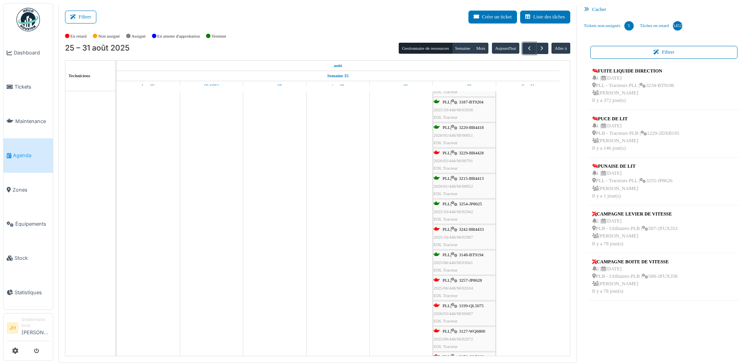
click at [473, 280] on span "3257-JP8628" at bounding box center [470, 280] width 23 height 5
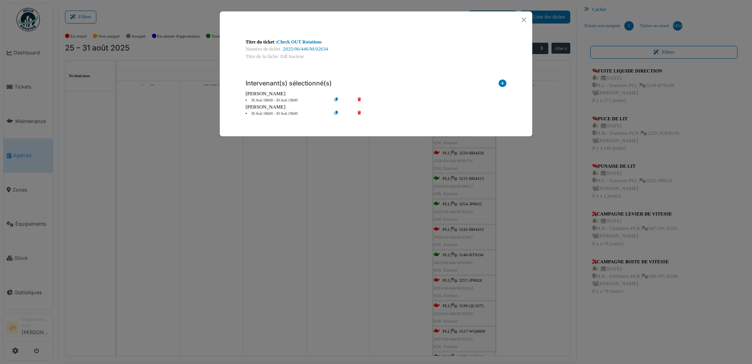
click at [360, 111] on icon at bounding box center [365, 114] width 22 height 6
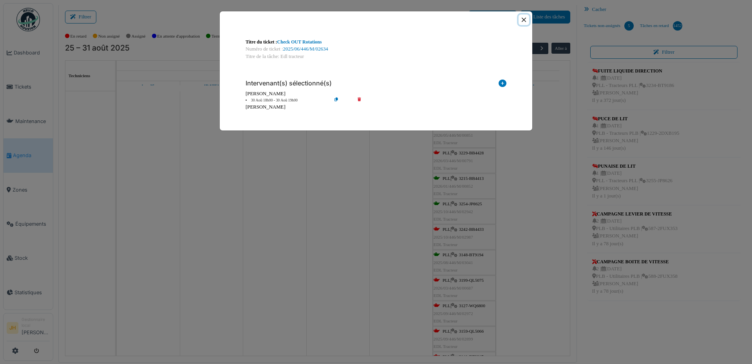
click at [523, 18] on button "Close" at bounding box center [523, 19] width 11 height 11
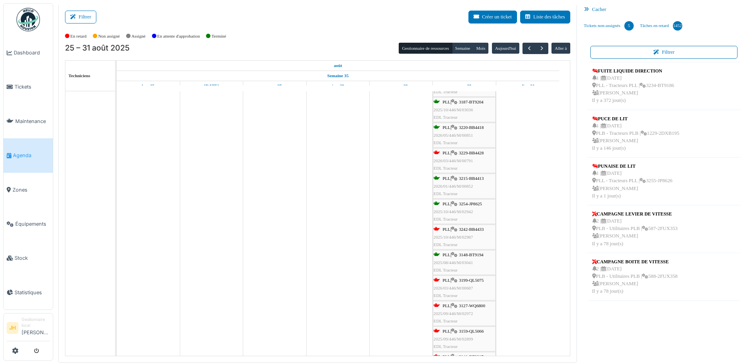
click at [480, 281] on span "3199-QL5075" at bounding box center [471, 280] width 25 height 5
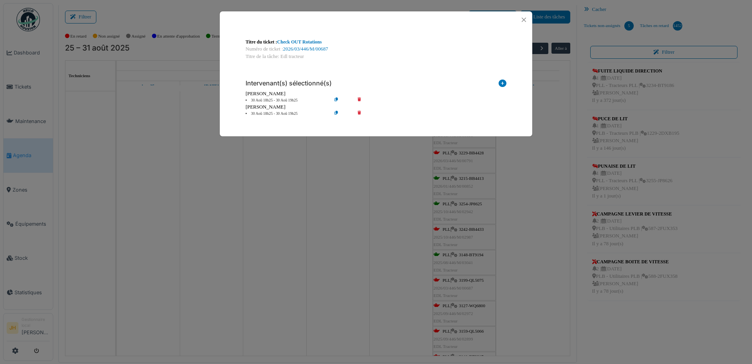
click at [359, 112] on icon at bounding box center [365, 114] width 22 height 6
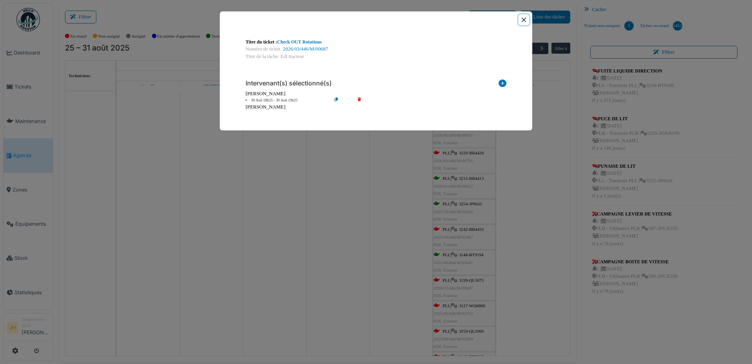
click at [527, 18] on button "Close" at bounding box center [523, 19] width 11 height 11
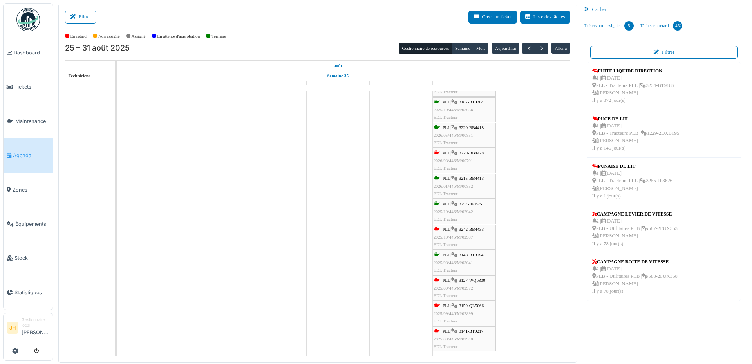
click at [480, 282] on span "3127-WQ6800" at bounding box center [472, 280] width 26 height 5
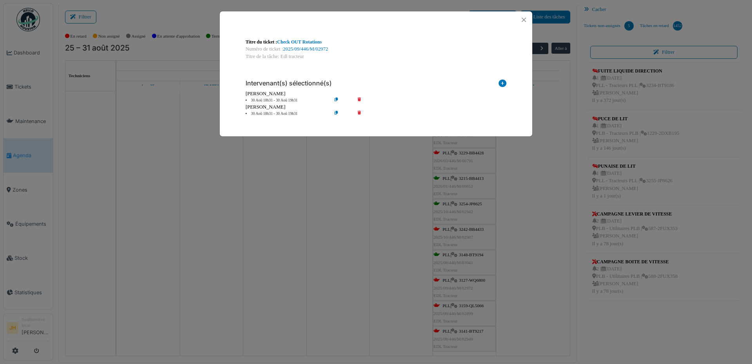
click at [362, 113] on icon at bounding box center [365, 114] width 22 height 6
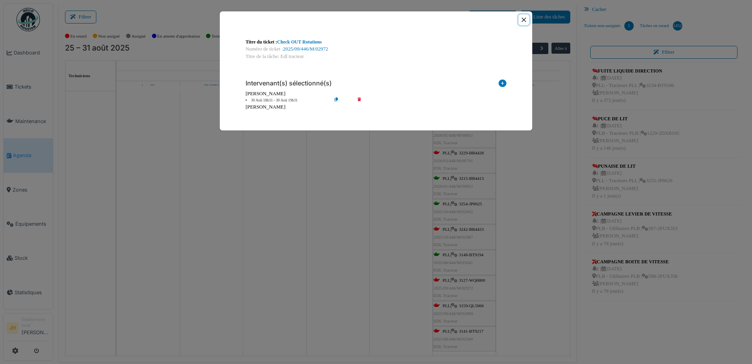
click at [525, 18] on button "Close" at bounding box center [523, 19] width 11 height 11
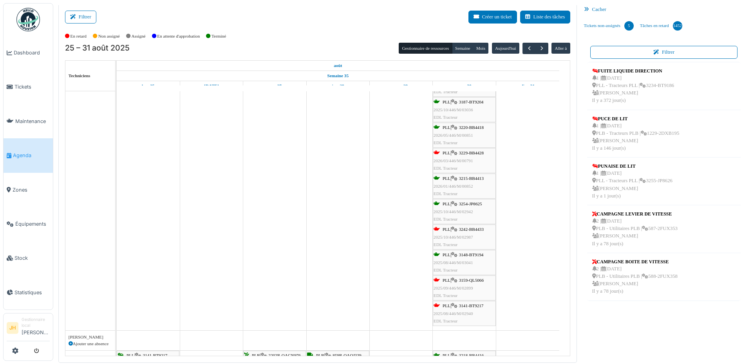
click at [480, 281] on span "3159-QL5066" at bounding box center [471, 280] width 25 height 5
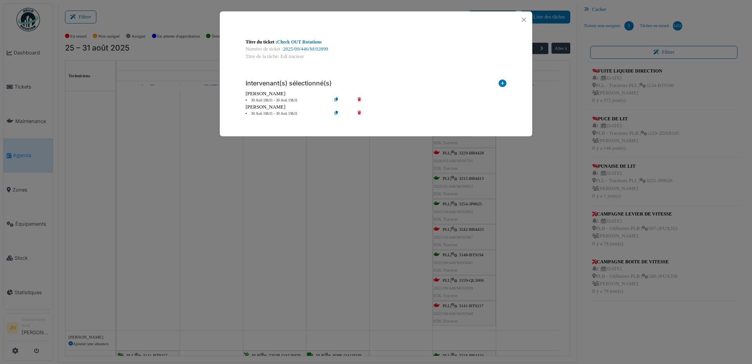
click at [361, 111] on icon at bounding box center [365, 114] width 22 height 6
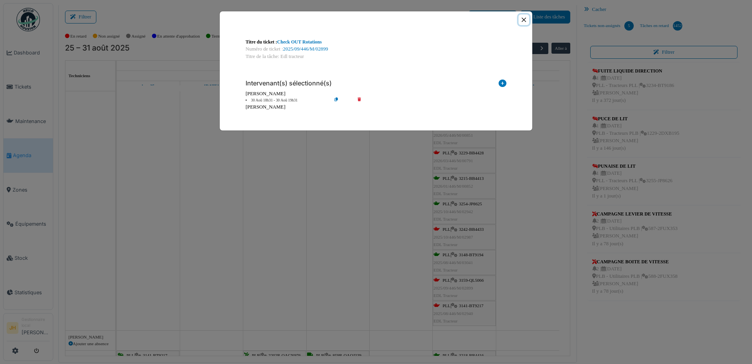
drag, startPoint x: 525, startPoint y: 17, endPoint x: 530, endPoint y: 29, distance: 12.9
click at [525, 17] on button "Close" at bounding box center [523, 19] width 11 height 11
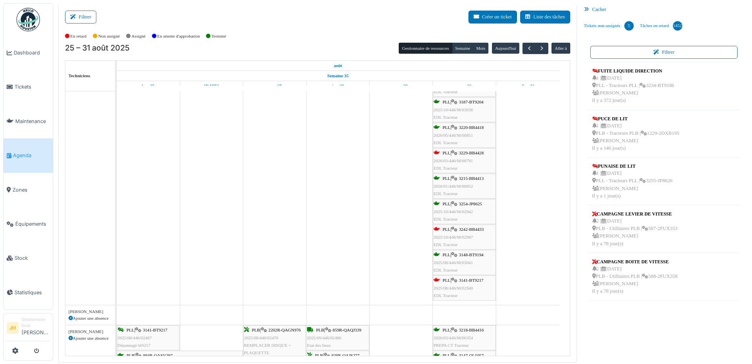
click at [467, 300] on div "PLL | 3141-BT9217 2025/08/446/M/02940 EDL Tracteur" at bounding box center [464, 287] width 63 height 25
click at [470, 291] on div "PLL | 3141-BT9217 2025/08/446/M/02940 EDL Tracteur" at bounding box center [463, 287] width 61 height 23
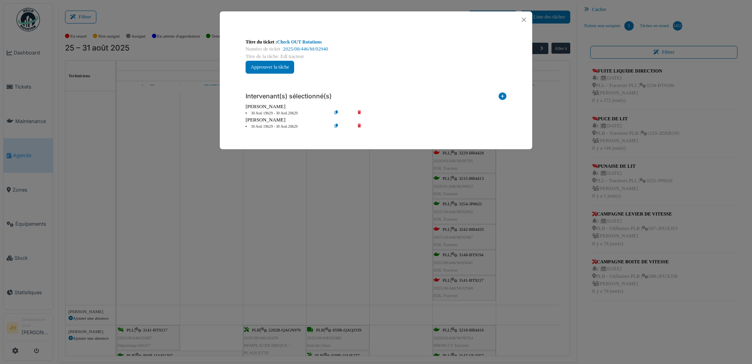
click at [358, 125] on icon at bounding box center [365, 127] width 22 height 6
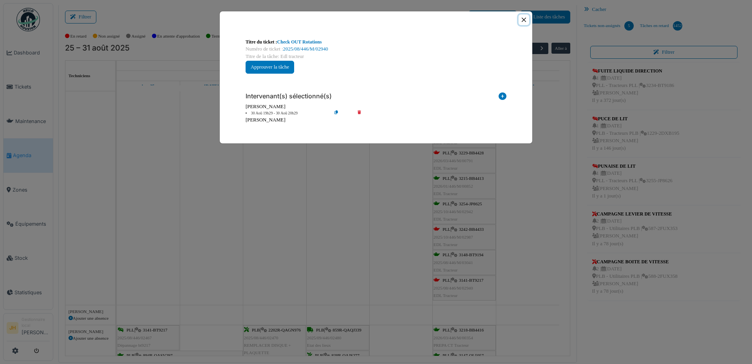
click at [524, 20] on button "Close" at bounding box center [523, 19] width 11 height 11
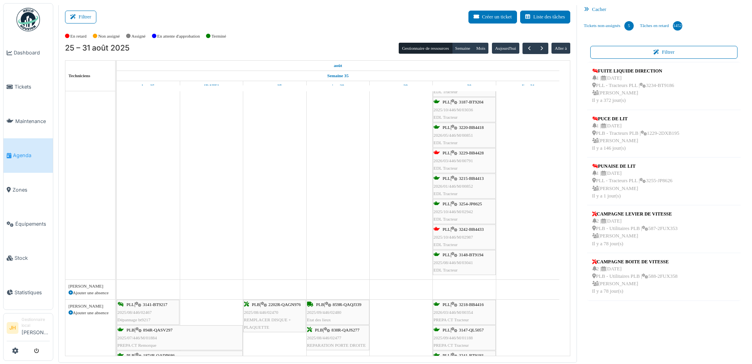
click at [473, 230] on span "3242-BB4433" at bounding box center [471, 229] width 25 height 5
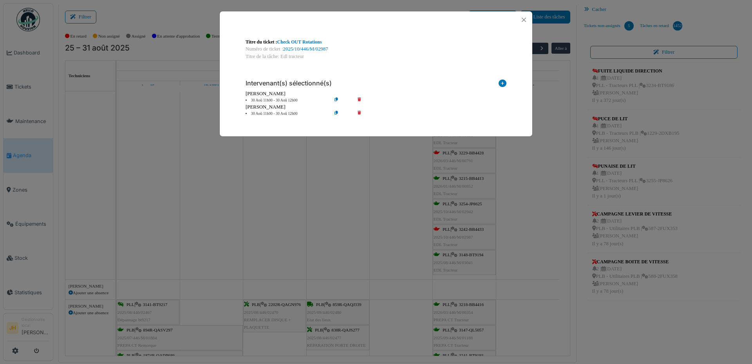
click at [359, 112] on icon at bounding box center [365, 114] width 22 height 6
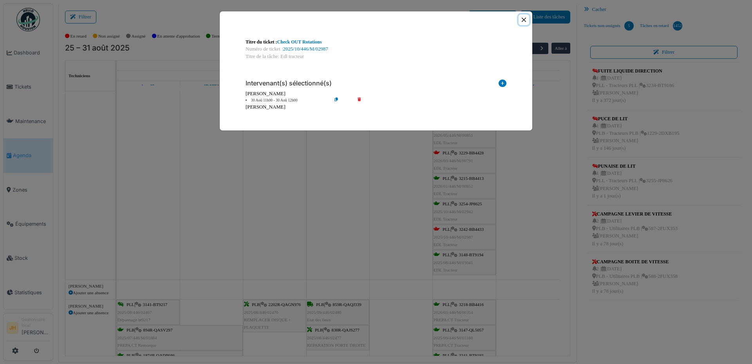
click at [525, 20] on button "Close" at bounding box center [523, 19] width 11 height 11
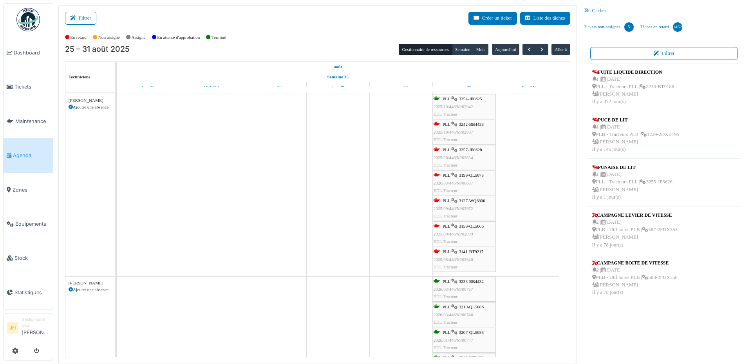
scroll to position [0, 0]
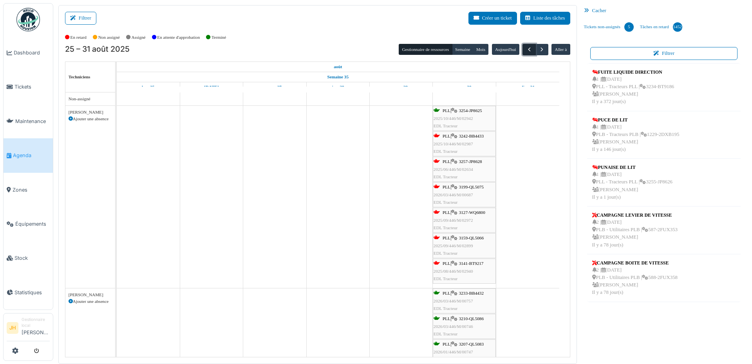
click at [526, 47] on span "button" at bounding box center [529, 49] width 7 height 7
click at [526, 51] on span "button" at bounding box center [529, 49] width 7 height 7
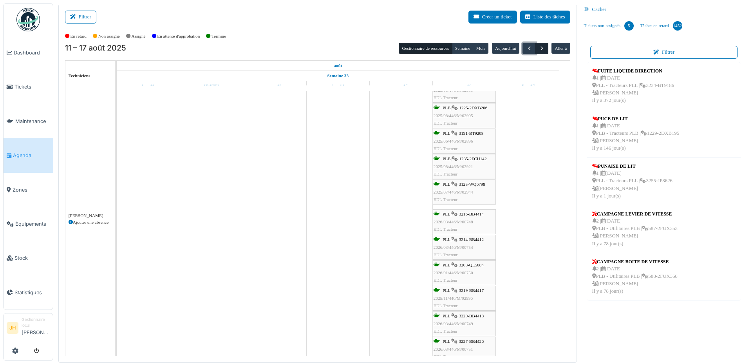
scroll to position [78, 0]
click at [538, 48] on span "button" at bounding box center [541, 48] width 7 height 7
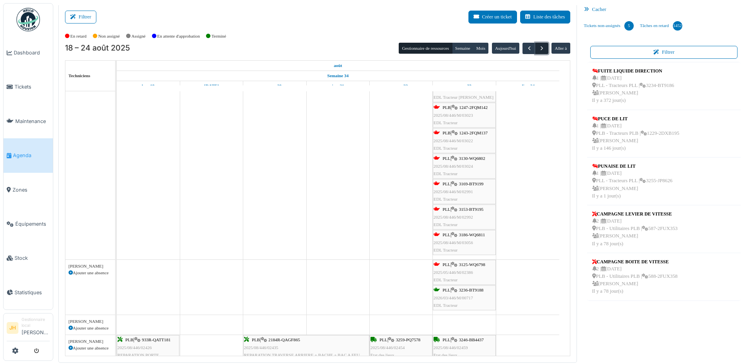
click at [535, 49] on button "button" at bounding box center [541, 48] width 13 height 11
